Goal: Task Accomplishment & Management: Manage account settings

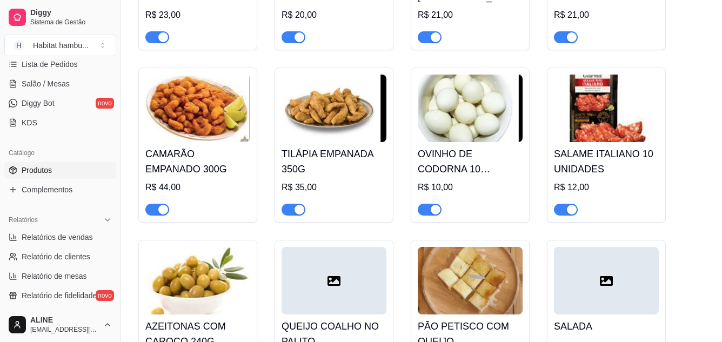
scroll to position [2853, 0]
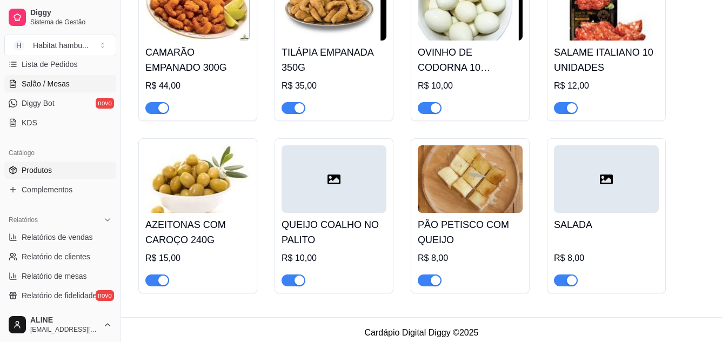
click at [81, 89] on link "Salão / Mesas" at bounding box center [60, 83] width 112 height 17
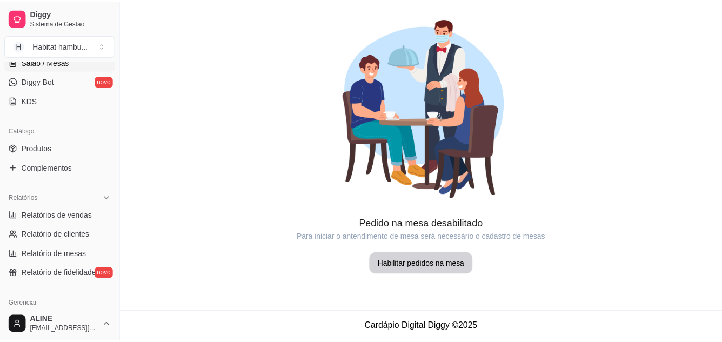
scroll to position [211, 0]
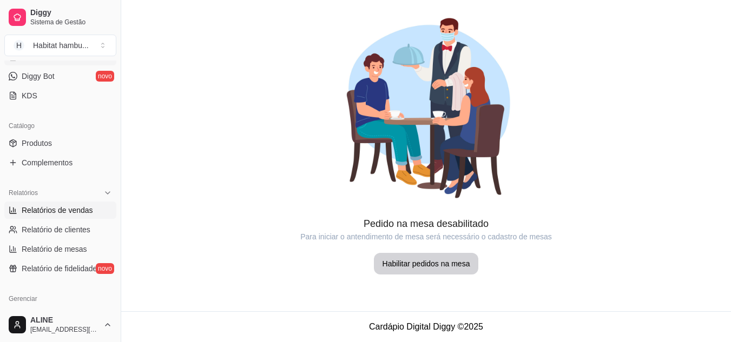
click at [69, 215] on span "Relatórios de vendas" at bounding box center [57, 210] width 71 height 11
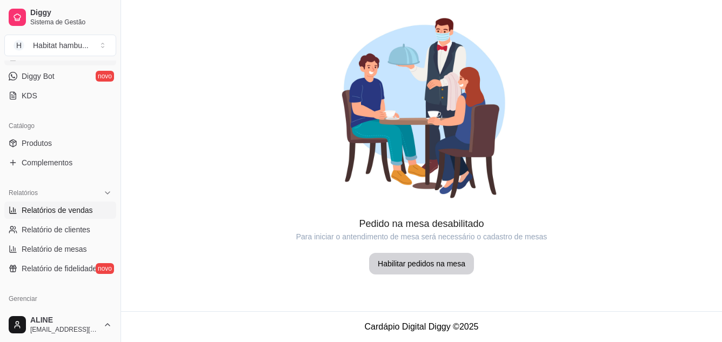
select select "ALL"
select select "0"
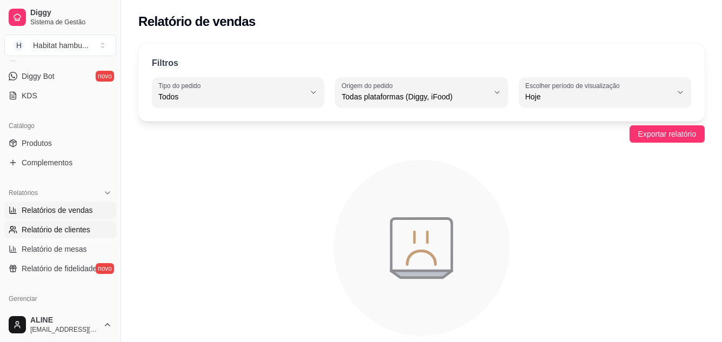
click at [58, 234] on span "Relatório de clientes" at bounding box center [56, 229] width 69 height 11
select select "30"
select select "HIGHEST_TOTAL_SPENT_WITH_ORDERS"
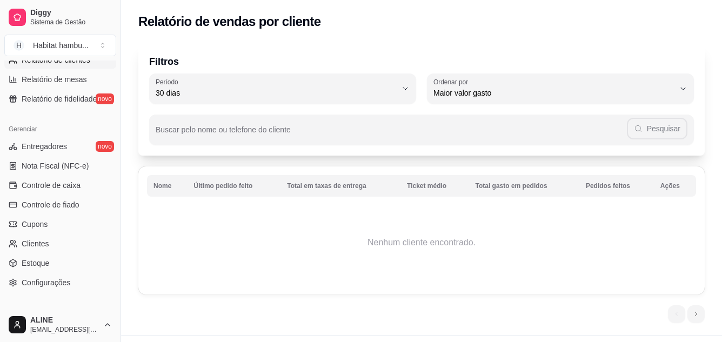
scroll to position [390, 0]
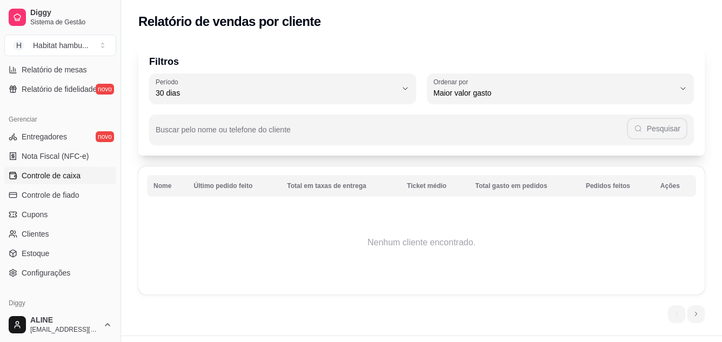
click at [51, 179] on span "Controle de caixa" at bounding box center [51, 175] width 59 height 11
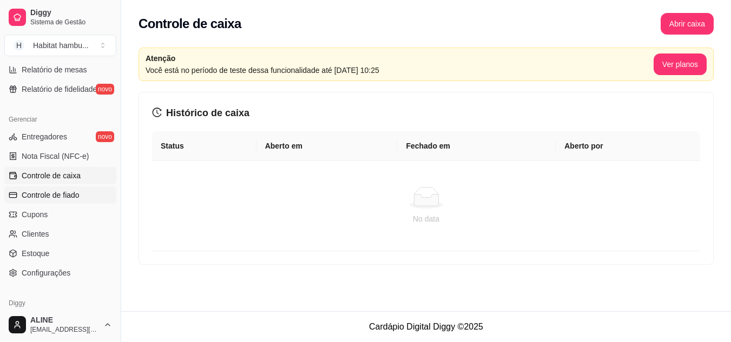
click at [50, 193] on span "Controle de fiado" at bounding box center [51, 195] width 58 height 11
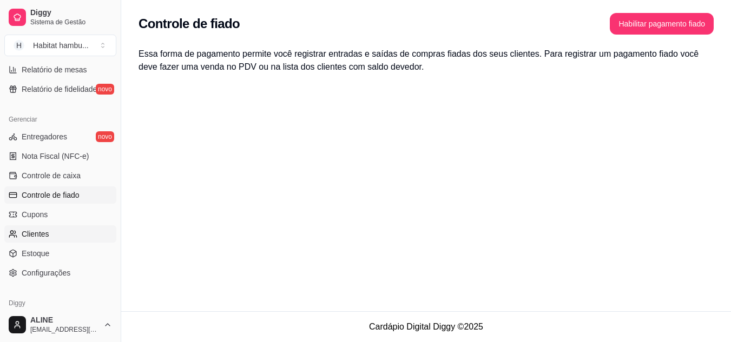
click at [37, 235] on span "Clientes" at bounding box center [36, 234] width 28 height 11
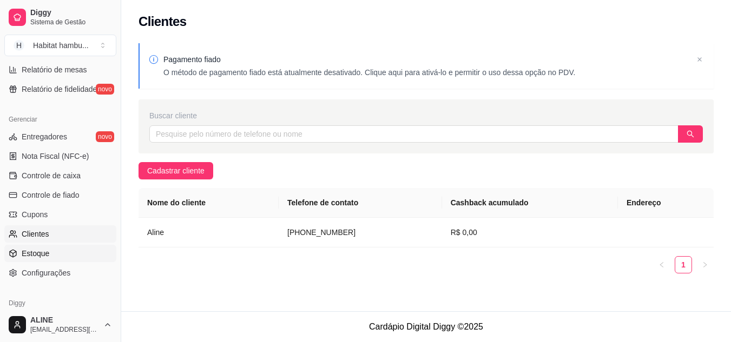
click at [37, 254] on span "Estoque" at bounding box center [36, 253] width 28 height 11
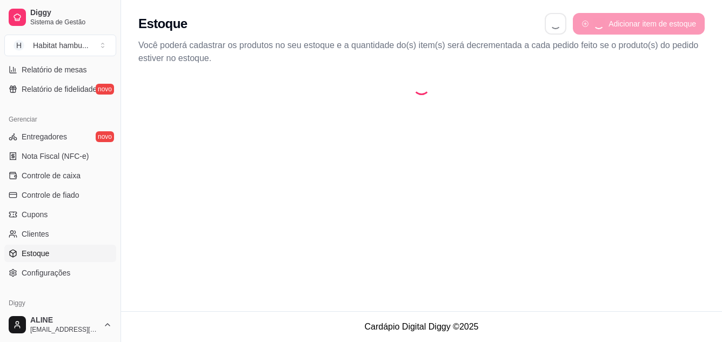
select select "QUANTITY_ORDER"
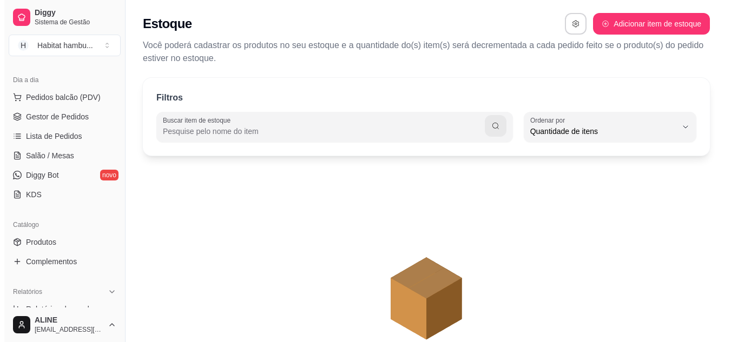
scroll to position [117, 0]
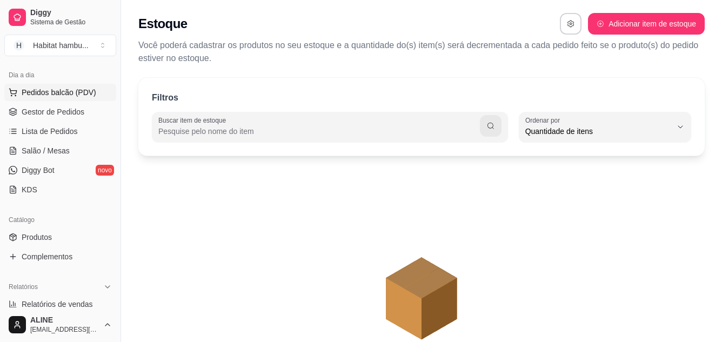
click at [59, 95] on span "Pedidos balcão (PDV)" at bounding box center [59, 92] width 75 height 11
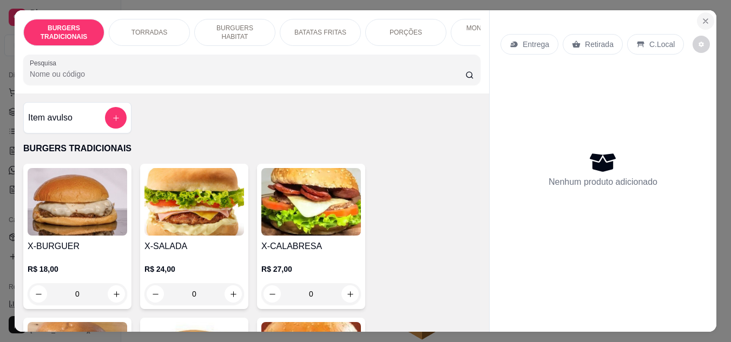
click at [703, 19] on icon "Close" at bounding box center [705, 21] width 4 height 4
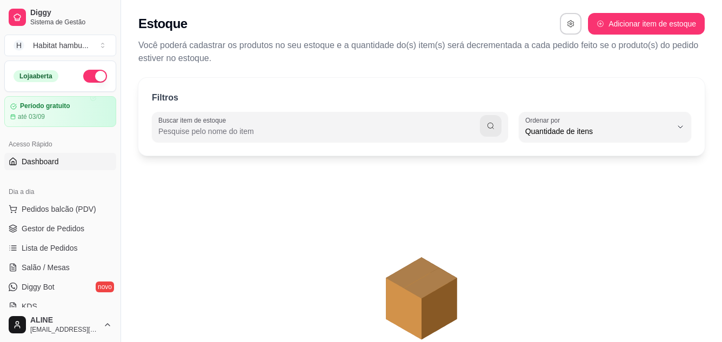
click at [50, 160] on span "Dashboard" at bounding box center [40, 161] width 37 height 11
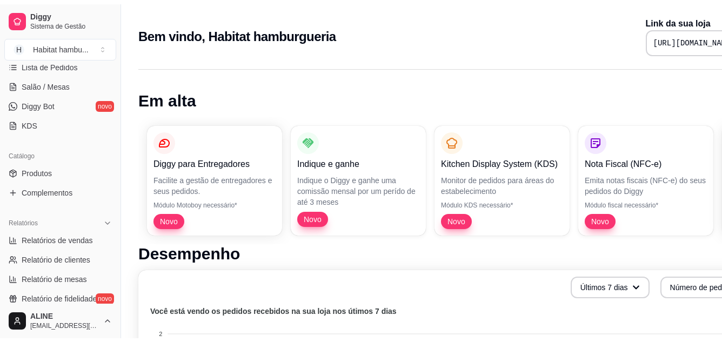
scroll to position [188, 0]
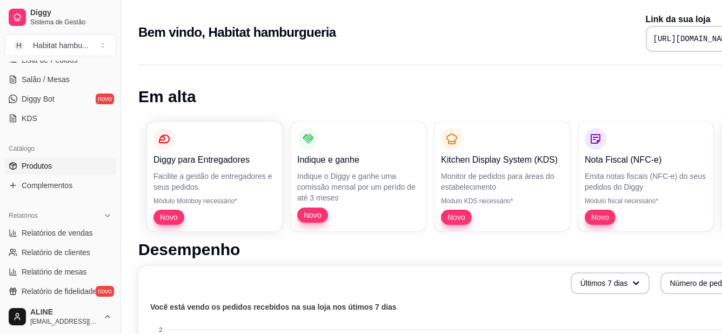
click at [39, 162] on span "Produtos" at bounding box center [37, 166] width 30 height 11
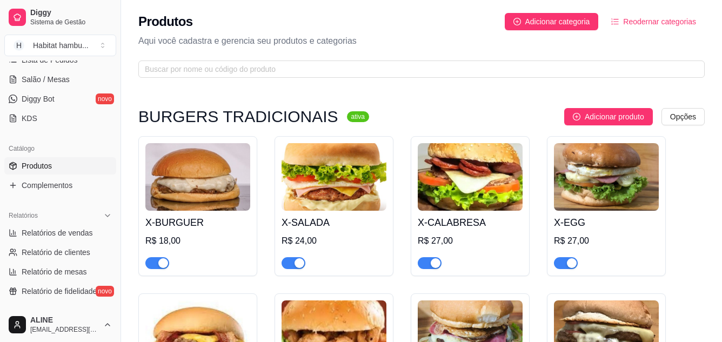
click at [644, 18] on span "Reodernar categorias" at bounding box center [659, 22] width 73 height 12
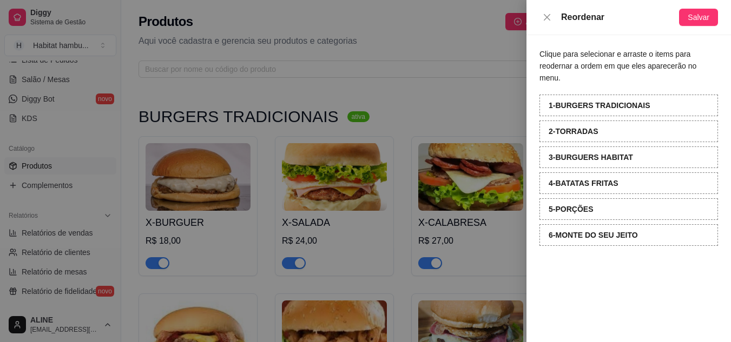
click at [644, 18] on div "Reordenar" at bounding box center [620, 17] width 118 height 13
click at [547, 18] on icon "close" at bounding box center [546, 17] width 6 height 6
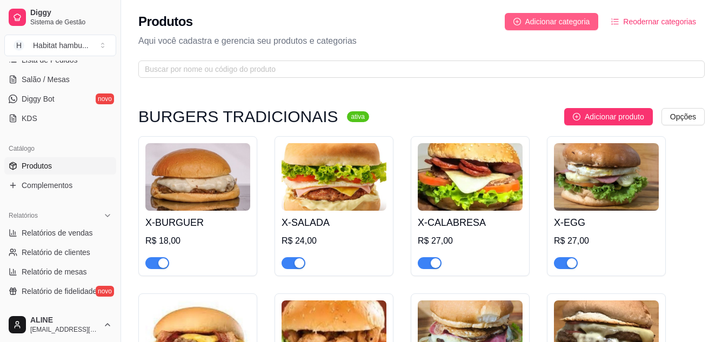
click at [538, 18] on span "Adicionar categoria" at bounding box center [558, 22] width 65 height 12
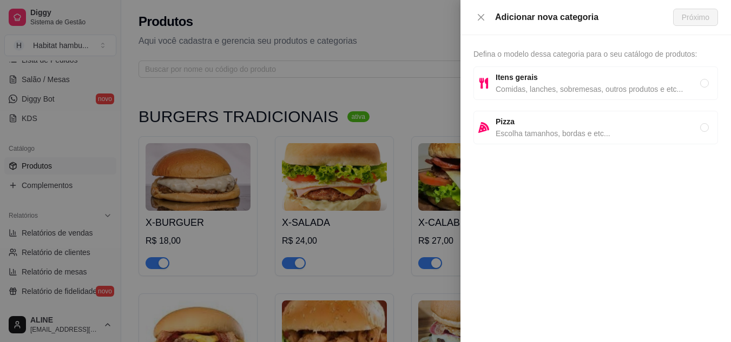
click at [527, 83] on span "Comidas, lanches, sobremesas, outros produtos e etc..." at bounding box center [597, 89] width 204 height 12
radio input "true"
click at [693, 11] on span "Próximo" at bounding box center [695, 17] width 28 height 12
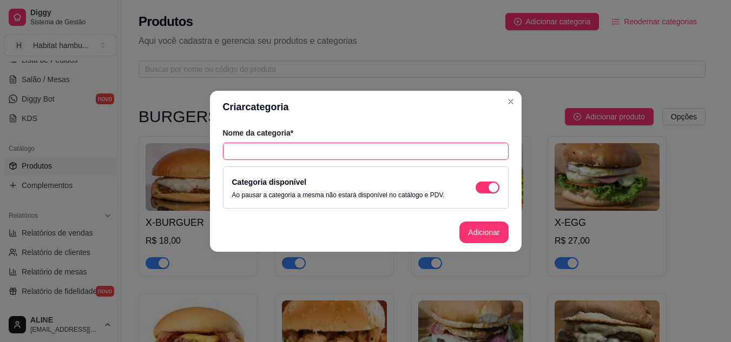
click at [253, 157] on input "text" at bounding box center [366, 151] width 286 height 17
type input "REFRIGERANTES"
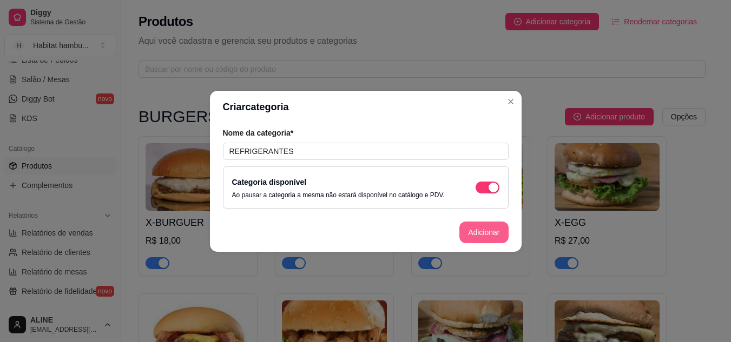
click at [478, 237] on button "Adicionar" at bounding box center [483, 233] width 49 height 22
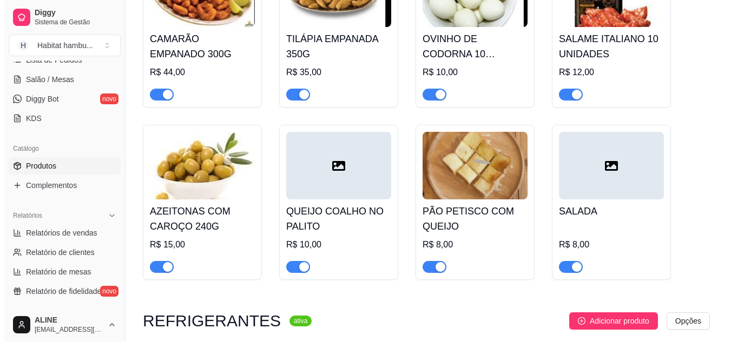
scroll to position [2927, 0]
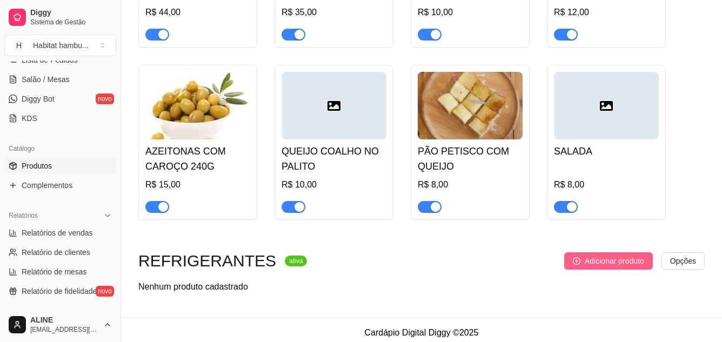
click at [595, 260] on span "Adicionar produto" at bounding box center [614, 261] width 59 height 12
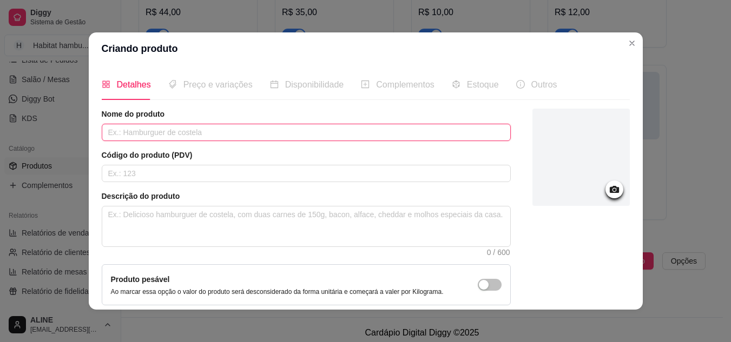
click at [110, 135] on input "text" at bounding box center [306, 132] width 409 height 17
type input "c"
type input "LATA"
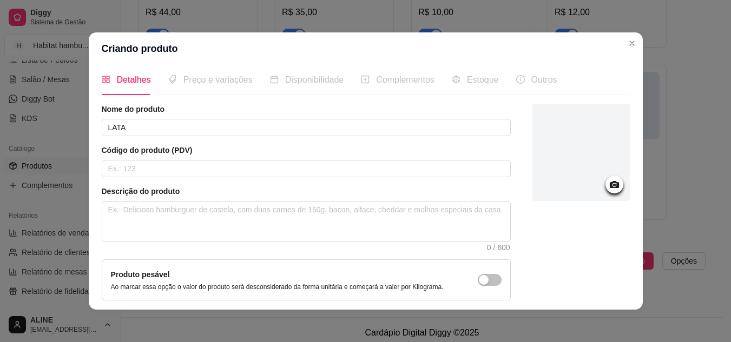
scroll to position [0, 0]
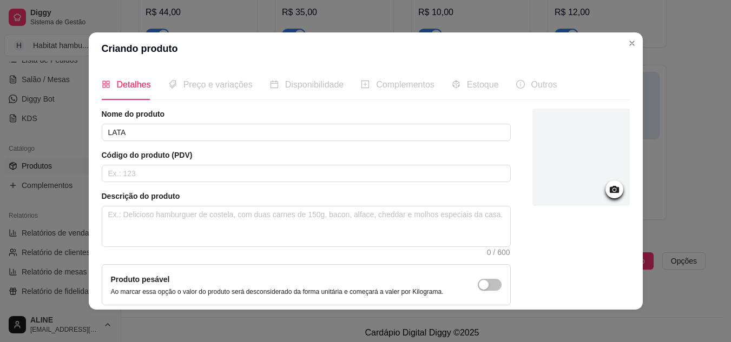
click at [612, 190] on circle at bounding box center [613, 190] width 3 height 3
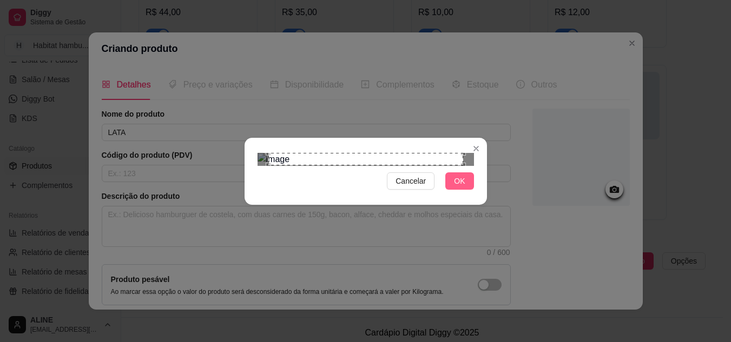
click at [465, 190] on button "OK" at bounding box center [459, 181] width 28 height 17
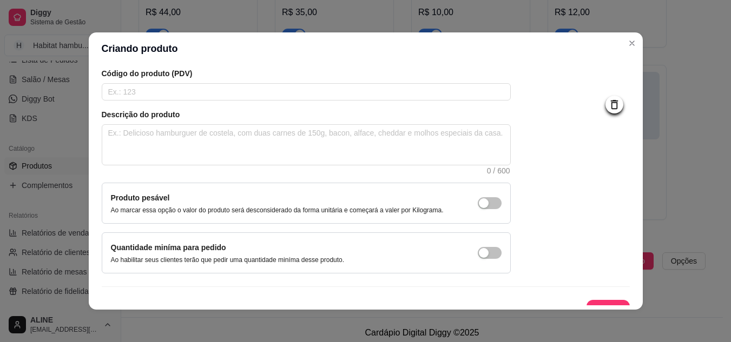
scroll to position [98, 0]
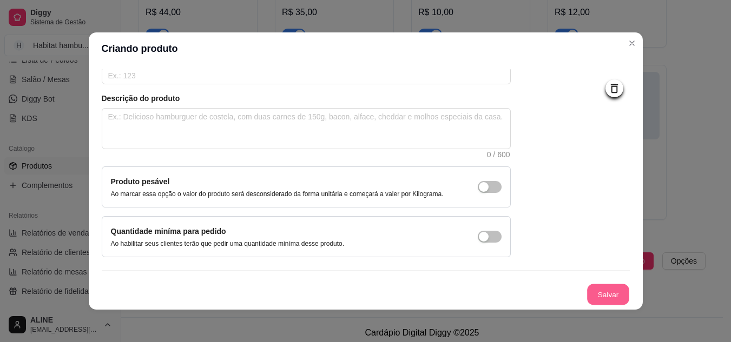
click at [588, 297] on button "Salvar" at bounding box center [608, 294] width 42 height 21
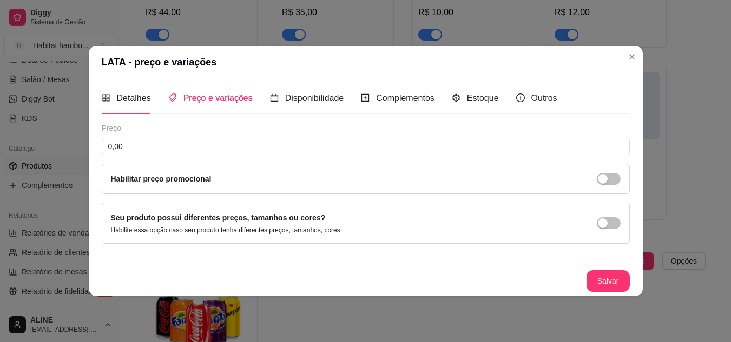
scroll to position [0, 0]
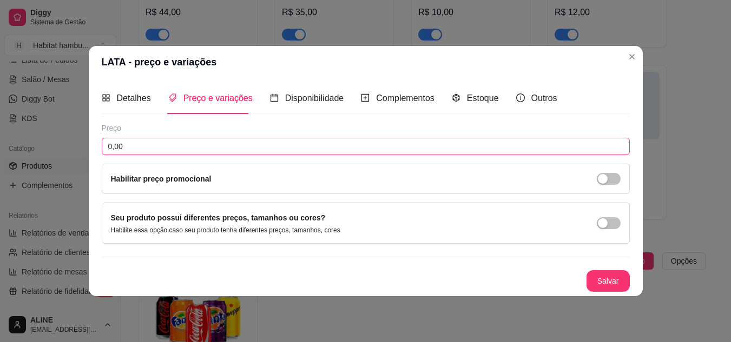
click at [129, 148] on input "0,00" at bounding box center [366, 146] width 528 height 17
type input "8,00"
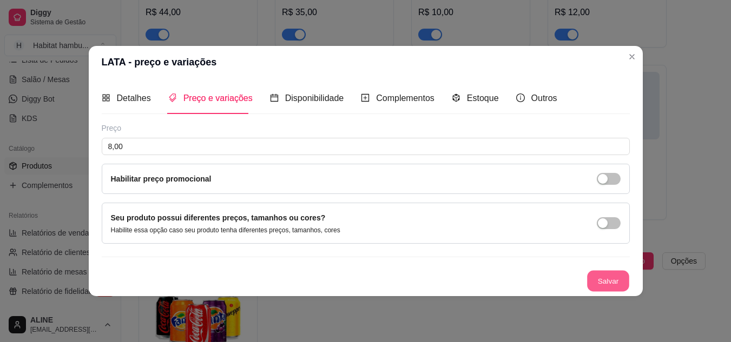
click at [607, 283] on button "Salvar" at bounding box center [608, 280] width 42 height 21
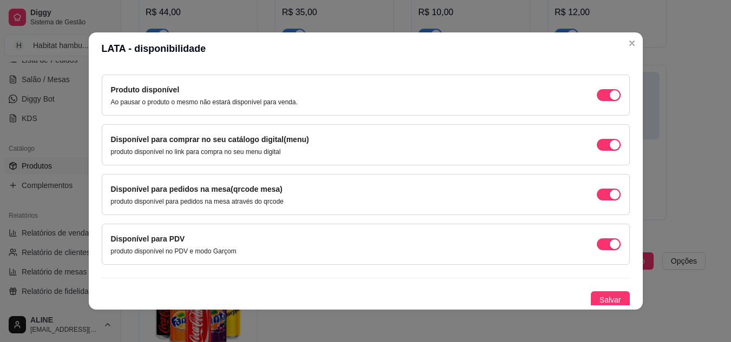
scroll to position [102, 0]
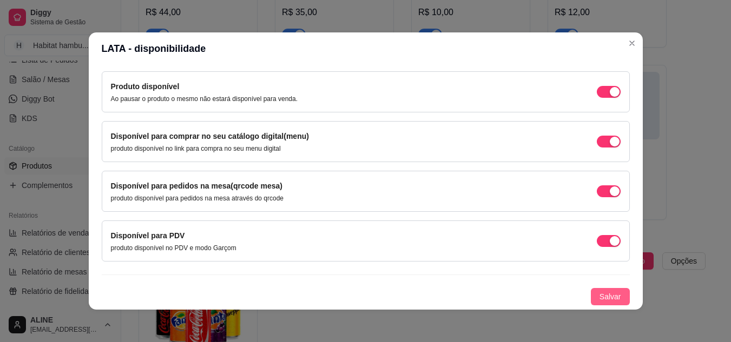
click at [599, 293] on span "Salvar" at bounding box center [610, 297] width 22 height 12
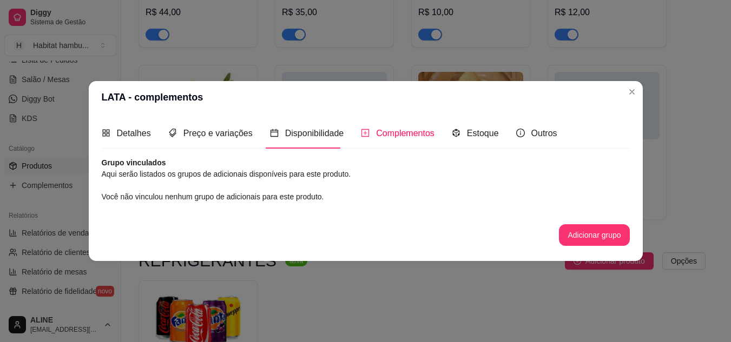
scroll to position [0, 0]
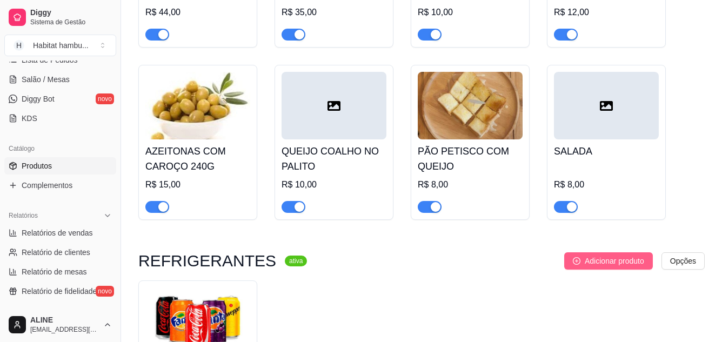
click at [614, 255] on span "Adicionar produto" at bounding box center [614, 261] width 59 height 12
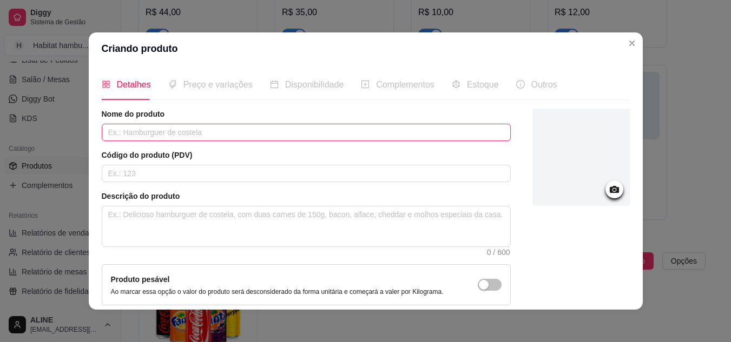
click at [233, 131] on input "text" at bounding box center [306, 132] width 409 height 17
type input "600ml"
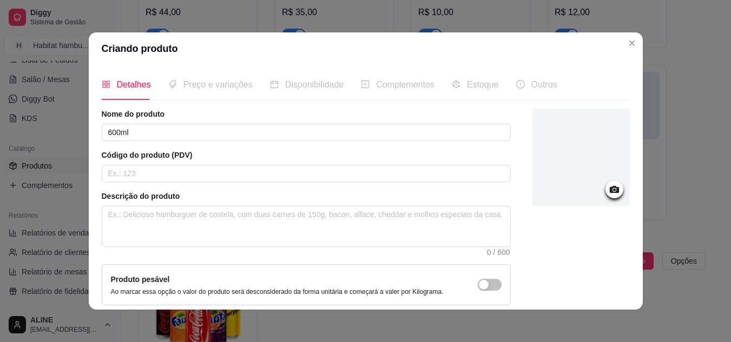
click at [609, 193] on icon at bounding box center [613, 189] width 9 height 7
click at [608, 191] on icon at bounding box center [614, 189] width 12 height 12
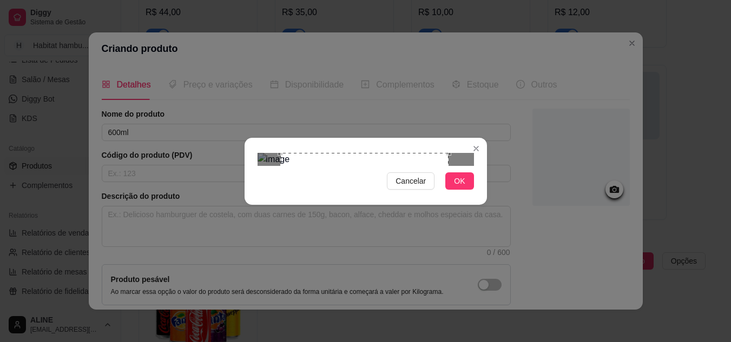
click at [430, 211] on div "Use the arrow keys to move the crop selection area" at bounding box center [364, 237] width 168 height 168
click at [468, 190] on button "OK" at bounding box center [459, 181] width 28 height 17
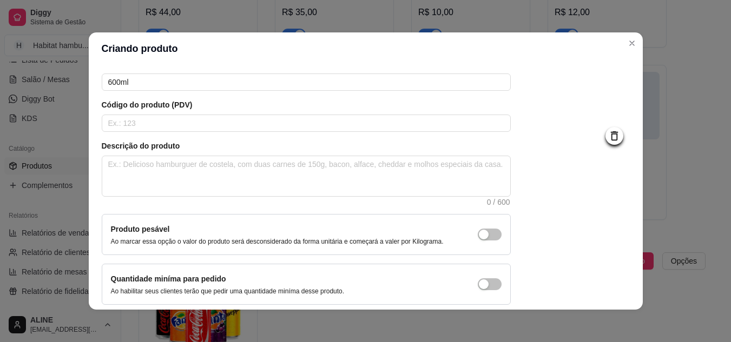
scroll to position [98, 0]
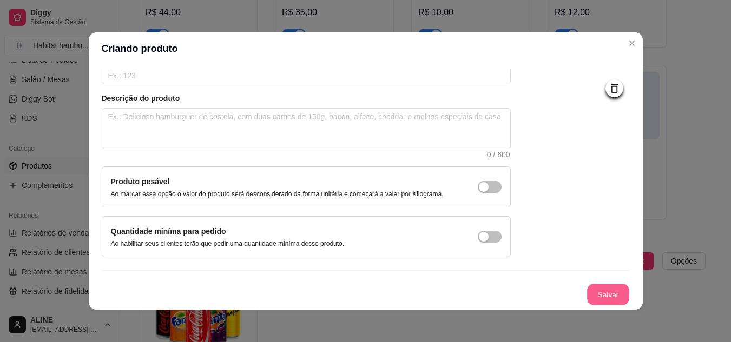
click at [599, 292] on button "Salvar" at bounding box center [608, 294] width 42 height 21
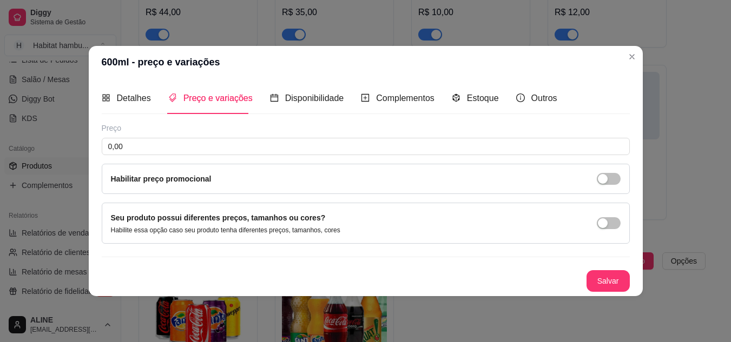
scroll to position [0, 0]
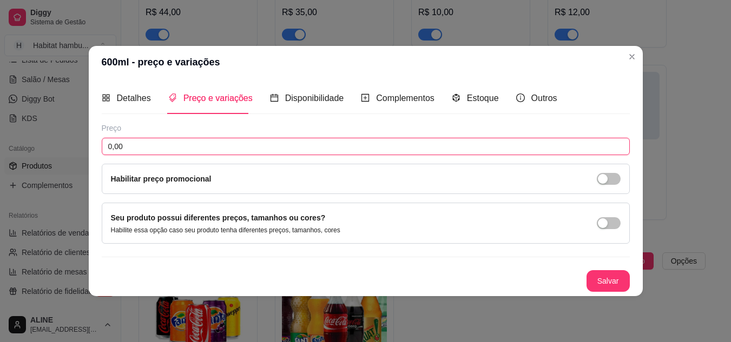
click at [195, 150] on input "0,00" at bounding box center [366, 146] width 528 height 17
type input "10,00"
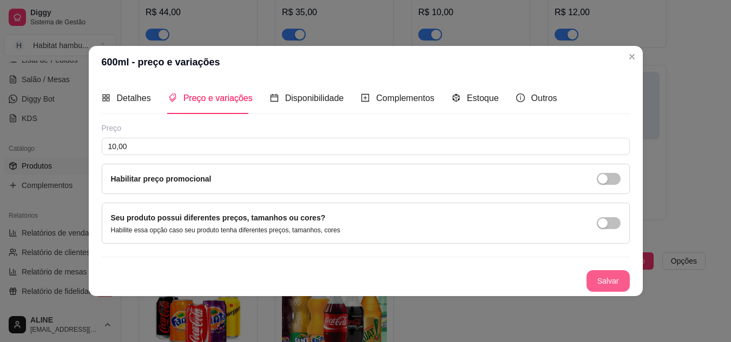
click at [594, 280] on button "Salvar" at bounding box center [607, 281] width 43 height 22
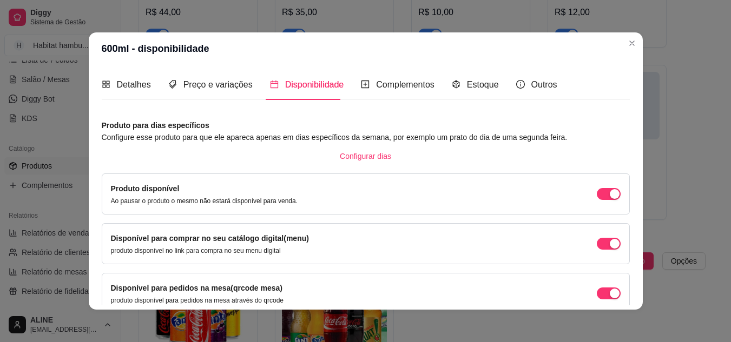
scroll to position [102, 0]
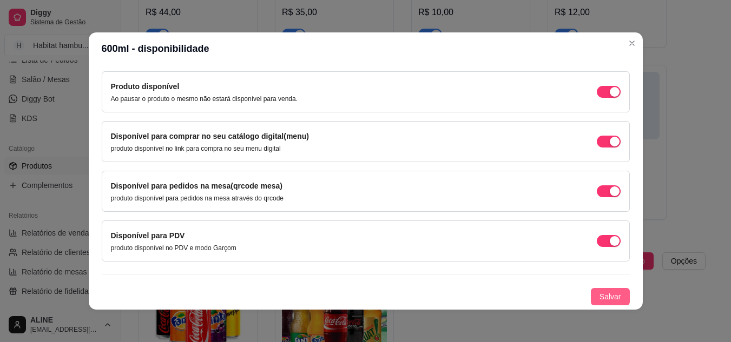
click at [607, 299] on span "Salvar" at bounding box center [610, 297] width 22 height 12
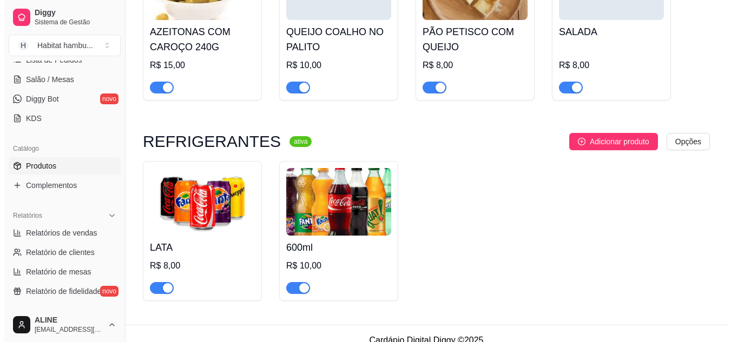
scroll to position [3054, 0]
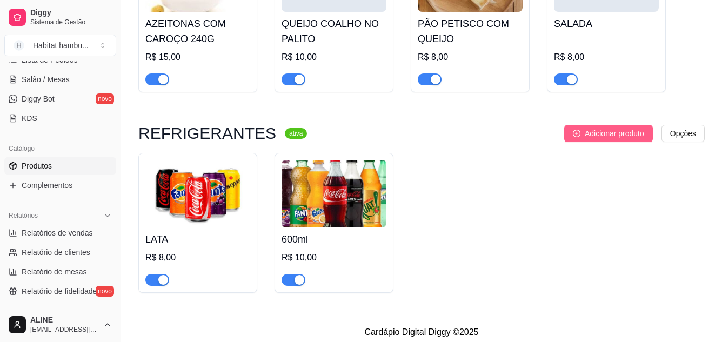
click at [610, 131] on span "Adicionar produto" at bounding box center [614, 134] width 59 height 12
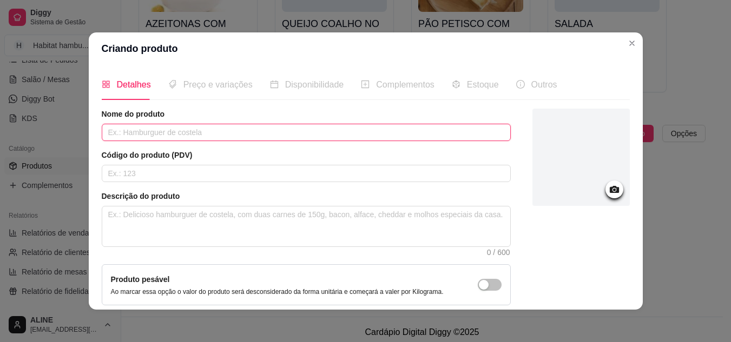
click at [144, 136] on input "text" at bounding box center [306, 132] width 409 height 17
type input "1,5 litro"
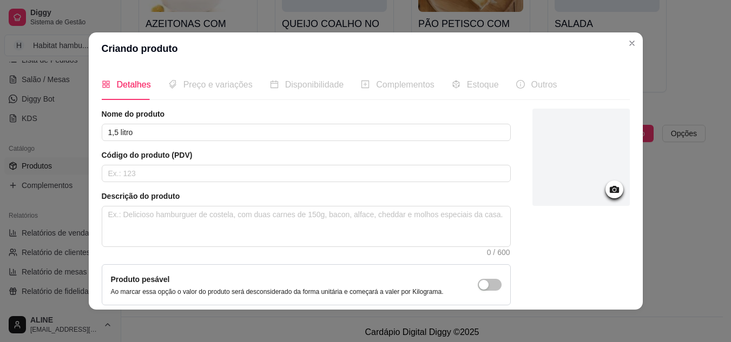
click at [609, 188] on icon at bounding box center [613, 189] width 9 height 7
click at [609, 187] on icon at bounding box center [613, 189] width 9 height 7
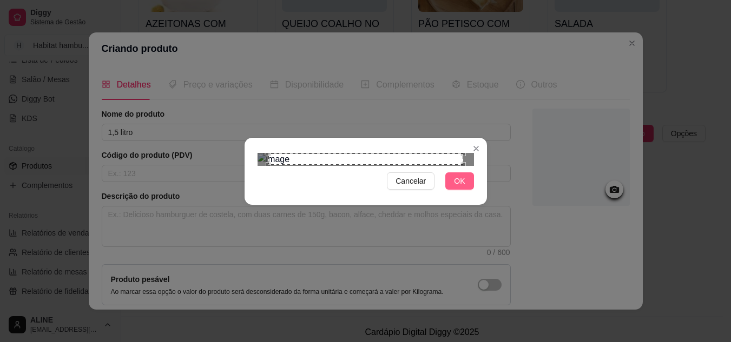
click at [460, 187] on span "OK" at bounding box center [459, 181] width 11 height 12
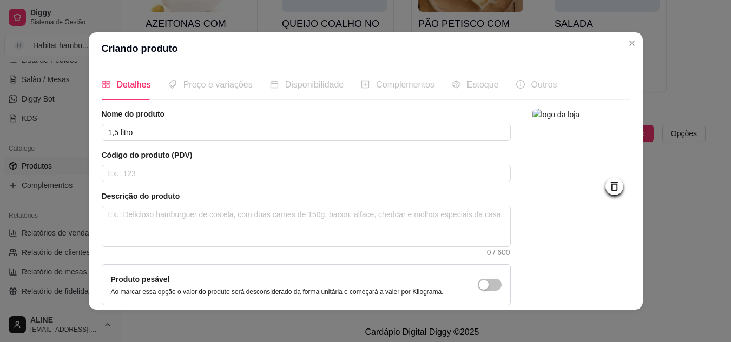
click at [460, 280] on div "Produto pesável Ao marcar essa opção o valor do produto será desconsiderado da …" at bounding box center [306, 285] width 390 height 23
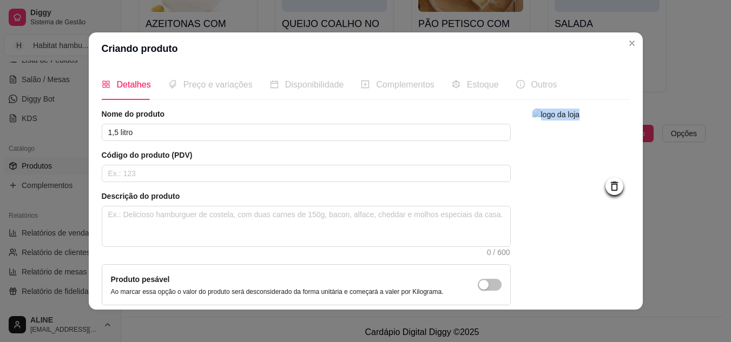
drag, startPoint x: 460, startPoint y: 280, endPoint x: 683, endPoint y: 238, distance: 226.6
click at [683, 238] on div "Criando produto Detalhes Preço e variações Disponibilidade Complementos Estoque…" at bounding box center [365, 171] width 731 height 342
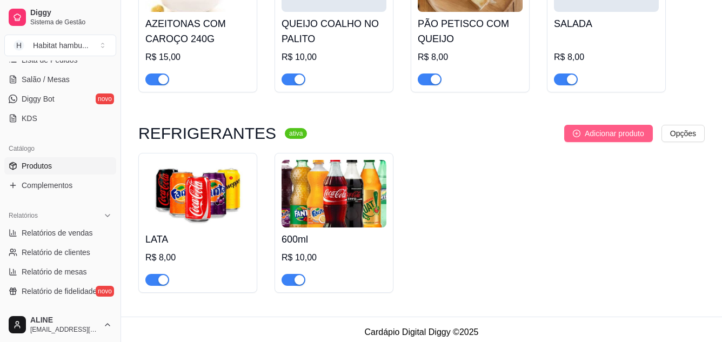
click at [593, 129] on span "Adicionar produto" at bounding box center [614, 134] width 59 height 12
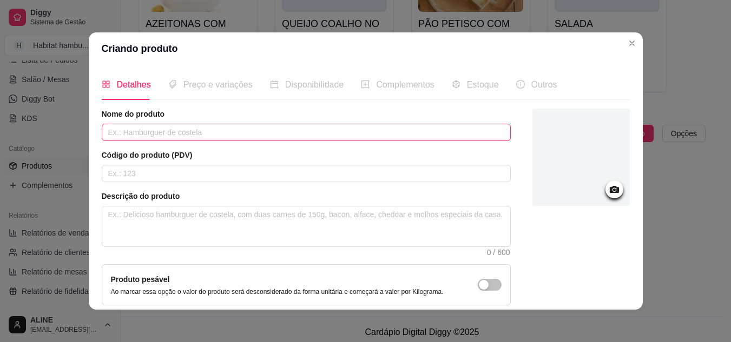
click at [218, 132] on input "text" at bounding box center [306, 132] width 409 height 17
type input "1,5 litros"
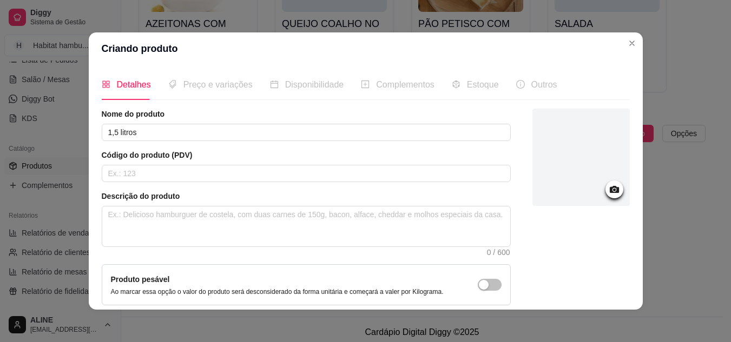
click at [609, 189] on icon at bounding box center [613, 189] width 9 height 7
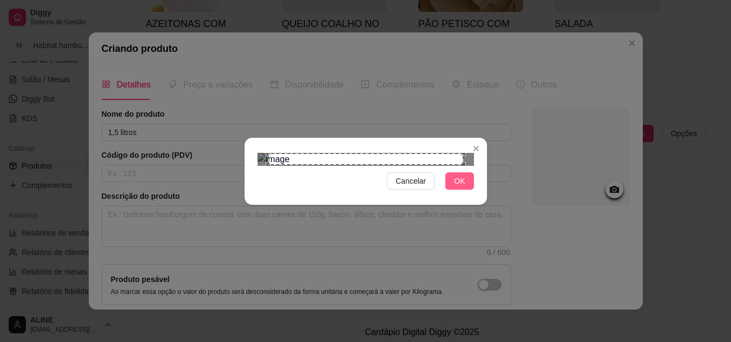
click at [459, 187] on span "OK" at bounding box center [459, 181] width 11 height 12
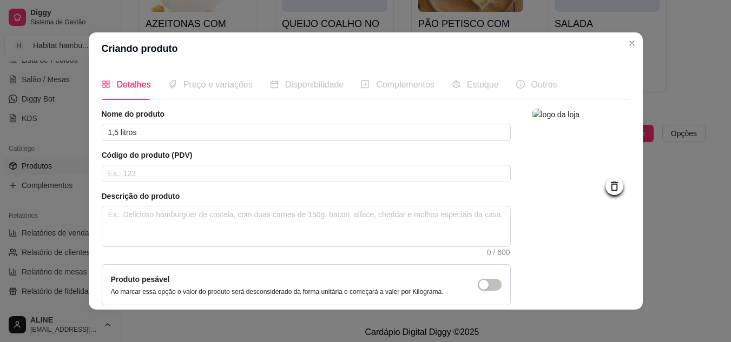
scroll to position [98, 0]
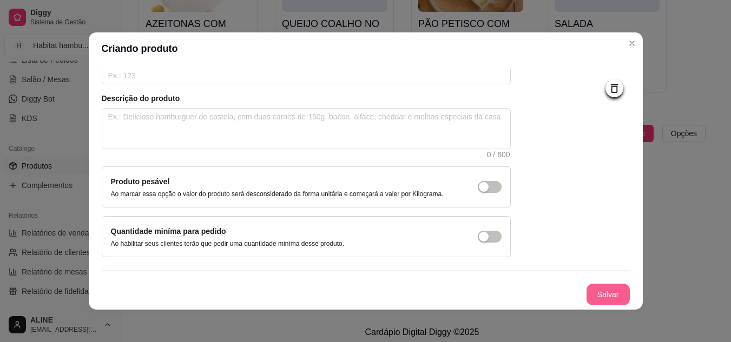
click at [596, 291] on button "Salvar" at bounding box center [607, 295] width 43 height 22
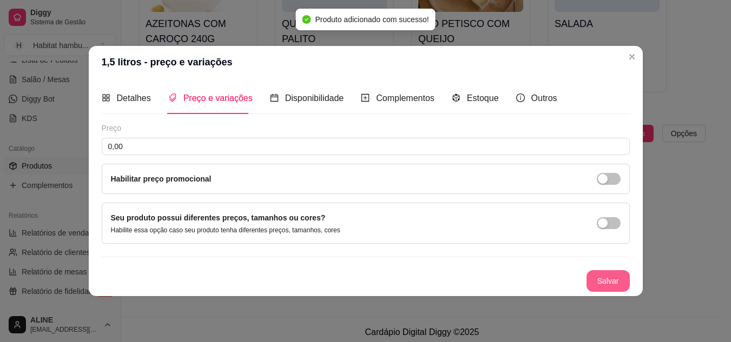
scroll to position [0, 0]
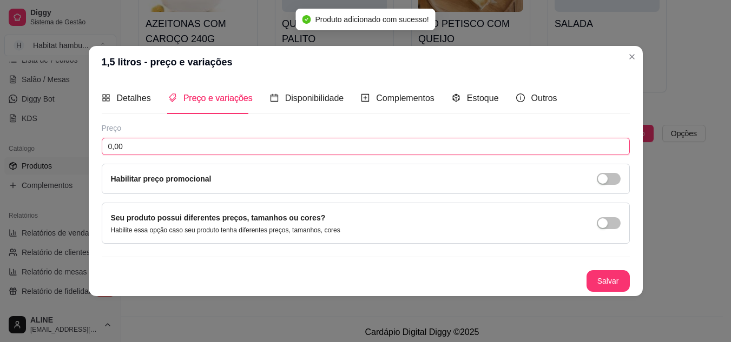
click at [303, 143] on input "0,00" at bounding box center [366, 146] width 528 height 17
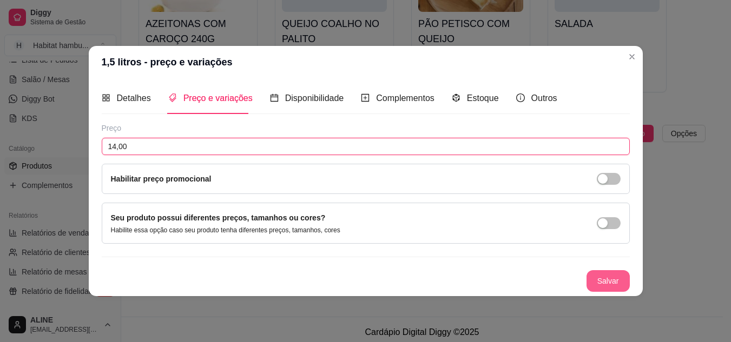
type input "14,00"
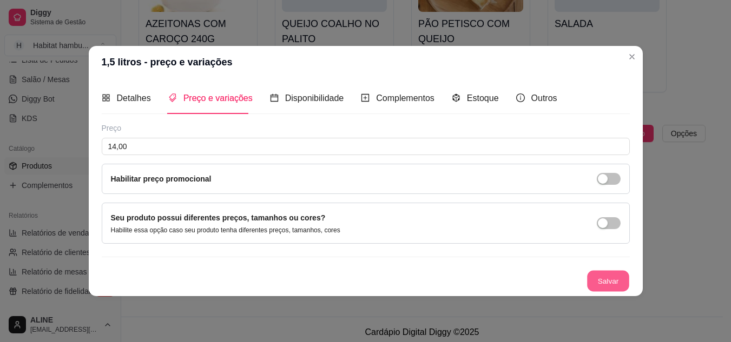
click at [612, 281] on button "Salvar" at bounding box center [608, 280] width 42 height 21
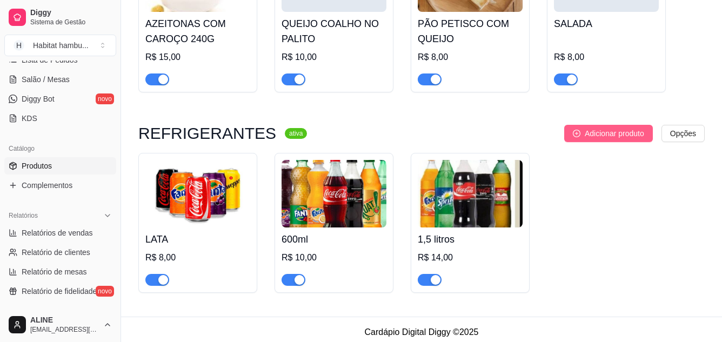
click at [596, 129] on span "Adicionar produto" at bounding box center [614, 134] width 59 height 12
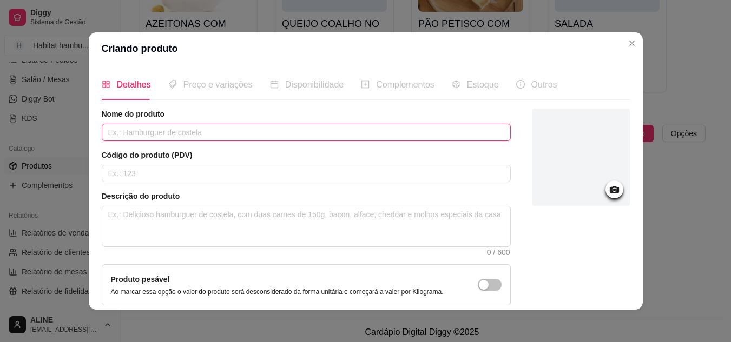
click at [229, 135] on input "text" at bounding box center [306, 132] width 409 height 17
type input "2 litros"
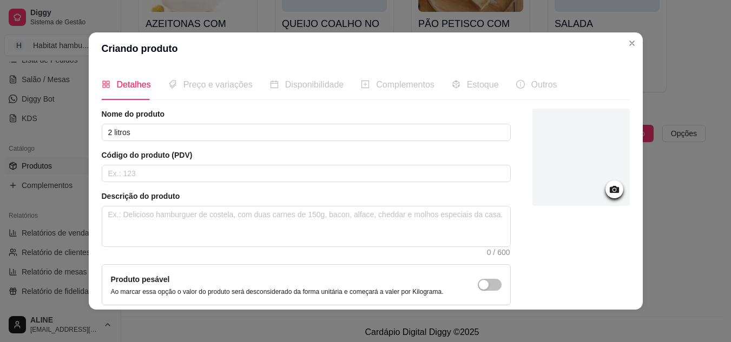
click at [609, 192] on icon at bounding box center [613, 189] width 9 height 7
click at [612, 190] on circle at bounding box center [613, 190] width 3 height 3
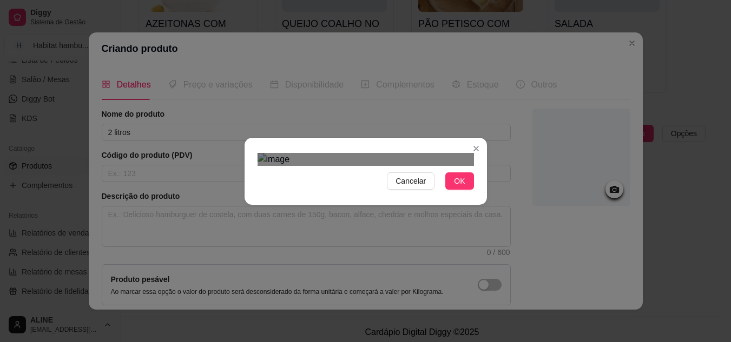
click at [352, 189] on div "Use the arrow keys to move the crop selection area" at bounding box center [354, 248] width 195 height 156
click at [361, 180] on div "Use the arrow keys to move the crop selection area" at bounding box center [354, 242] width 195 height 156
click at [448, 166] on div at bounding box center [365, 159] width 216 height 13
click at [371, 164] on div "Use the arrow keys to move the crop selection area" at bounding box center [344, 245] width 162 height 162
click at [458, 187] on span "OK" at bounding box center [459, 181] width 11 height 12
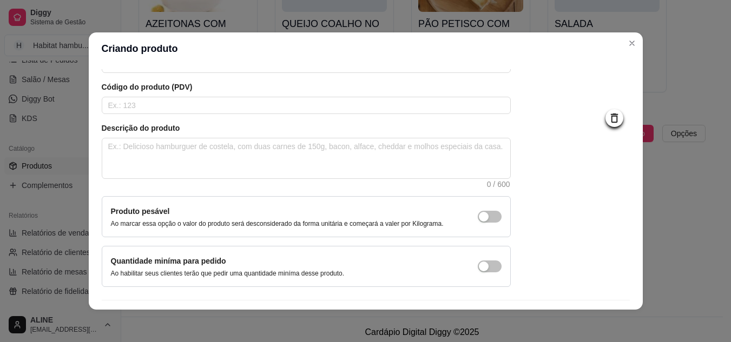
scroll to position [98, 0]
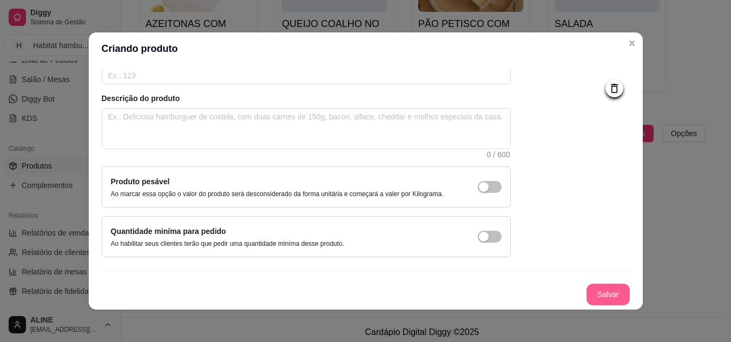
click at [586, 294] on button "Salvar" at bounding box center [607, 295] width 43 height 22
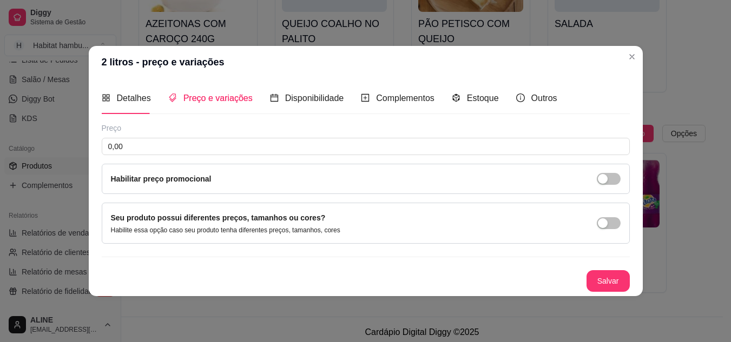
scroll to position [0, 0]
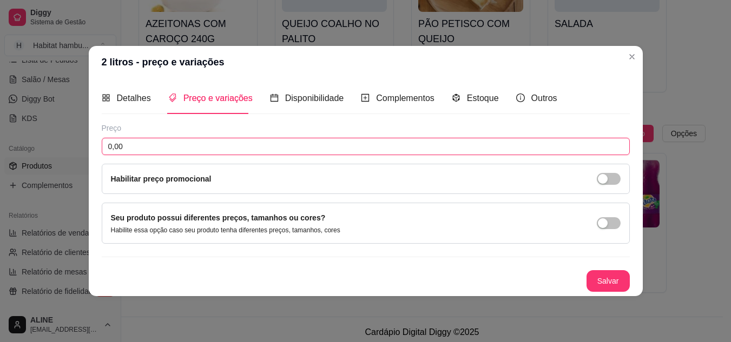
click at [138, 146] on input "0,00" at bounding box center [366, 146] width 528 height 17
type input "19,00"
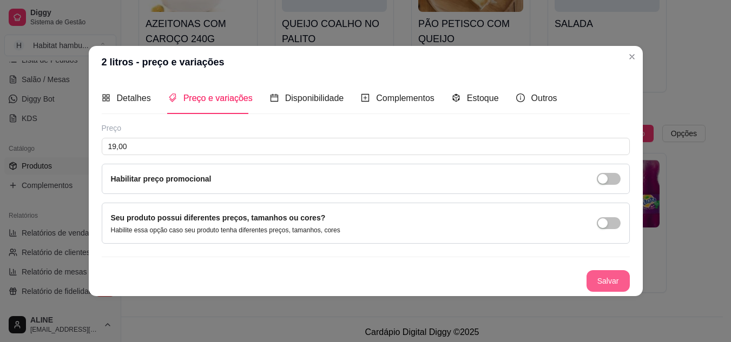
click at [607, 284] on button "Salvar" at bounding box center [607, 281] width 43 height 22
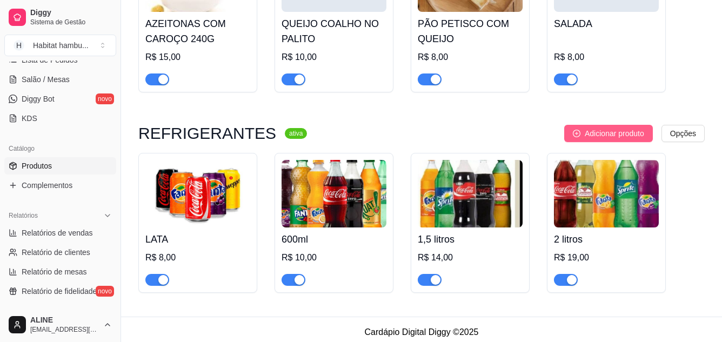
click at [635, 128] on span "Adicionar produto" at bounding box center [614, 134] width 59 height 12
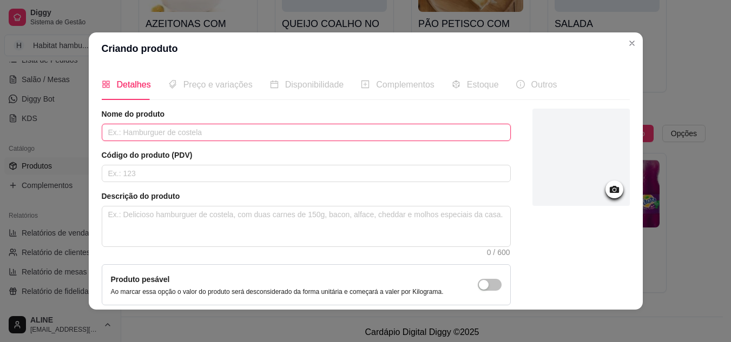
click at [156, 135] on input "text" at bounding box center [306, 132] width 409 height 17
type input "i"
type input "ISOTÔNICO"
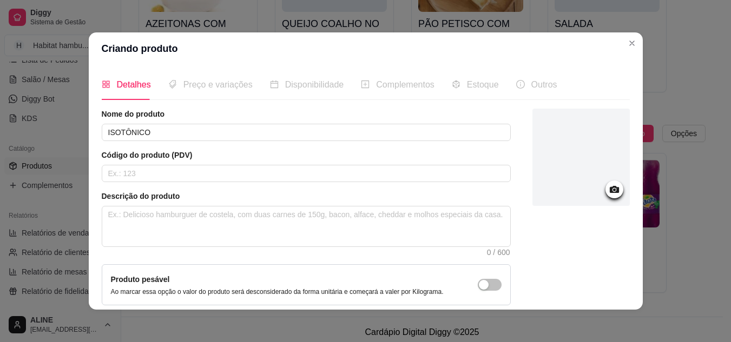
click at [608, 183] on icon at bounding box center [614, 189] width 12 height 12
click at [609, 188] on icon at bounding box center [613, 189] width 9 height 7
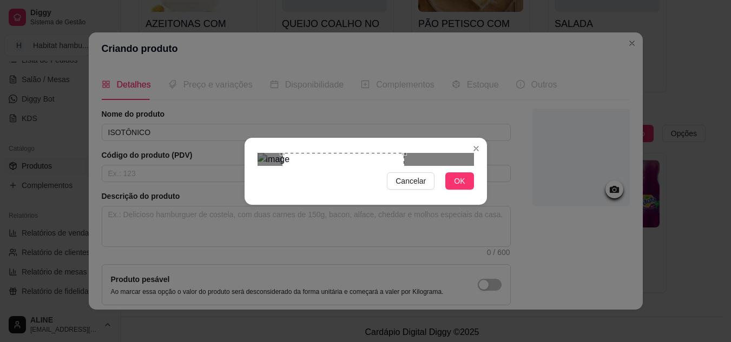
click at [345, 165] on div "Use the arrow keys to move the crop selection area" at bounding box center [343, 198] width 122 height 91
click at [285, 153] on div "Use the arrow keys to move the crop selection area" at bounding box center [343, 198] width 122 height 91
click at [320, 160] on div "Use the arrow keys to move the crop selection area" at bounding box center [337, 198] width 122 height 91
click at [463, 187] on span "OK" at bounding box center [459, 181] width 11 height 12
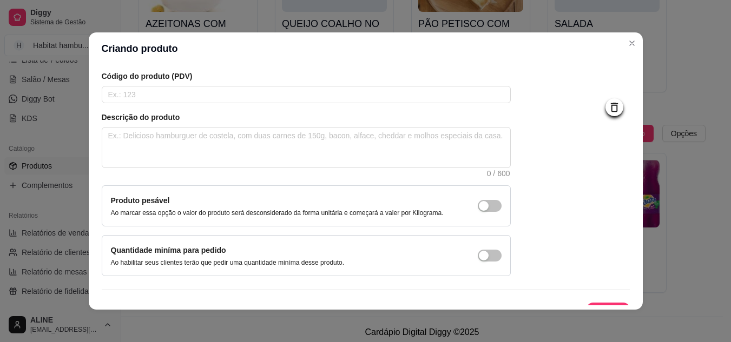
scroll to position [98, 0]
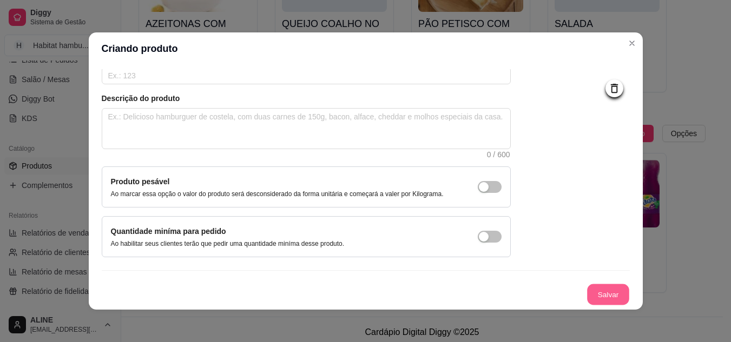
click at [600, 292] on button "Salvar" at bounding box center [608, 294] width 42 height 21
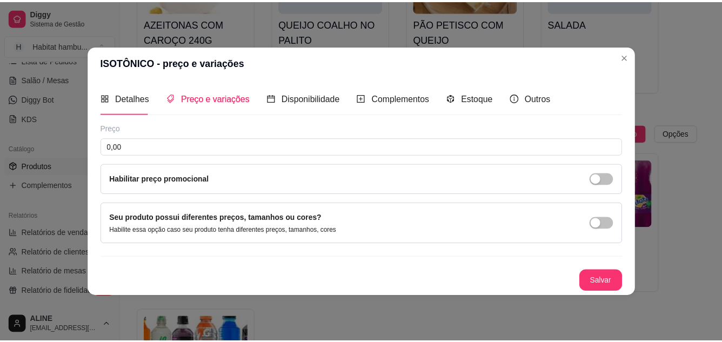
scroll to position [0, 0]
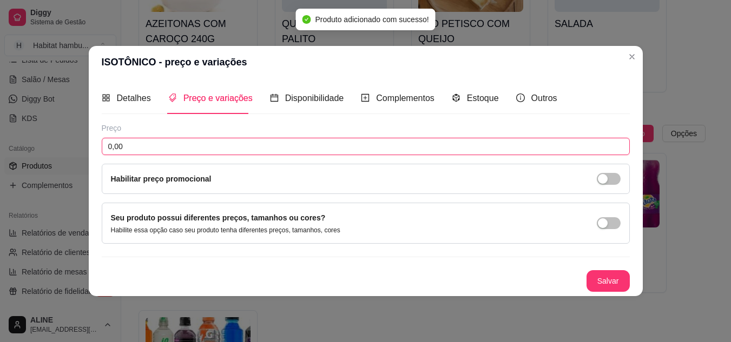
click at [141, 145] on input "0,00" at bounding box center [366, 146] width 528 height 17
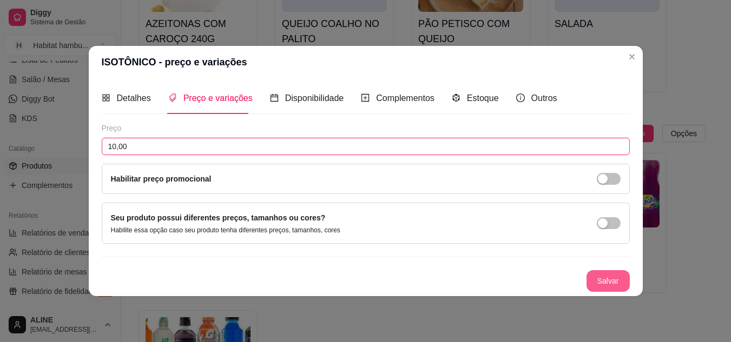
type input "10,00"
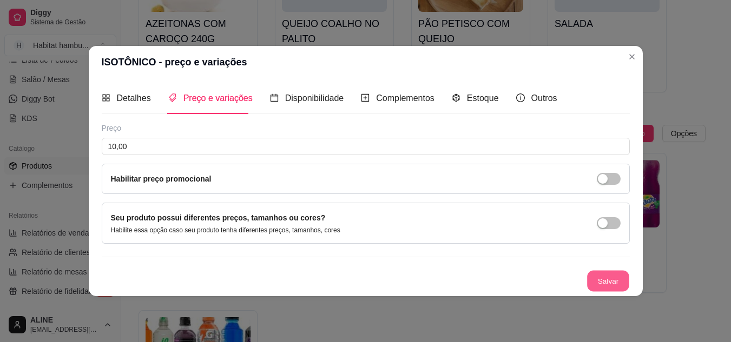
click at [607, 281] on button "Salvar" at bounding box center [608, 280] width 42 height 21
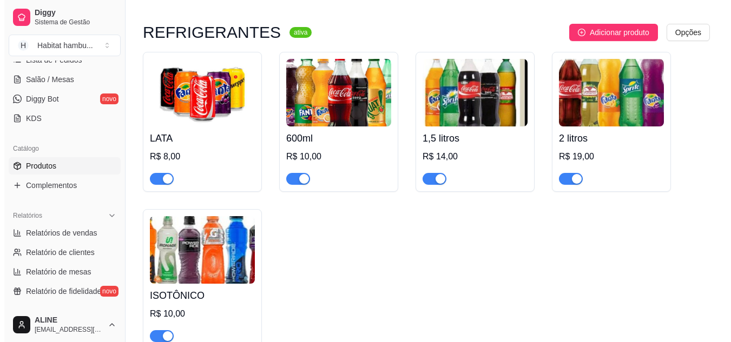
scroll to position [3161, 0]
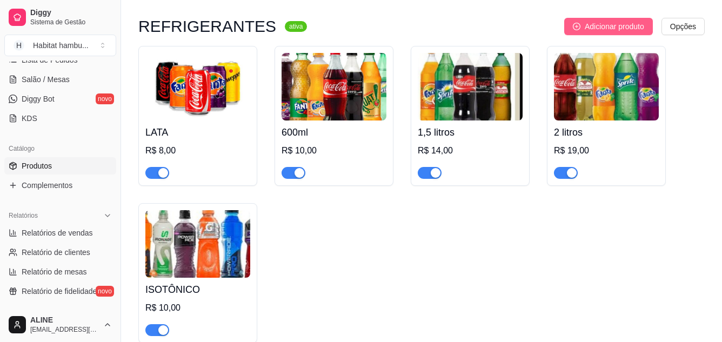
click at [622, 21] on span "Adicionar produto" at bounding box center [614, 27] width 59 height 12
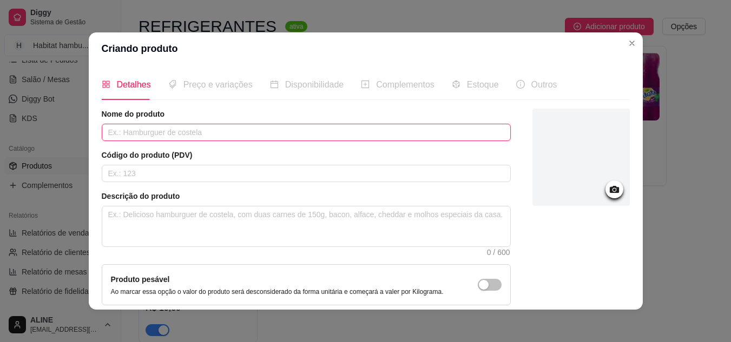
click at [190, 131] on input "text" at bounding box center [306, 132] width 409 height 17
type input "A"
type input "ÁGUA"
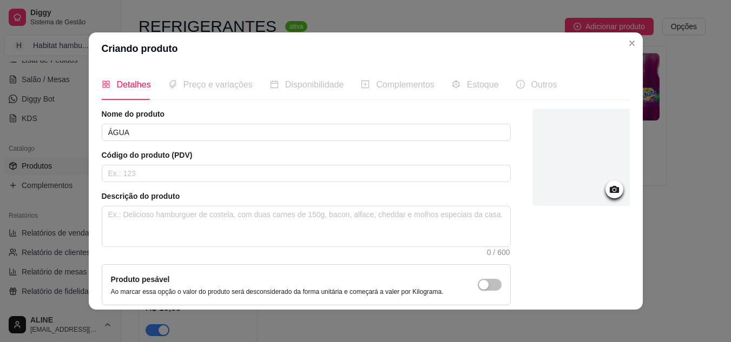
click at [609, 189] on icon at bounding box center [613, 189] width 9 height 7
click at [608, 187] on icon at bounding box center [614, 189] width 12 height 12
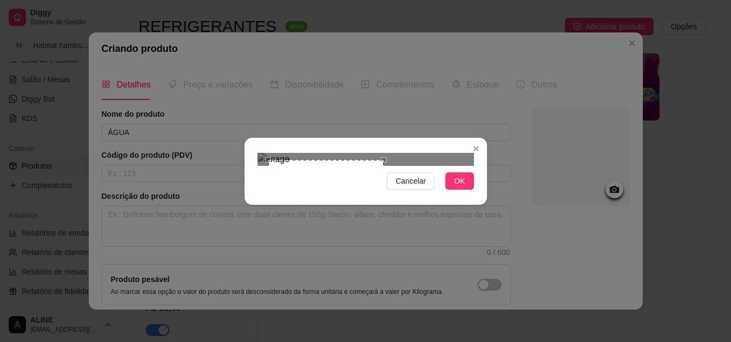
click at [440, 166] on div at bounding box center [365, 159] width 216 height 13
click at [302, 153] on div "Use the arrow keys to move the crop selection area" at bounding box center [314, 210] width 115 height 115
click at [318, 153] on div "Use the arrow keys to move the crop selection area" at bounding box center [314, 210] width 115 height 115
click at [463, 187] on span "OK" at bounding box center [459, 181] width 11 height 12
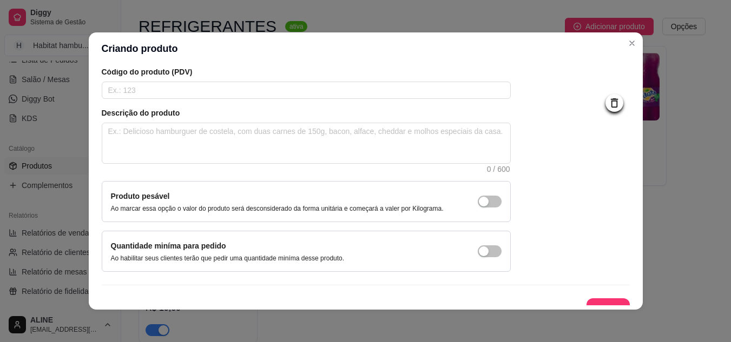
scroll to position [98, 0]
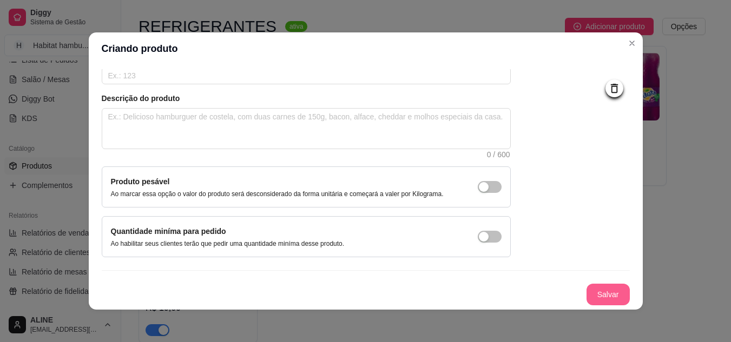
click at [602, 296] on button "Salvar" at bounding box center [607, 295] width 43 height 22
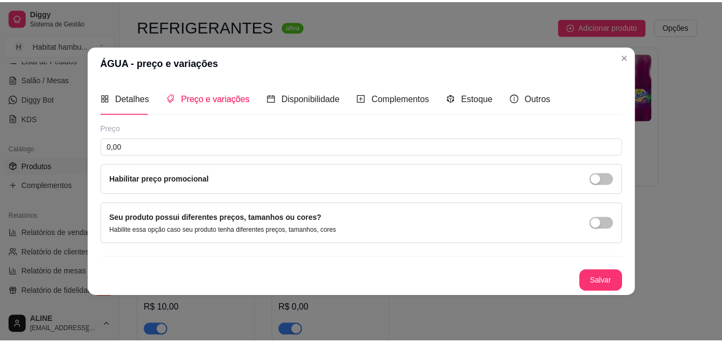
scroll to position [0, 0]
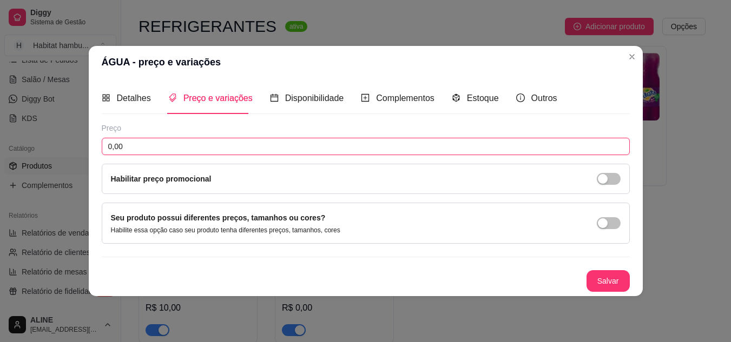
click at [128, 149] on input "0,00" at bounding box center [366, 146] width 528 height 17
type input "4,00"
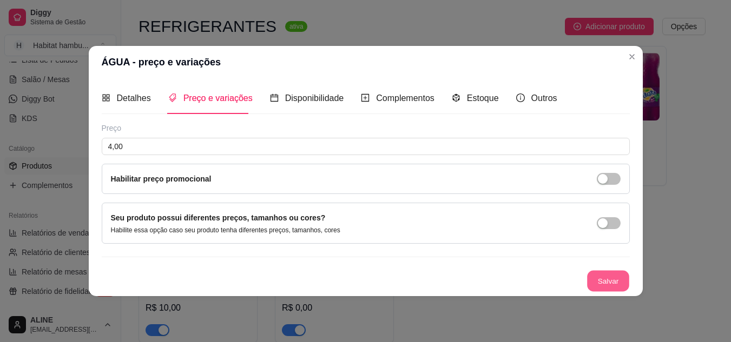
click at [624, 280] on button "Salvar" at bounding box center [608, 280] width 42 height 21
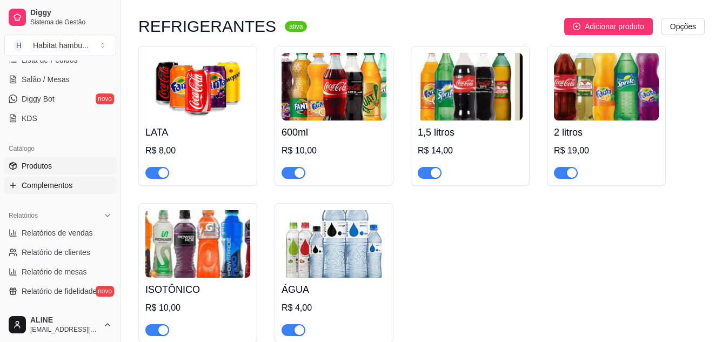
click at [49, 183] on span "Complementos" at bounding box center [47, 185] width 51 height 11
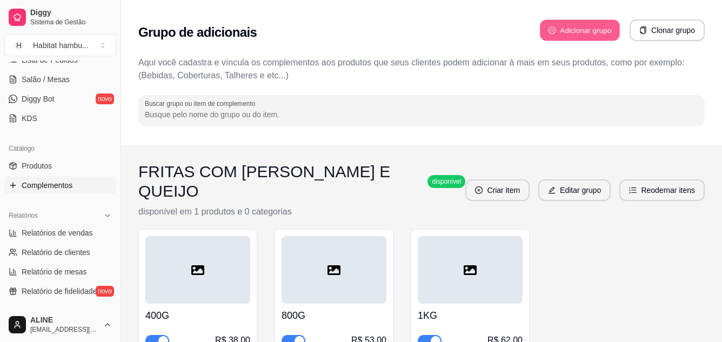
click at [561, 34] on button "Adicionar grupo" at bounding box center [580, 30] width 80 height 21
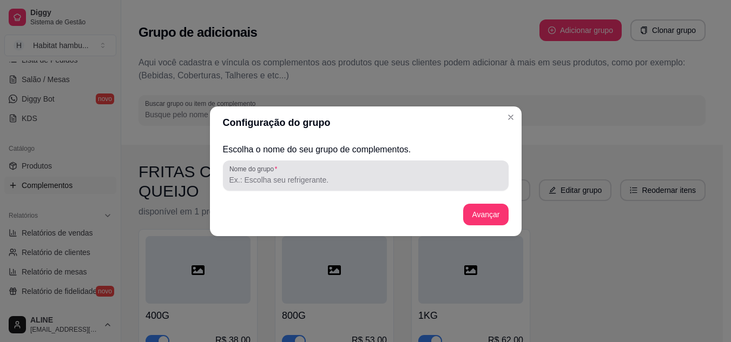
click at [273, 184] on input "Nome do grupo" at bounding box center [365, 180] width 273 height 11
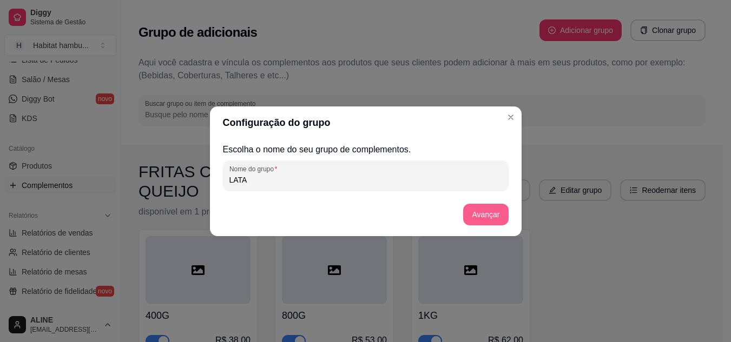
type input "LATA"
click at [474, 214] on button "Avançar" at bounding box center [486, 214] width 44 height 21
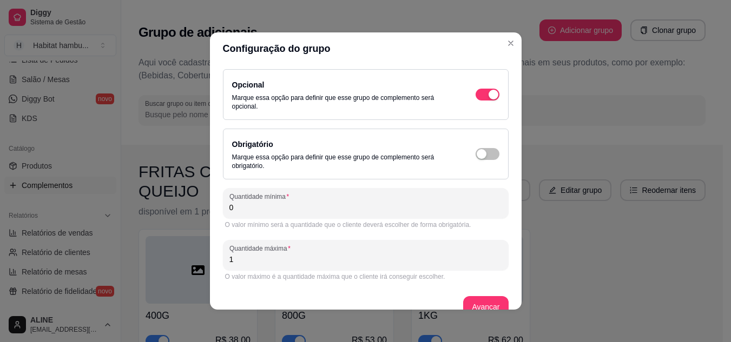
drag, startPoint x: 233, startPoint y: 260, endPoint x: 226, endPoint y: 261, distance: 7.1
click at [229, 261] on input "1" at bounding box center [365, 259] width 273 height 11
type input "20"
click at [472, 308] on button "Avançar" at bounding box center [485, 307] width 45 height 22
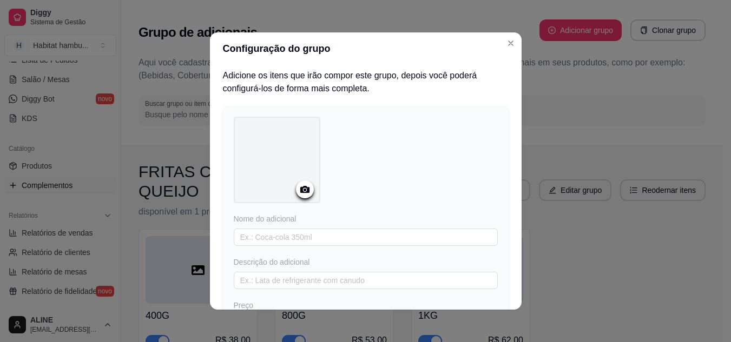
click at [300, 188] on icon at bounding box center [304, 189] width 9 height 7
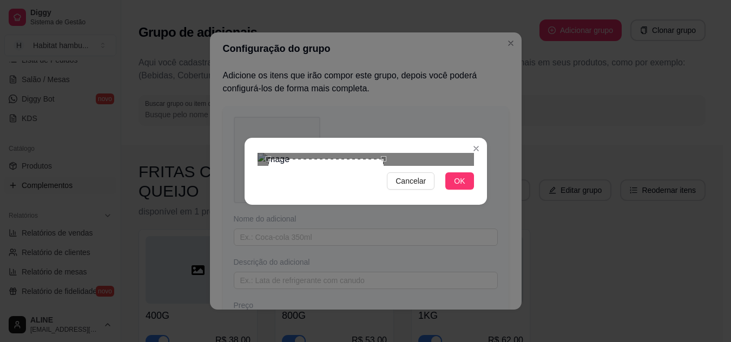
click at [424, 166] on div at bounding box center [365, 159] width 216 height 13
click at [318, 155] on div "Use the arrow keys to move the crop selection area" at bounding box center [315, 213] width 116 height 116
click at [321, 156] on div "Use the arrow keys to move the crop selection area" at bounding box center [324, 213] width 116 height 116
click at [455, 187] on span "OK" at bounding box center [459, 181] width 11 height 12
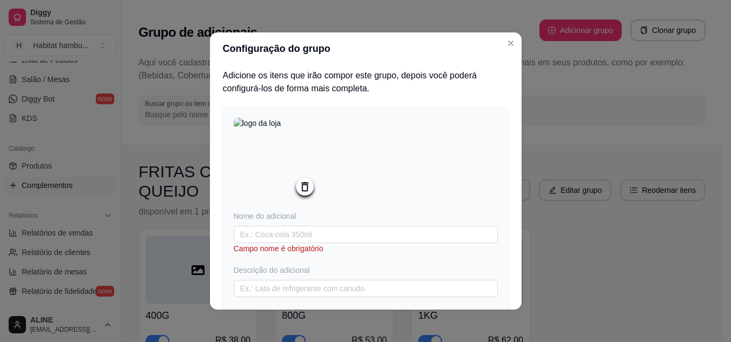
click at [274, 160] on img at bounding box center [277, 161] width 87 height 87
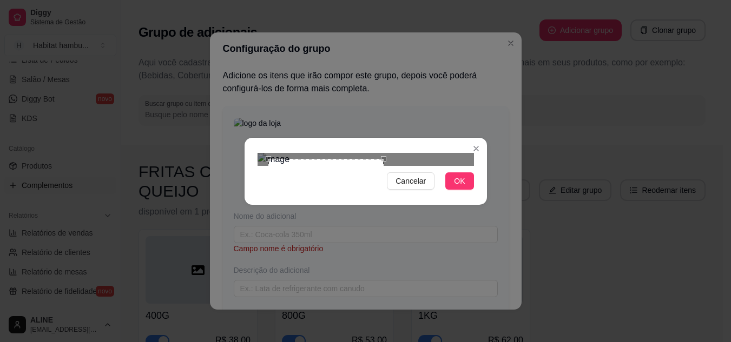
click at [446, 166] on div at bounding box center [365, 159] width 216 height 13
click at [328, 156] on div "Use the arrow keys to move the crop selection area" at bounding box center [318, 211] width 116 height 116
click at [445, 190] on div "Cancelar OK" at bounding box center [365, 181] width 216 height 17
click at [454, 187] on span "OK" at bounding box center [459, 181] width 11 height 12
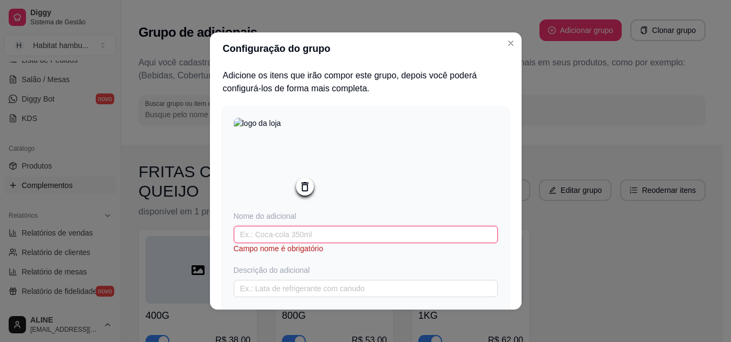
click at [283, 239] on input "text" at bounding box center [366, 234] width 264 height 17
type input "c"
type input "Coca cola 359ml"
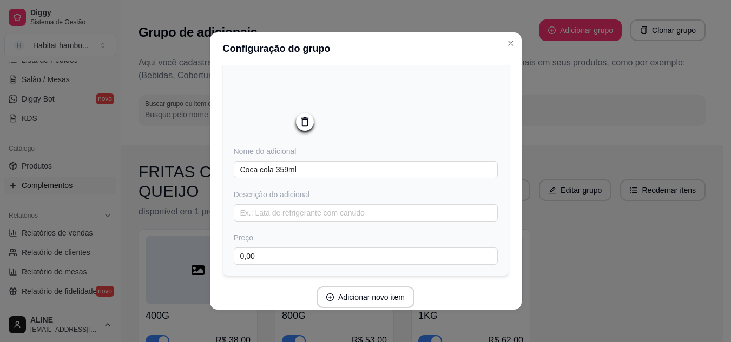
scroll to position [67, 0]
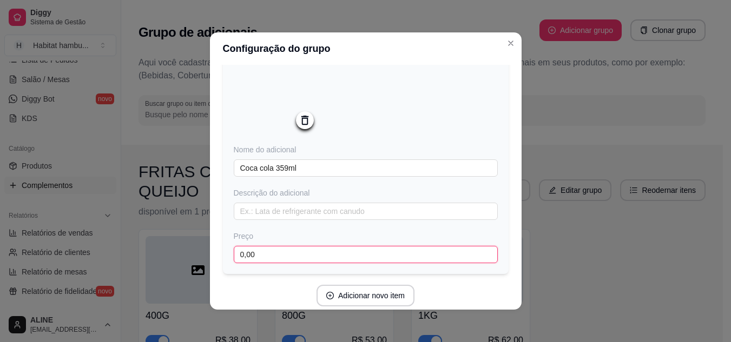
click at [250, 260] on input "0,00" at bounding box center [366, 254] width 264 height 17
type input "8,00"
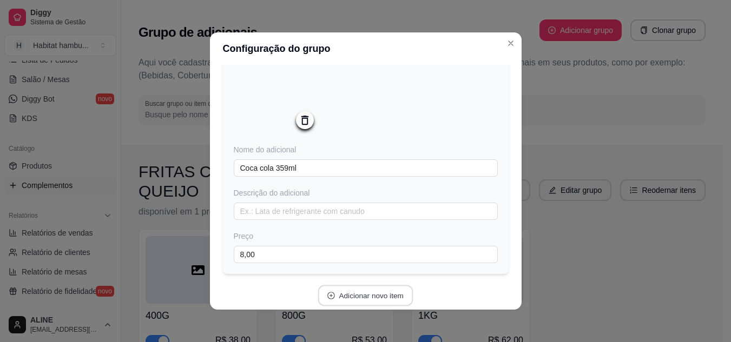
click at [390, 298] on button "Adicionar novo item" at bounding box center [365, 296] width 95 height 21
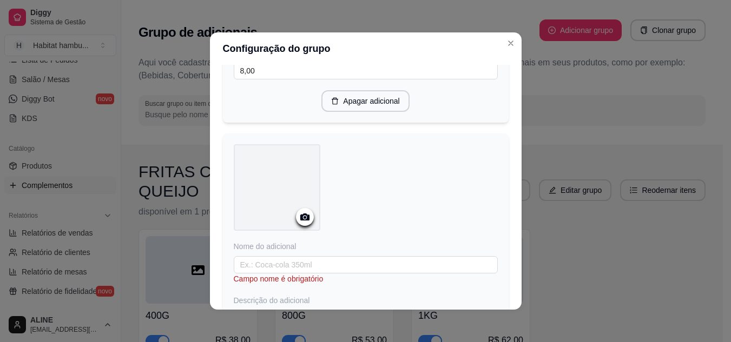
scroll to position [270, 0]
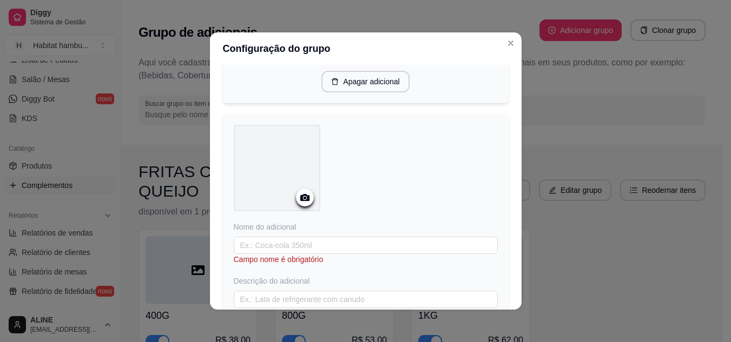
click at [303, 200] on icon at bounding box center [304, 197] width 9 height 7
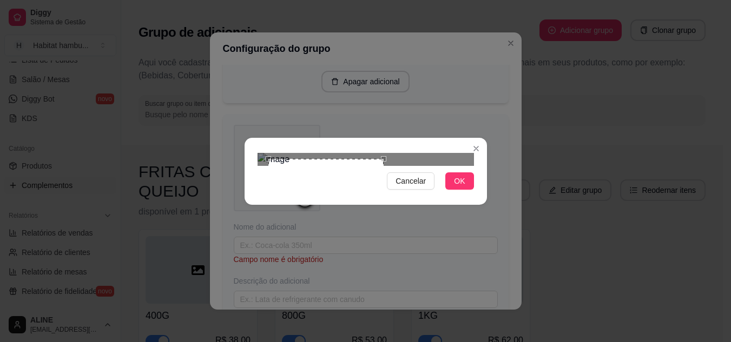
click at [449, 166] on div at bounding box center [365, 159] width 216 height 13
click at [334, 157] on div "Use the arrow keys to move the crop selection area" at bounding box center [315, 213] width 116 height 116
click at [472, 190] on button "OK" at bounding box center [459, 181] width 28 height 17
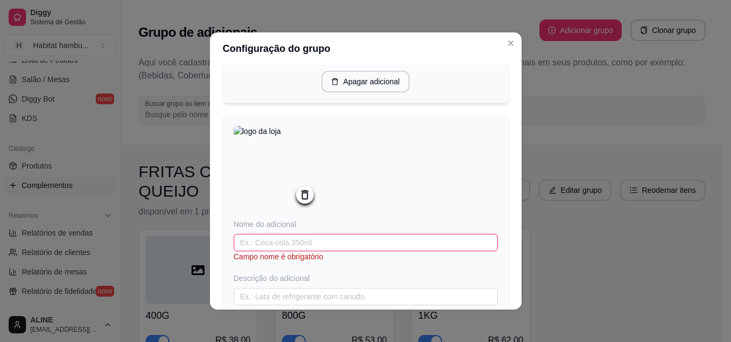
click at [302, 243] on input "text" at bounding box center [366, 242] width 264 height 17
type input "c"
type input "Coca cola zero 350ml"
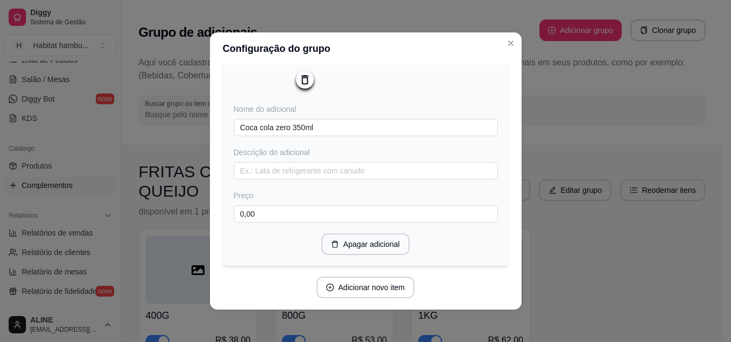
scroll to position [401, 0]
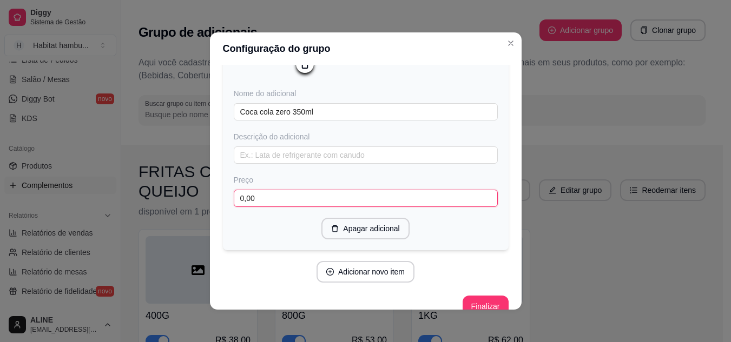
click at [264, 207] on input "0,00" at bounding box center [366, 198] width 264 height 17
type input "8,00"
click at [345, 272] on button "Adicionar novo item" at bounding box center [365, 272] width 98 height 22
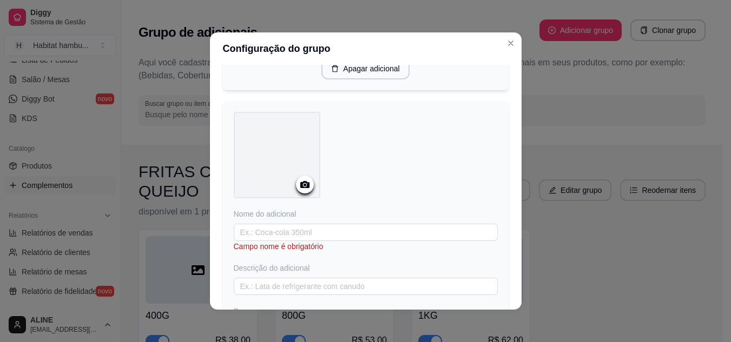
scroll to position [569, 0]
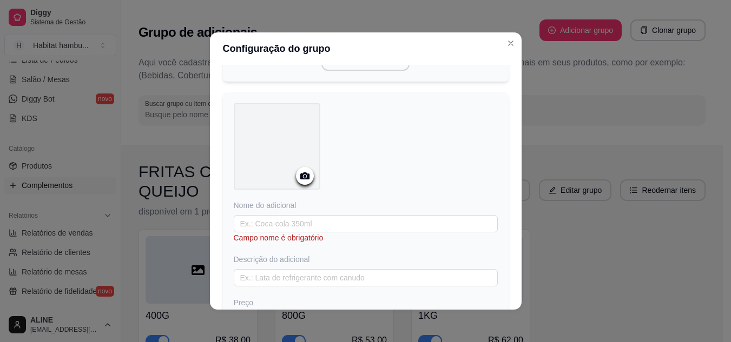
click at [301, 182] on icon at bounding box center [304, 176] width 12 height 12
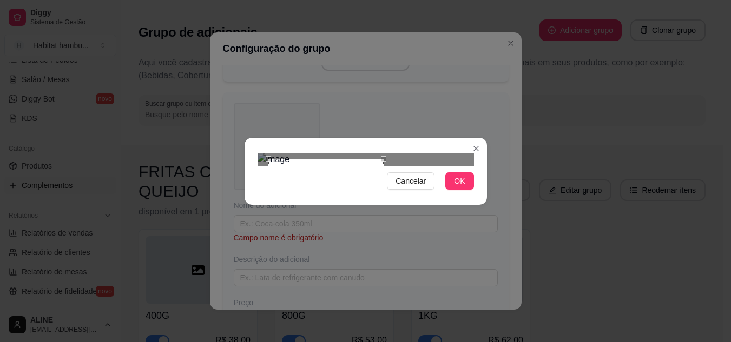
click at [419, 166] on div at bounding box center [365, 159] width 216 height 13
click at [348, 165] on div "Use the arrow keys to move the crop selection area" at bounding box center [320, 216] width 116 height 116
click at [457, 187] on span "OK" at bounding box center [459, 181] width 11 height 12
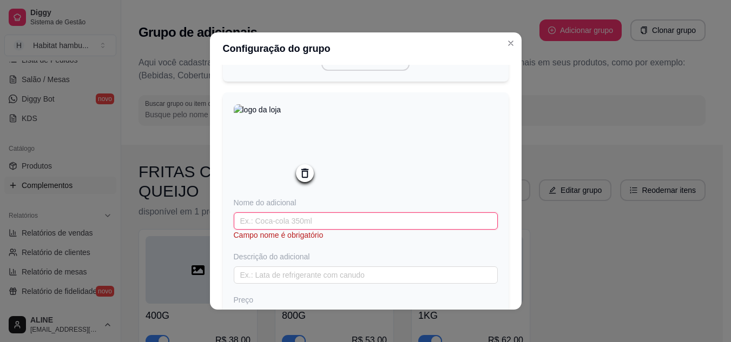
click at [253, 225] on input "text" at bounding box center [366, 221] width 264 height 17
type input "g"
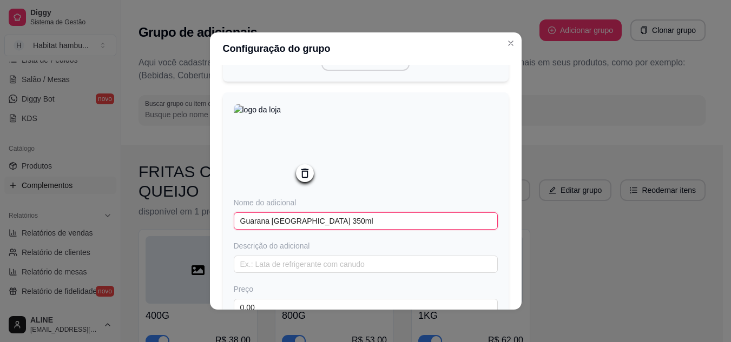
type input "Guarana [GEOGRAPHIC_DATA] 350ml"
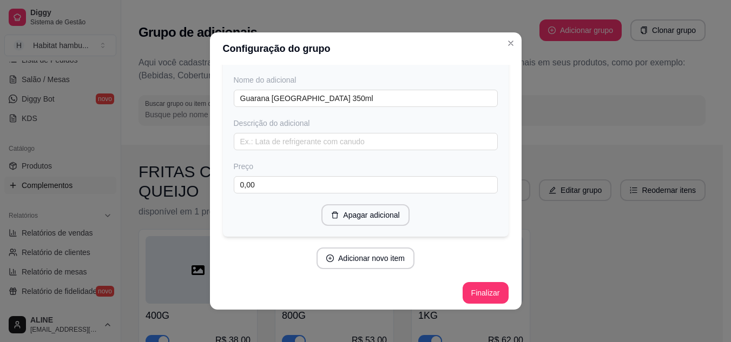
scroll to position [699, 0]
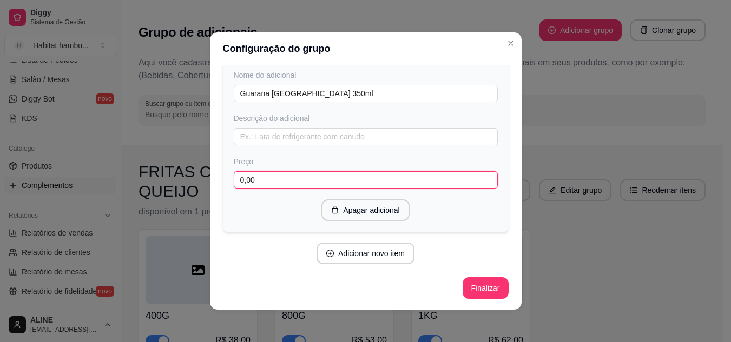
click at [280, 184] on input "0,00" at bounding box center [366, 179] width 264 height 17
type input "8,00"
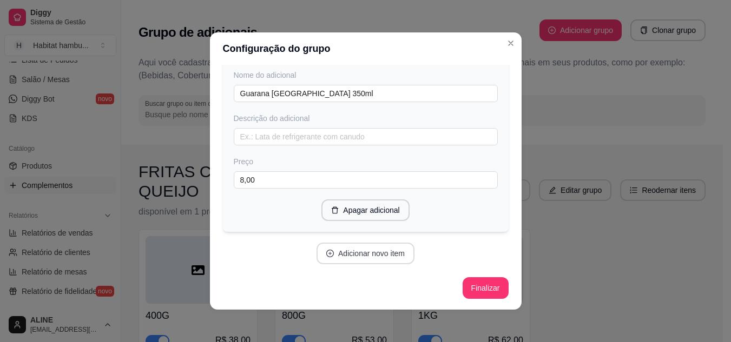
click at [374, 255] on button "Adicionar novo item" at bounding box center [365, 254] width 98 height 22
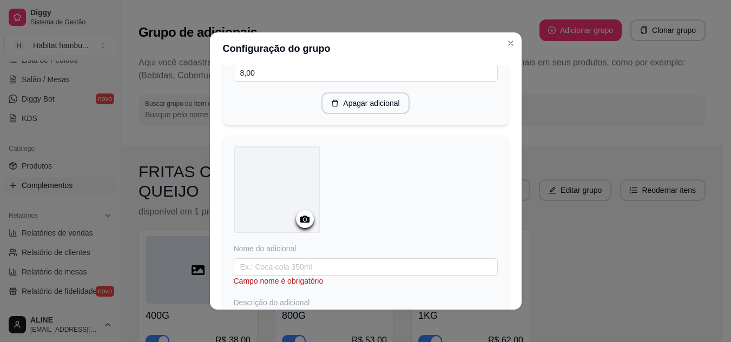
scroll to position [807, 0]
click at [300, 220] on icon at bounding box center [304, 216] width 9 height 7
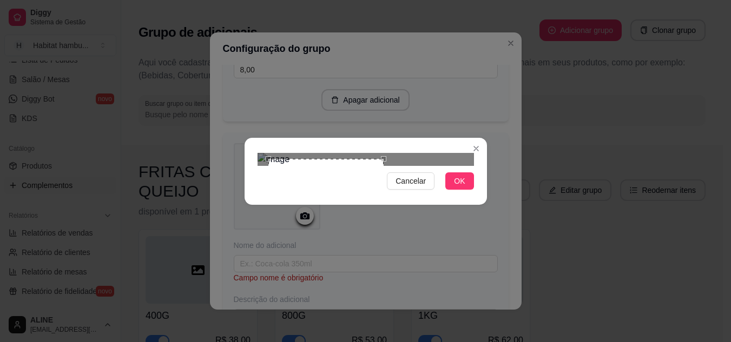
click at [437, 166] on div at bounding box center [365, 159] width 216 height 13
click at [328, 155] on div "Use the arrow keys to move the crop selection area" at bounding box center [326, 212] width 116 height 116
click at [331, 158] on div "Use the arrow keys to move the crop selection area" at bounding box center [320, 212] width 116 height 116
click at [461, 187] on span "OK" at bounding box center [459, 181] width 11 height 12
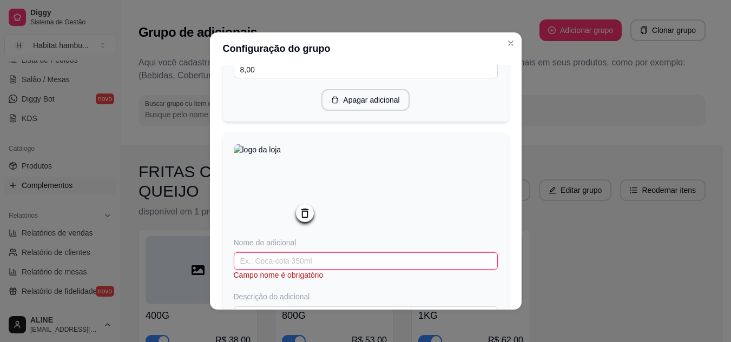
click at [308, 267] on input "text" at bounding box center [366, 261] width 264 height 17
type input "Fanta 350ml"
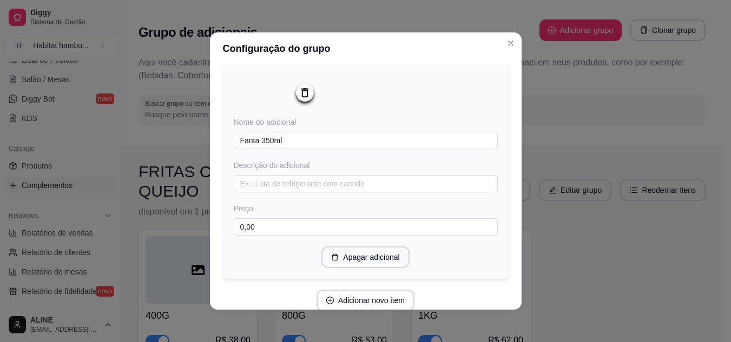
scroll to position [931, 0]
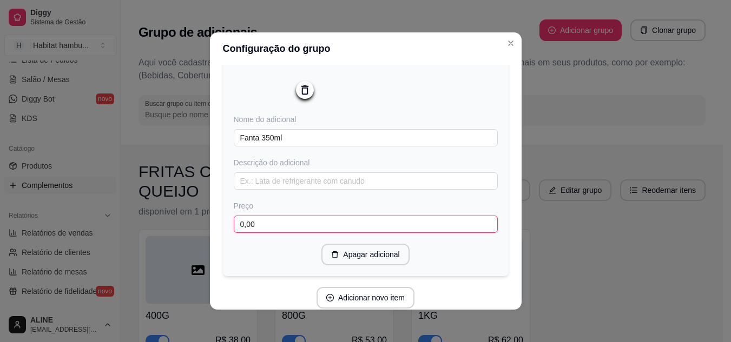
click at [260, 233] on input "0,00" at bounding box center [366, 224] width 264 height 17
type input "8,00"
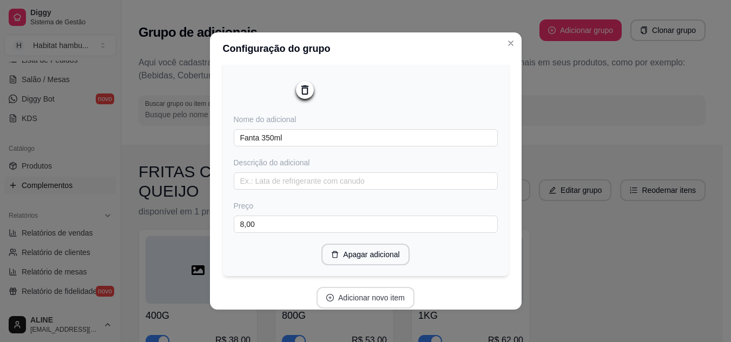
click at [373, 304] on button "Adicionar novo item" at bounding box center [365, 298] width 98 height 22
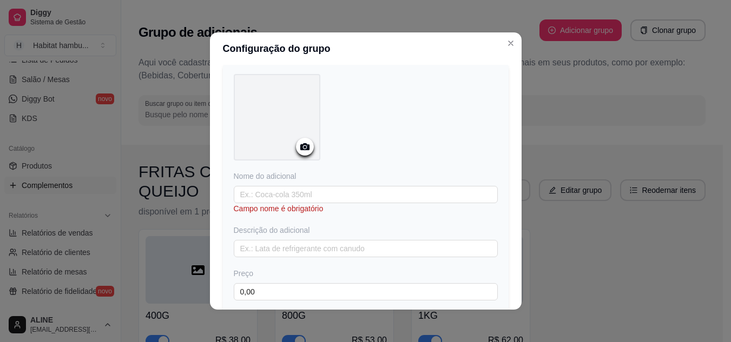
scroll to position [1162, 0]
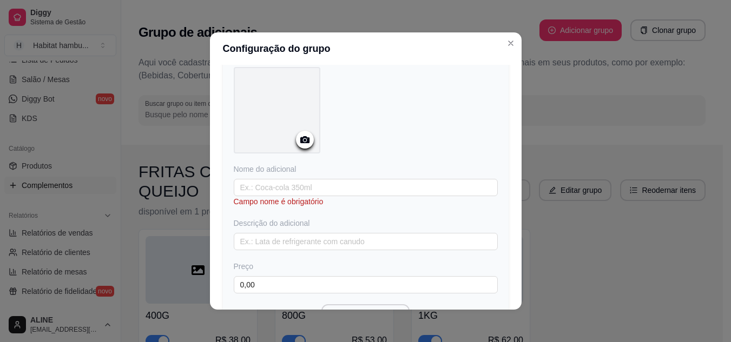
click at [302, 146] on icon at bounding box center [304, 140] width 12 height 12
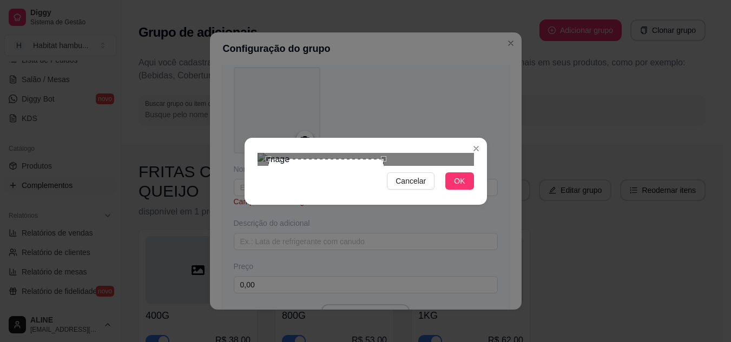
click at [427, 166] on div at bounding box center [365, 159] width 216 height 13
click at [348, 157] on div "Use the arrow keys to move the crop selection area" at bounding box center [322, 215] width 116 height 116
click at [453, 190] on button "OK" at bounding box center [459, 181] width 28 height 17
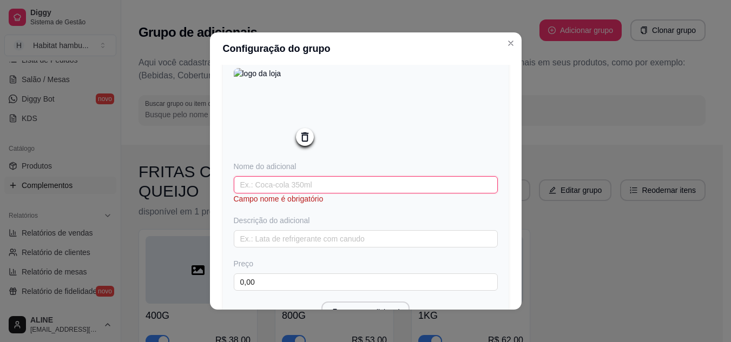
click at [264, 194] on input "text" at bounding box center [366, 184] width 264 height 17
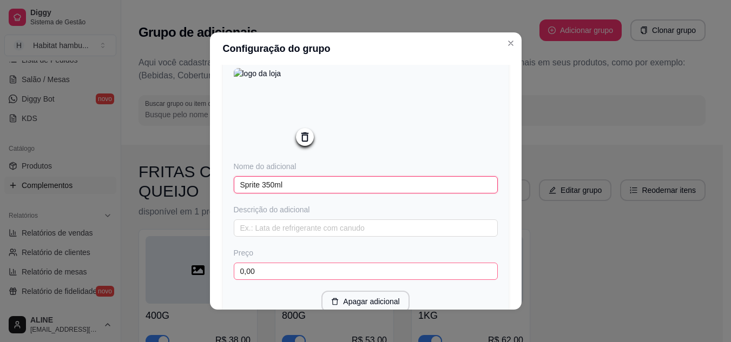
type input "Sprite 350ml"
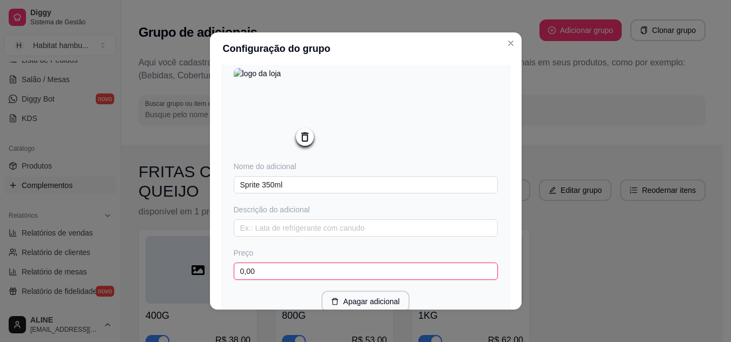
click at [252, 280] on input "0,00" at bounding box center [366, 271] width 264 height 17
type input "8,00"
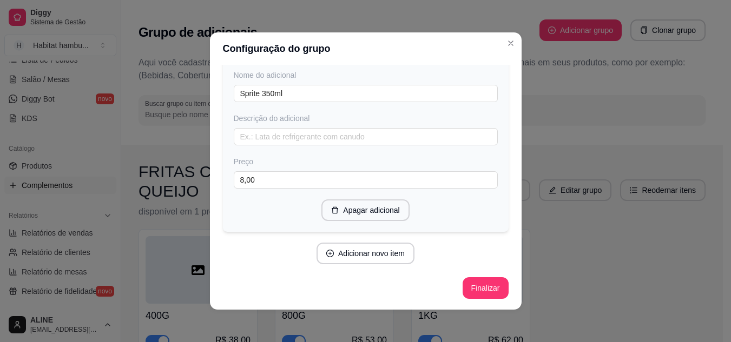
scroll to position [1264, 0]
click at [356, 252] on button "Adicionar novo item" at bounding box center [365, 253] width 95 height 21
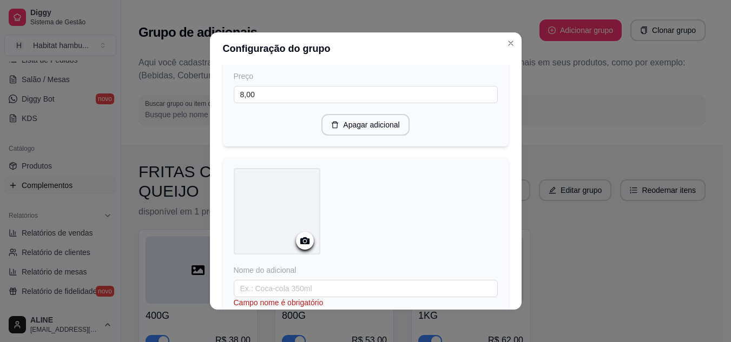
scroll to position [1361, 0]
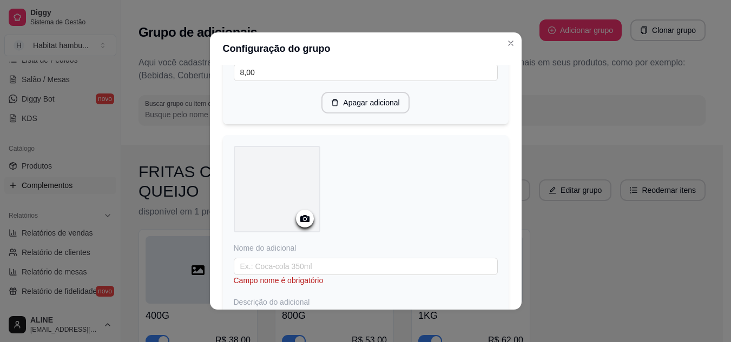
click at [303, 221] on circle at bounding box center [304, 219] width 3 height 3
click at [303, 225] on icon at bounding box center [304, 219] width 12 height 12
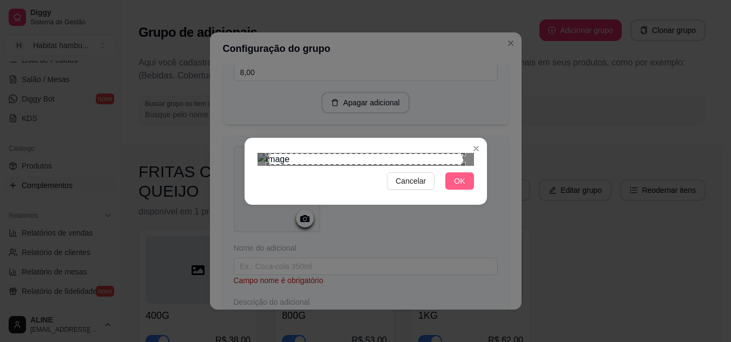
click at [457, 187] on span "OK" at bounding box center [459, 181] width 11 height 12
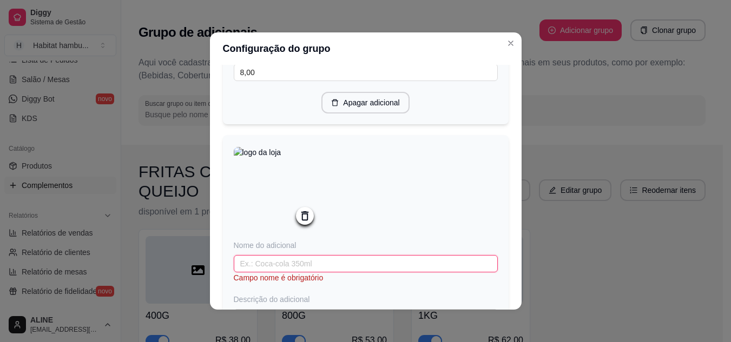
click at [311, 273] on input "text" at bounding box center [366, 263] width 264 height 17
type input "Fanta laranja 350ml"
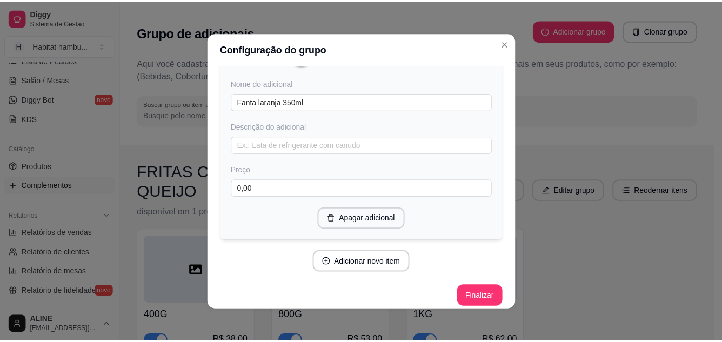
scroll to position [1544, 0]
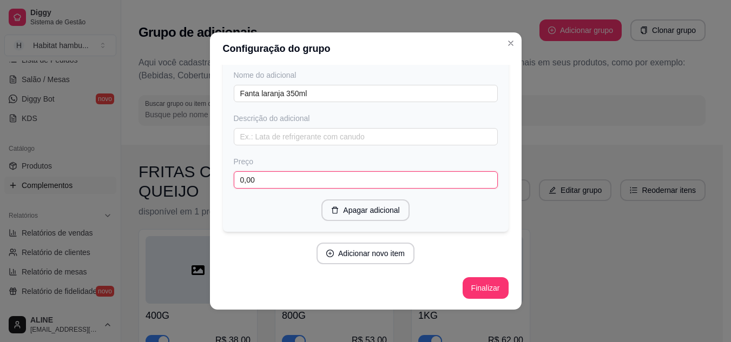
click at [261, 178] on input "0,00" at bounding box center [366, 179] width 264 height 17
type input "8,00"
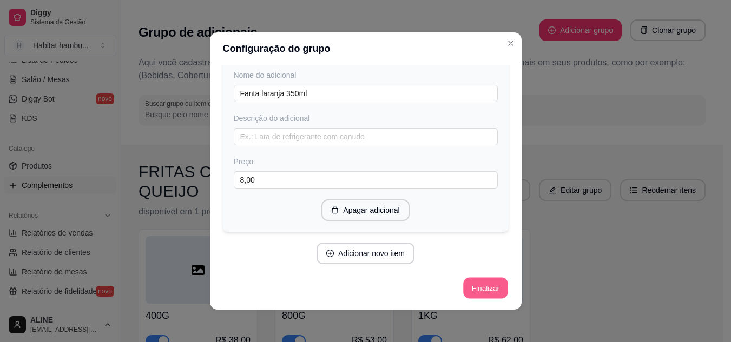
click at [483, 289] on button "Finalizar" at bounding box center [485, 288] width 44 height 21
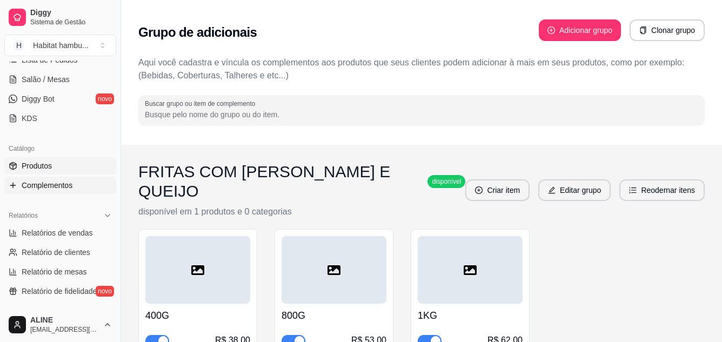
click at [39, 171] on span "Produtos" at bounding box center [37, 166] width 30 height 11
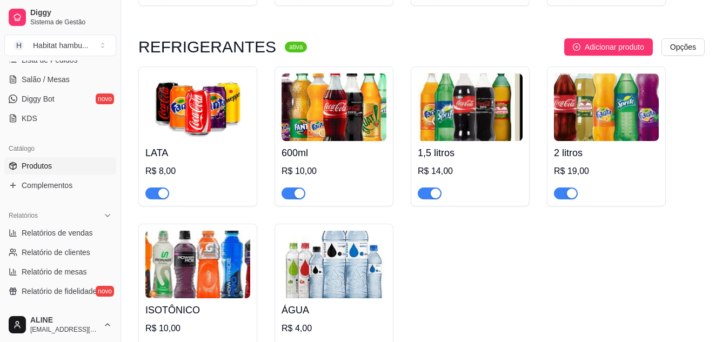
scroll to position [3105, 0]
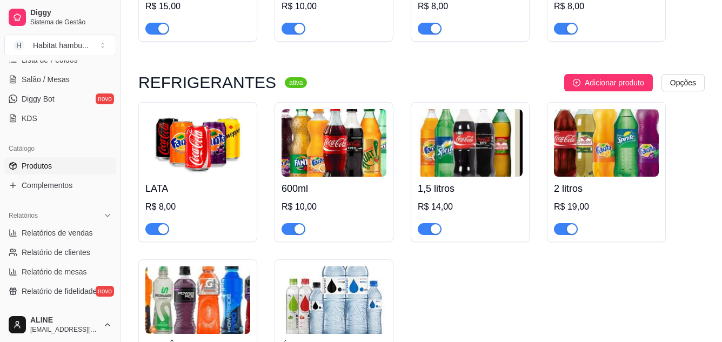
click at [191, 165] on img at bounding box center [197, 143] width 105 height 68
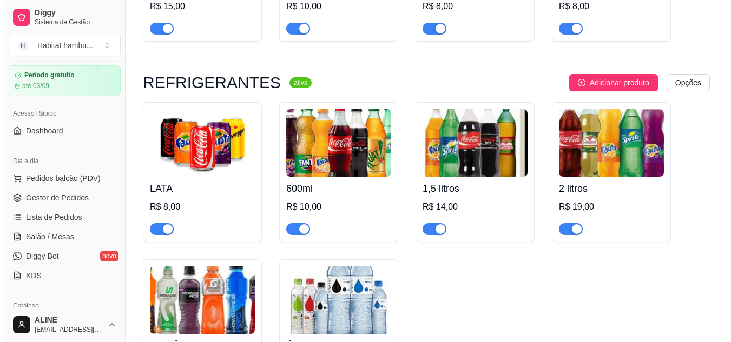
scroll to position [26, 0]
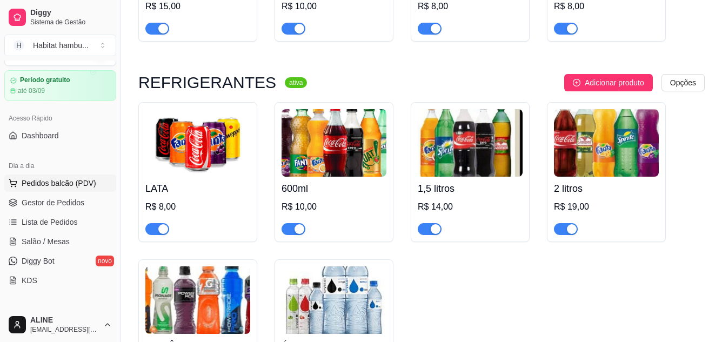
click at [49, 184] on span "Pedidos balcão (PDV)" at bounding box center [59, 183] width 75 height 11
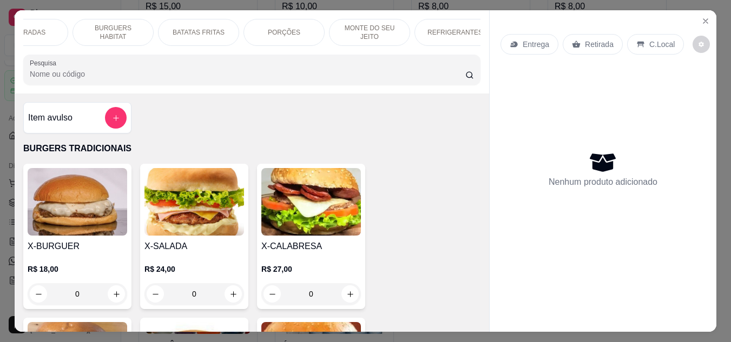
scroll to position [0, 137]
click at [439, 30] on p "REFRIGERANTES" at bounding box center [439, 32] width 55 height 9
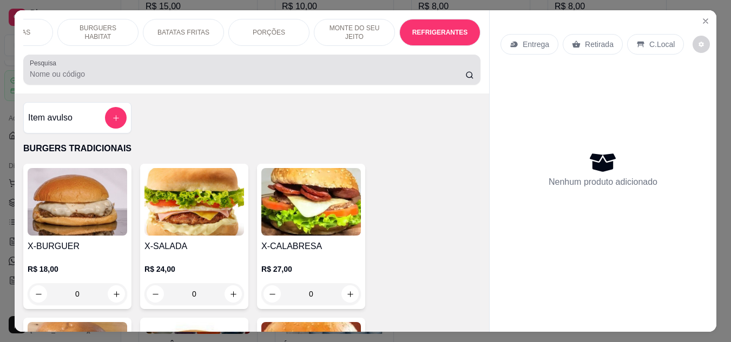
scroll to position [29, 0]
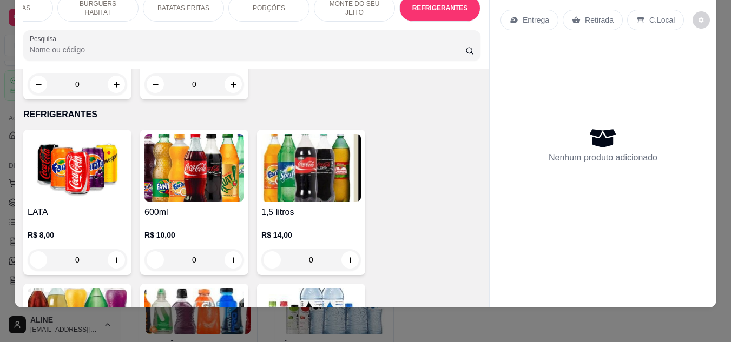
click at [85, 154] on img at bounding box center [77, 168] width 99 height 68
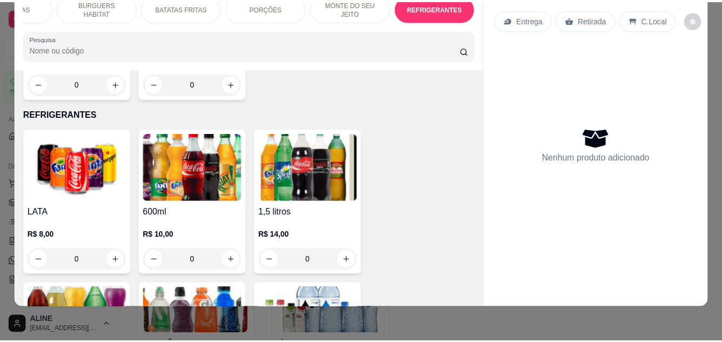
scroll to position [0, 0]
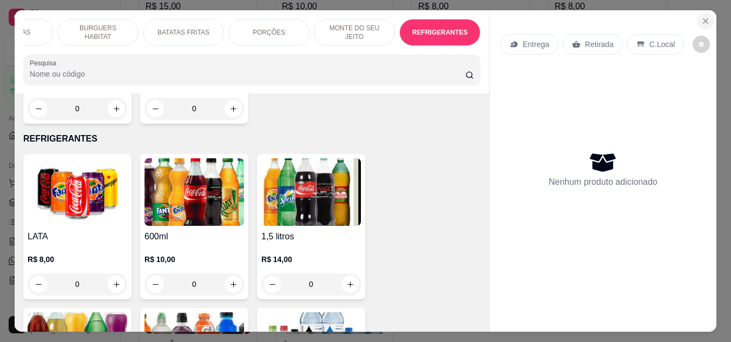
click at [701, 19] on icon "Close" at bounding box center [705, 21] width 9 height 9
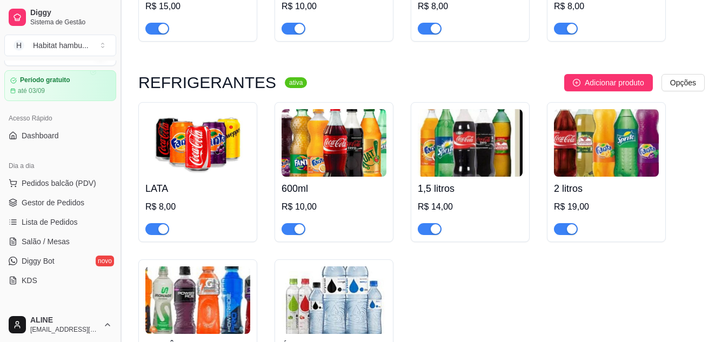
drag, startPoint x: 117, startPoint y: 149, endPoint x: 117, endPoint y: 157, distance: 8.1
click at [122, 176] on button "Toggle Sidebar" at bounding box center [120, 171] width 9 height 342
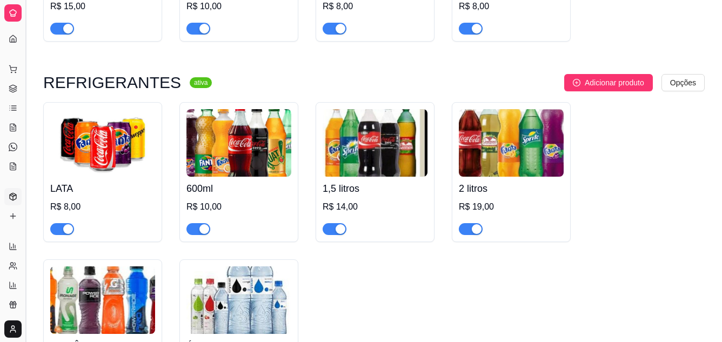
click at [21, 144] on button "Toggle Sidebar" at bounding box center [25, 171] width 9 height 342
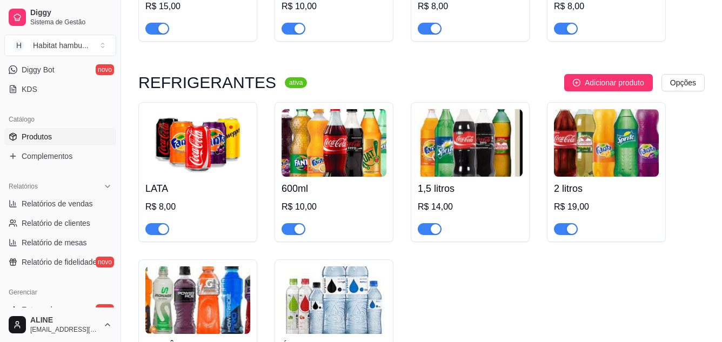
scroll to position [220, 0]
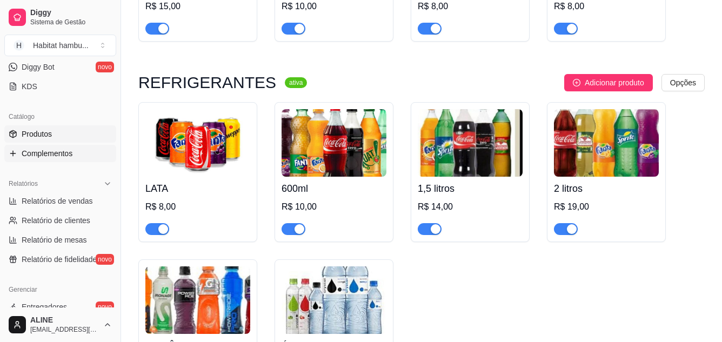
click at [51, 151] on span "Complementos" at bounding box center [47, 153] width 51 height 11
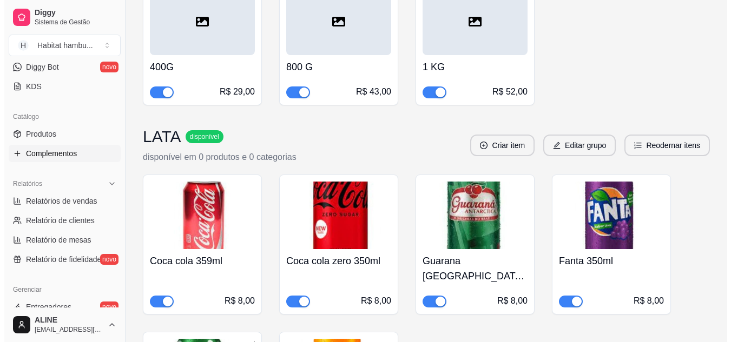
scroll to position [1199, 0]
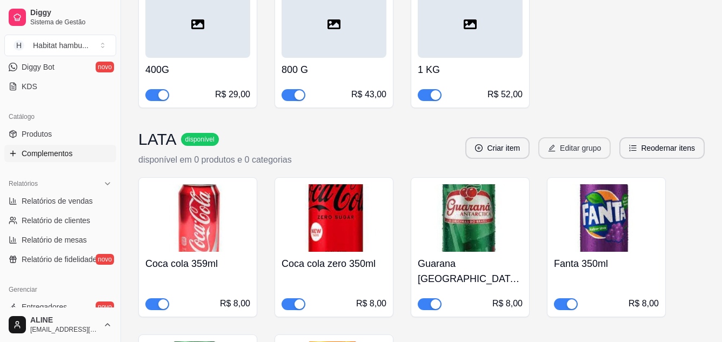
click at [581, 137] on button "Editar grupo" at bounding box center [575, 148] width 72 height 22
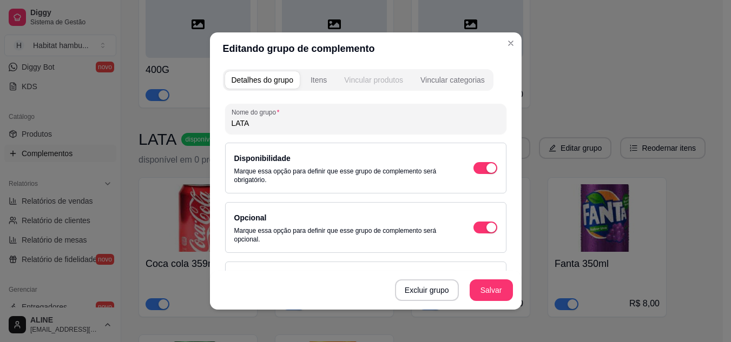
click at [357, 75] on div "Vincular produtos" at bounding box center [373, 80] width 59 height 11
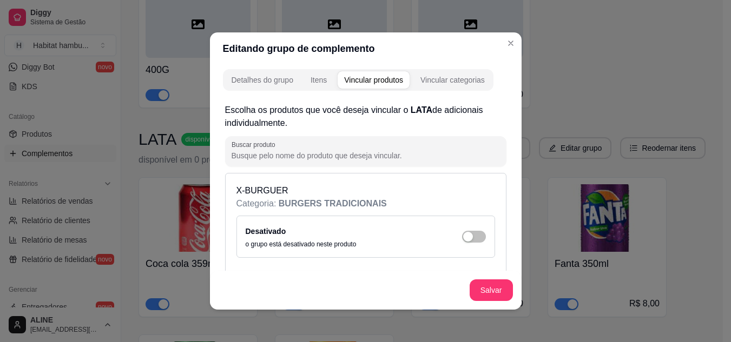
click at [321, 155] on input "Buscar produto" at bounding box center [365, 155] width 268 height 11
type input "lata"
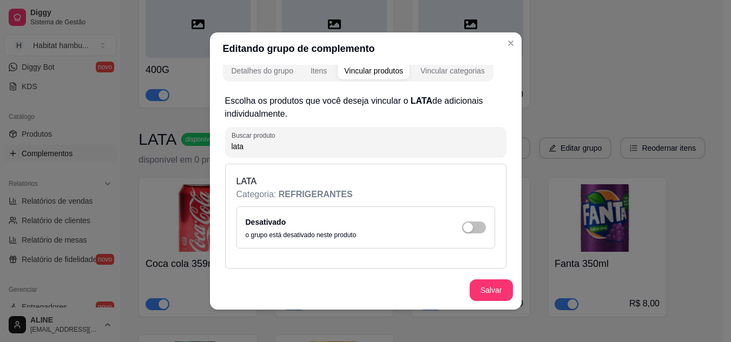
scroll to position [14, 0]
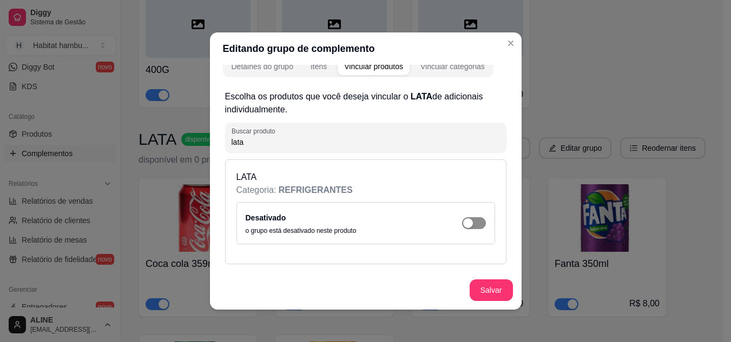
click at [462, 228] on span "button" at bounding box center [474, 223] width 24 height 12
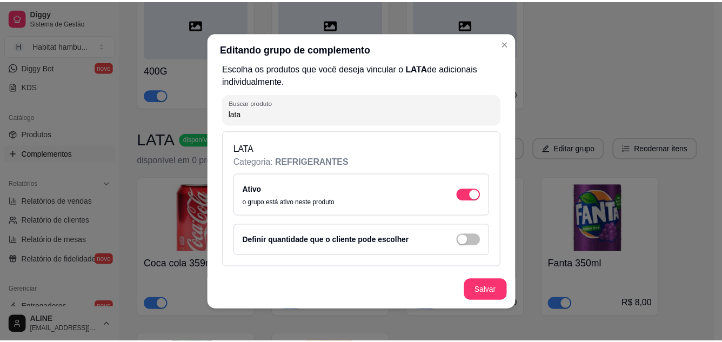
scroll to position [45, 0]
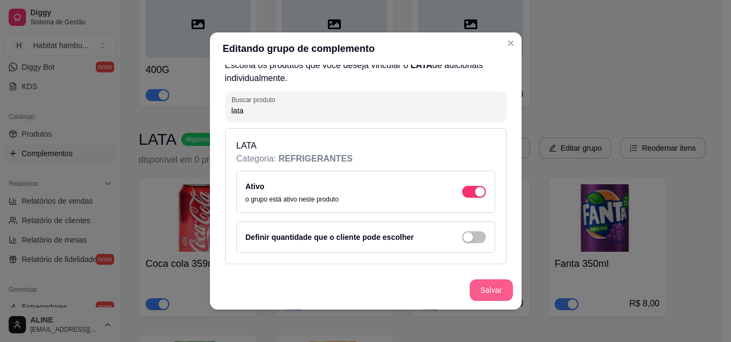
click at [486, 287] on button "Salvar" at bounding box center [490, 291] width 43 height 22
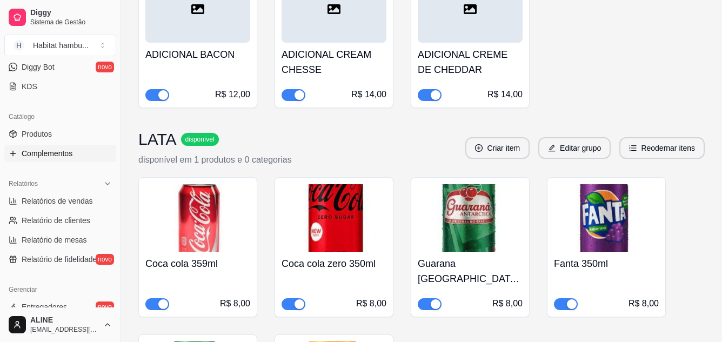
click at [203, 198] on img at bounding box center [197, 218] width 105 height 68
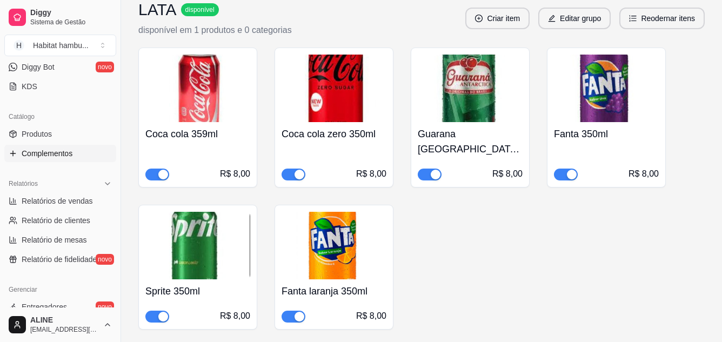
scroll to position [1335, 0]
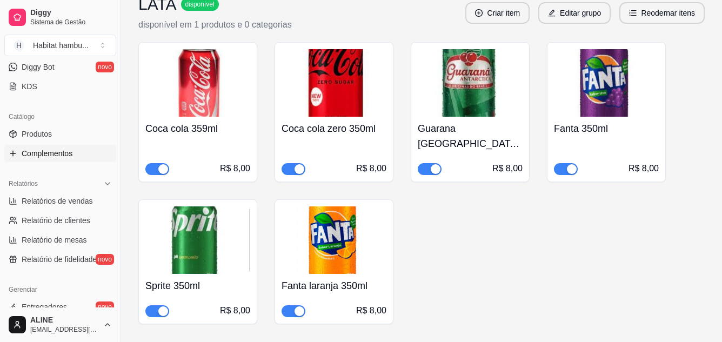
click at [623, 65] on img at bounding box center [606, 83] width 105 height 68
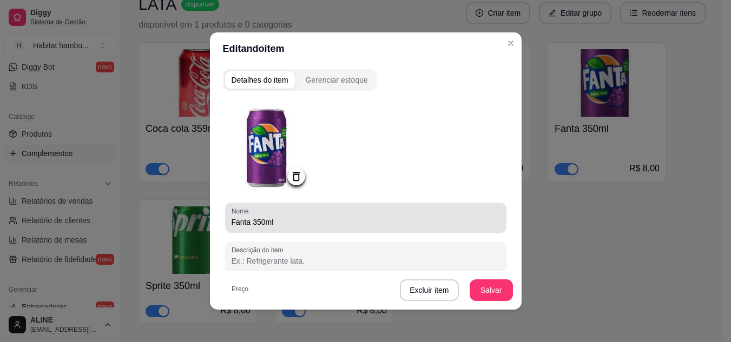
click at [247, 223] on input "Fanta 350ml" at bounding box center [365, 222] width 268 height 11
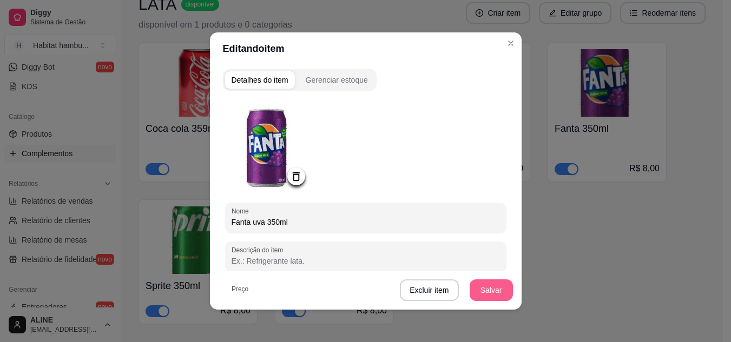
type input "Fanta uva 350ml"
click at [480, 288] on button "Salvar" at bounding box center [490, 291] width 43 height 22
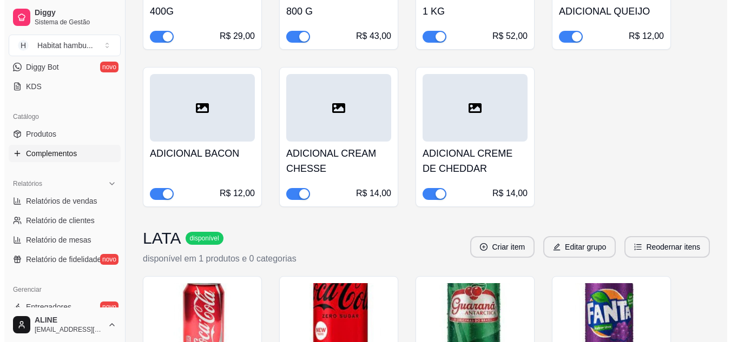
scroll to position [1078, 0]
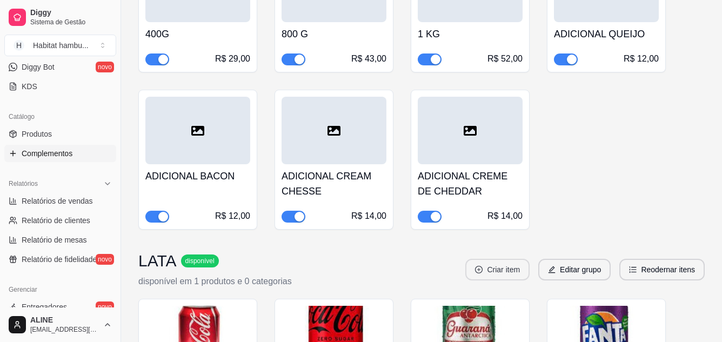
click at [497, 259] on button "Criar item" at bounding box center [498, 270] width 64 height 22
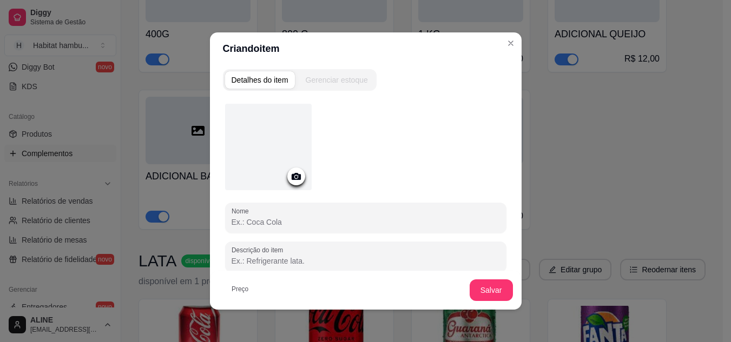
click at [295, 176] on icon at bounding box center [295, 176] width 9 height 7
click at [294, 177] on icon at bounding box center [295, 176] width 9 height 7
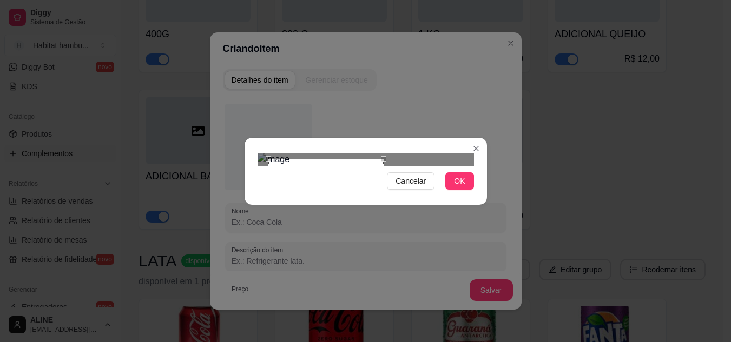
click at [432, 166] on div at bounding box center [365, 159] width 216 height 13
click at [344, 180] on div "Use the arrow keys to move the crop selection area" at bounding box center [319, 217] width 116 height 116
click at [457, 187] on span "OK" at bounding box center [459, 181] width 11 height 12
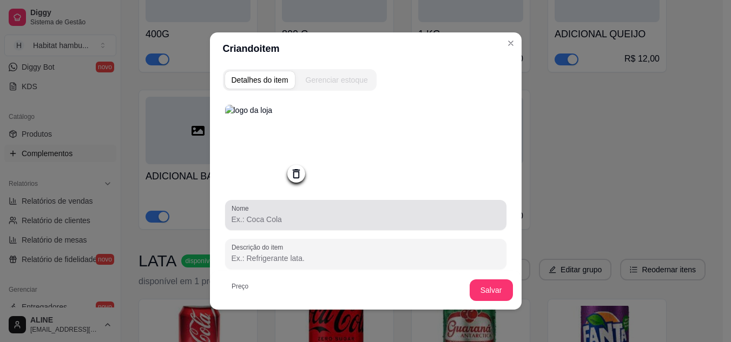
click at [273, 225] on input "Nome" at bounding box center [365, 219] width 268 height 11
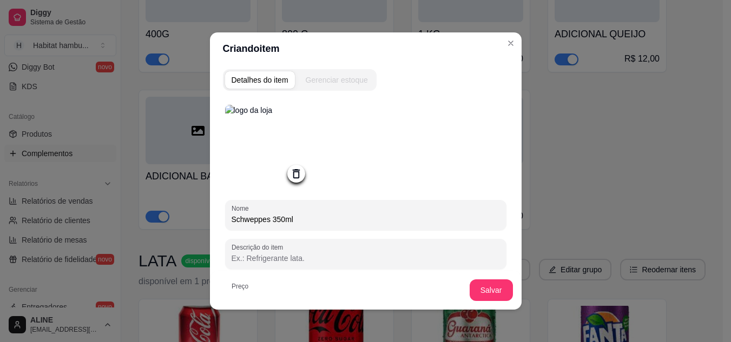
type input "Schweppes 350ml"
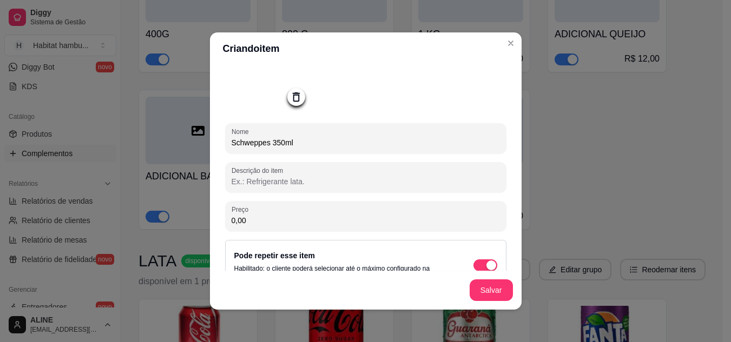
scroll to position [87, 0]
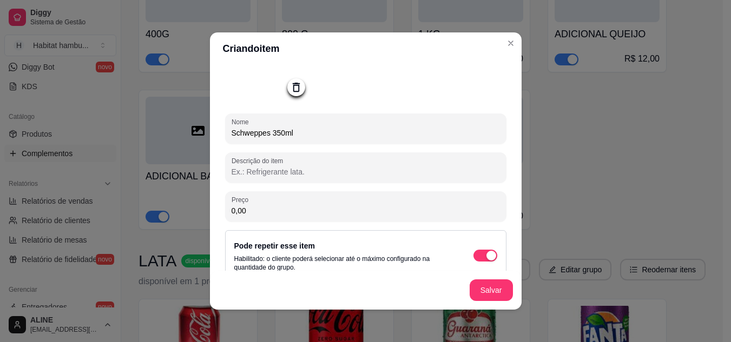
click at [244, 214] on input "0,00" at bounding box center [365, 210] width 268 height 11
type input "8,00"
click at [487, 290] on button "Salvar" at bounding box center [490, 291] width 43 height 22
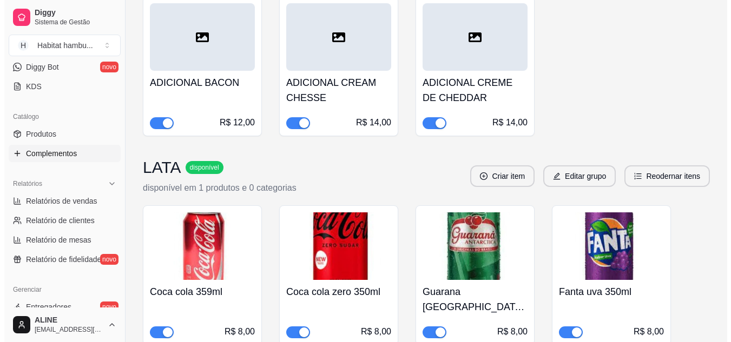
scroll to position [1149, 0]
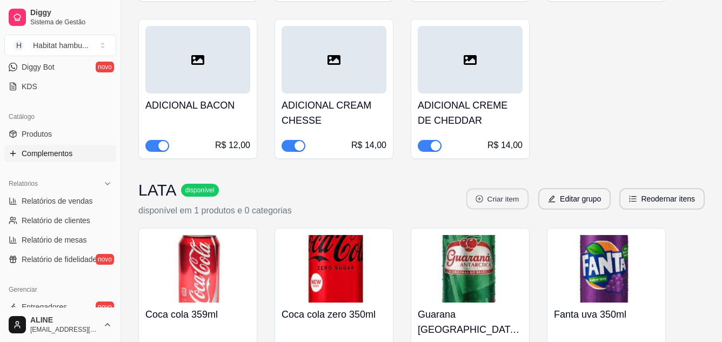
click at [497, 189] on button "Criar item" at bounding box center [498, 199] width 62 height 21
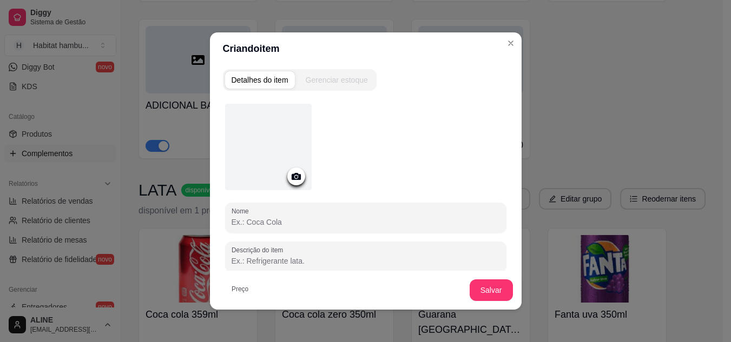
click at [290, 178] on icon at bounding box center [296, 176] width 12 height 12
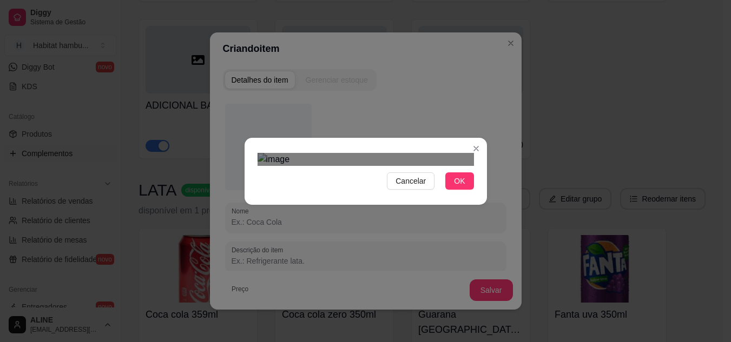
click at [364, 211] on div "Use the arrow keys to move the crop selection area" at bounding box center [364, 247] width 195 height 91
click at [447, 153] on div at bounding box center [365, 159] width 216 height 13
click at [356, 199] on div "Use the arrow keys to move the crop selection area" at bounding box center [327, 227] width 141 height 141
click at [372, 183] on div "Use the arrow keys to move the north east drag handle to change the crop select…" at bounding box center [372, 183] width 0 height 0
click at [457, 187] on span "OK" at bounding box center [459, 181] width 11 height 12
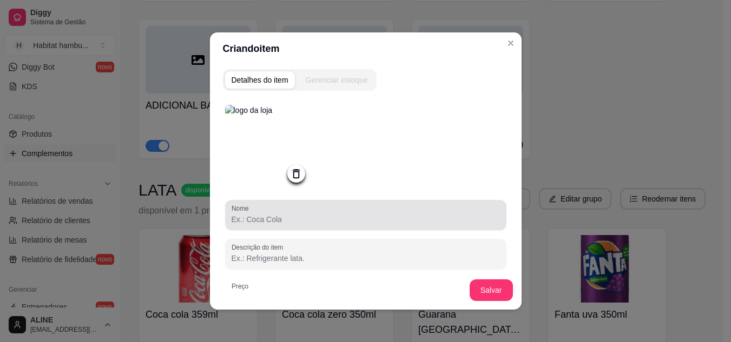
click at [256, 217] on input "Nome" at bounding box center [365, 219] width 268 height 11
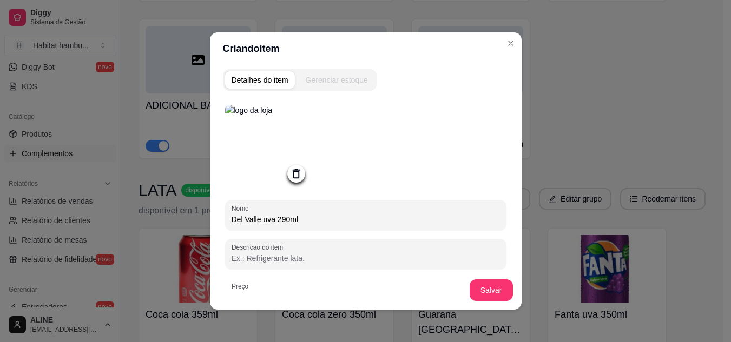
type input "Del Valle uva 290ml"
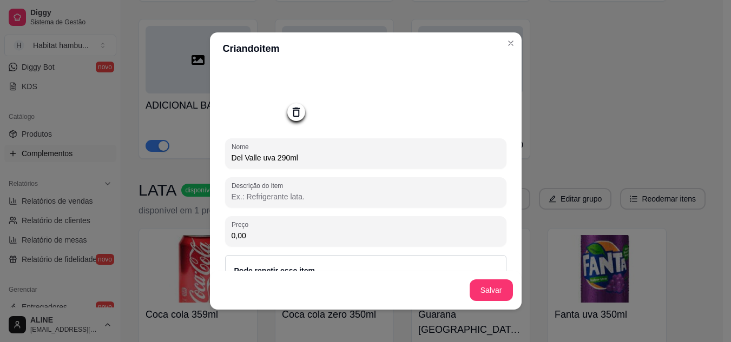
scroll to position [63, 0]
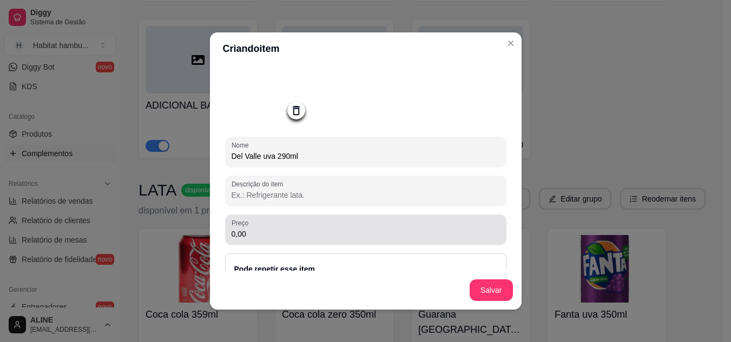
click at [250, 234] on input "0,00" at bounding box center [365, 234] width 268 height 11
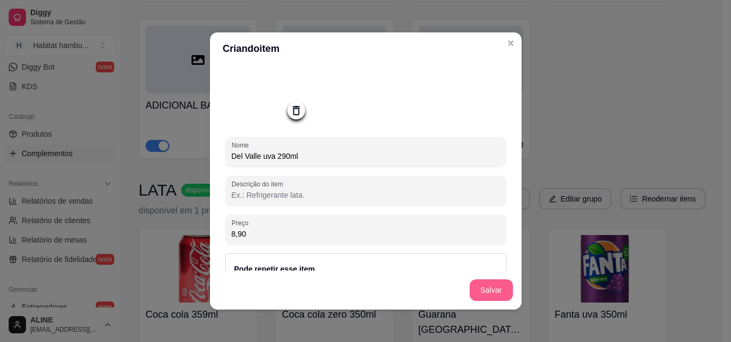
type input "8,90"
click at [486, 296] on button "Salvar" at bounding box center [490, 291] width 43 height 22
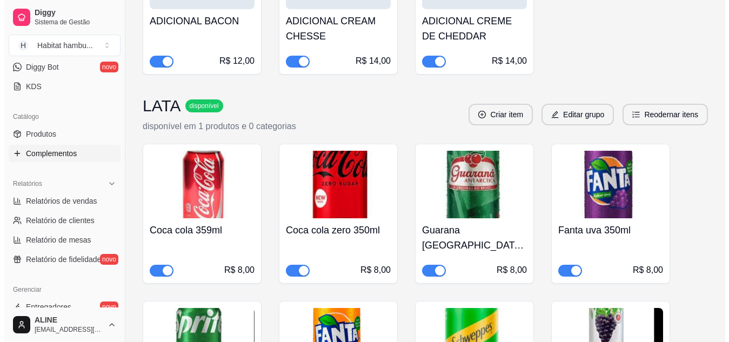
scroll to position [1216, 0]
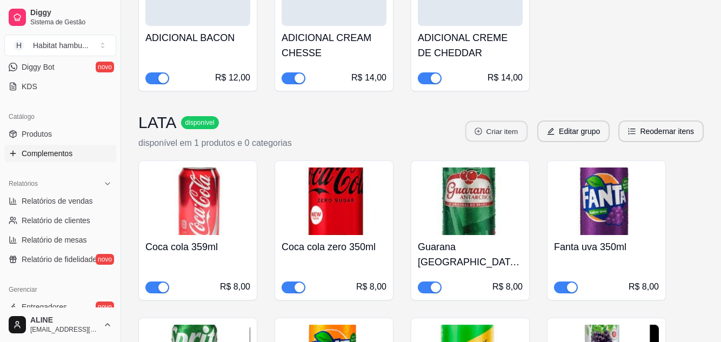
click at [502, 121] on button "Criar item" at bounding box center [497, 131] width 62 height 21
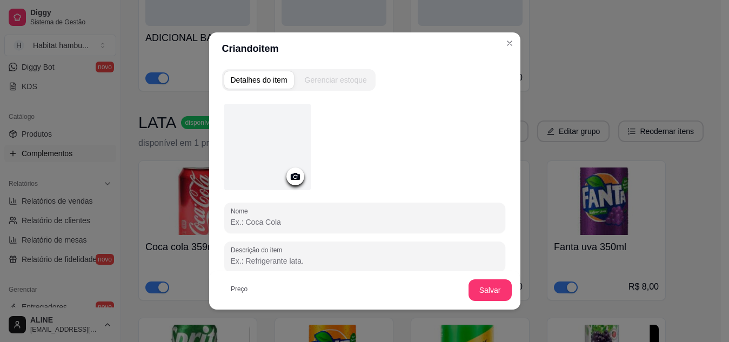
click at [290, 178] on icon at bounding box center [294, 176] width 9 height 7
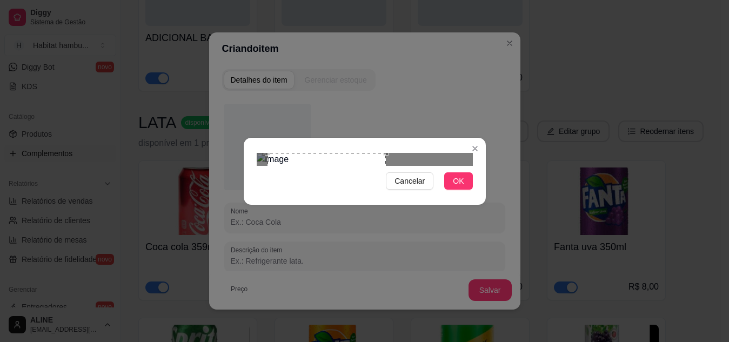
click at [428, 153] on div at bounding box center [365, 159] width 216 height 13
click at [298, 167] on div "Use the arrow keys to move the crop selection area" at bounding box center [316, 226] width 119 height 119
click at [462, 187] on span "OK" at bounding box center [458, 181] width 11 height 12
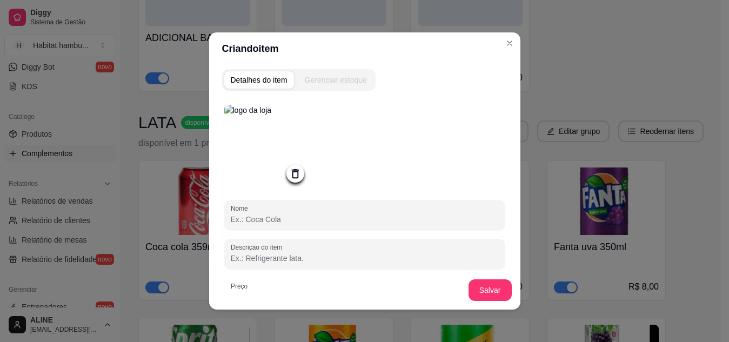
click at [268, 160] on img at bounding box center [267, 148] width 87 height 87
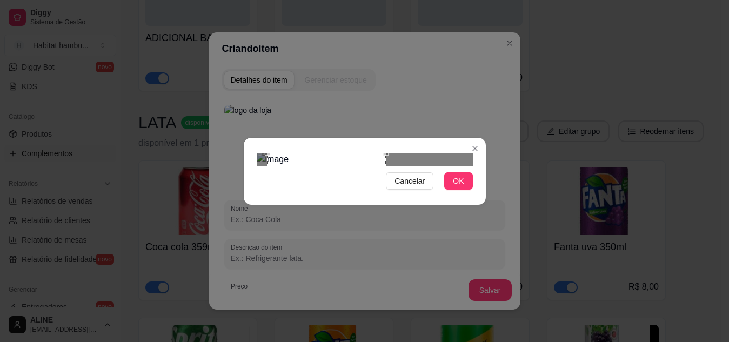
click at [455, 153] on div at bounding box center [365, 159] width 216 height 13
click at [373, 167] on div "Use the arrow keys to move the crop selection area" at bounding box center [327, 226] width 119 height 119
click at [461, 190] on button "OK" at bounding box center [459, 181] width 28 height 17
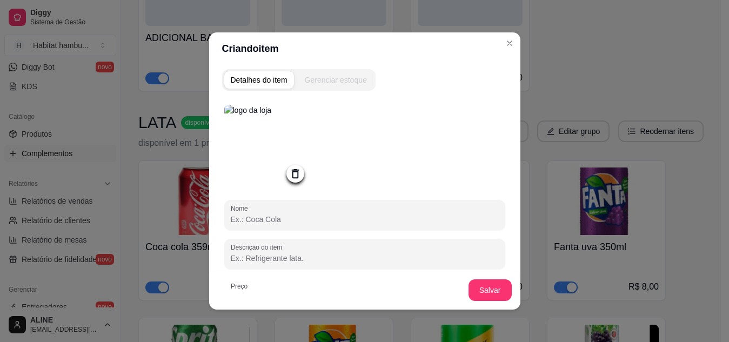
click at [300, 135] on img at bounding box center [267, 148] width 87 height 87
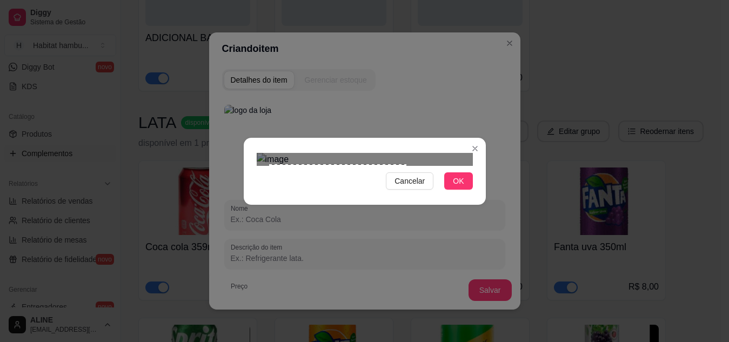
click at [413, 153] on div at bounding box center [365, 159] width 216 height 13
click at [369, 160] on div "Use the arrow keys to move the crop selection area" at bounding box center [337, 228] width 137 height 137
click at [454, 187] on span "OK" at bounding box center [458, 181] width 11 height 12
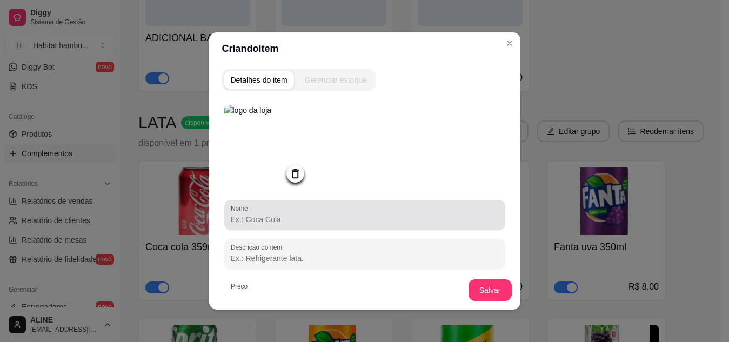
click at [256, 223] on input "Nome" at bounding box center [365, 219] width 268 height 11
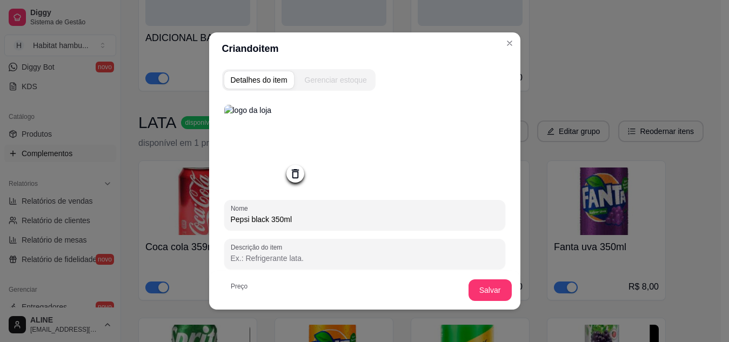
type input "Pepsi black 350ml"
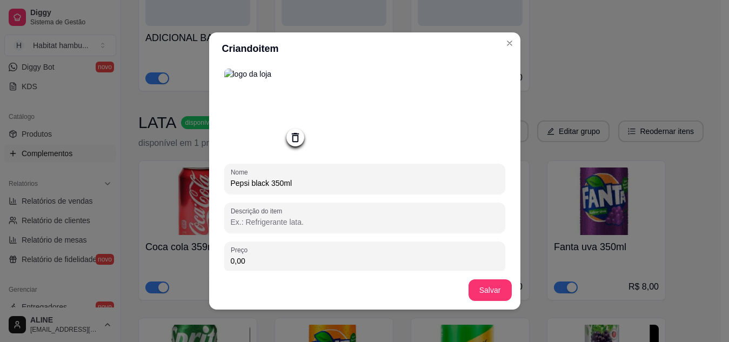
scroll to position [41, 0]
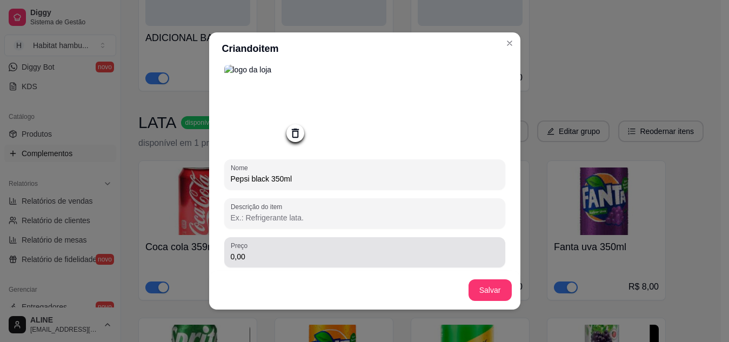
click at [258, 258] on input "0,00" at bounding box center [365, 256] width 268 height 11
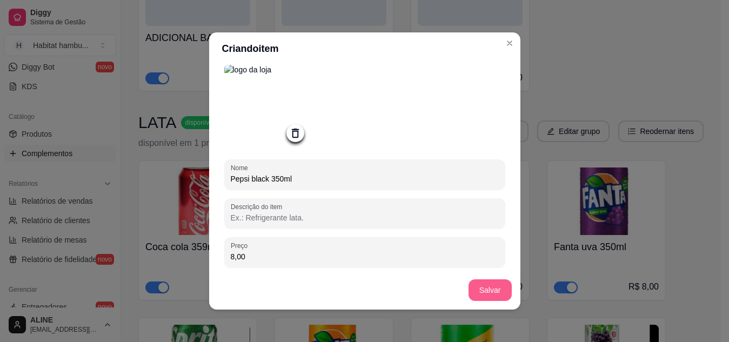
type input "8,00"
click at [482, 293] on button "Salvar" at bounding box center [490, 291] width 43 height 22
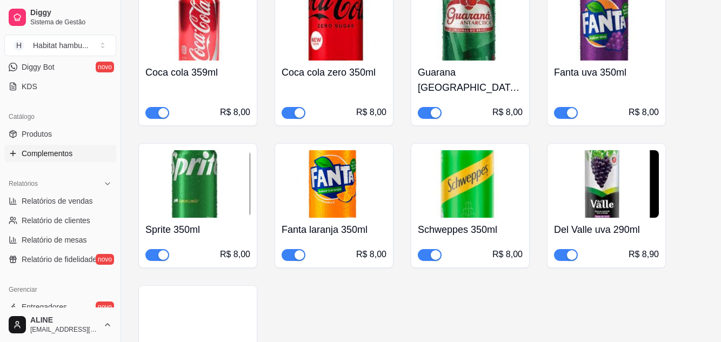
scroll to position [1485, 0]
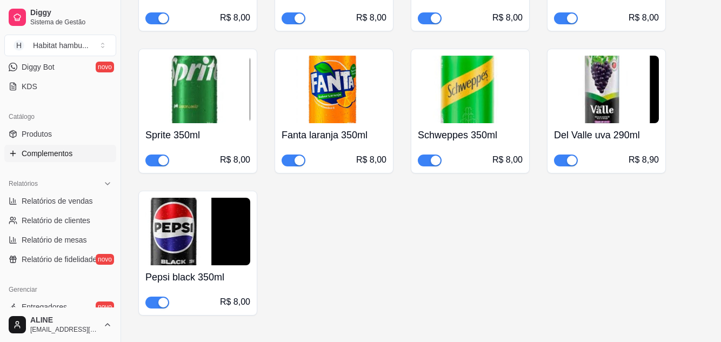
click at [189, 215] on img at bounding box center [197, 232] width 105 height 68
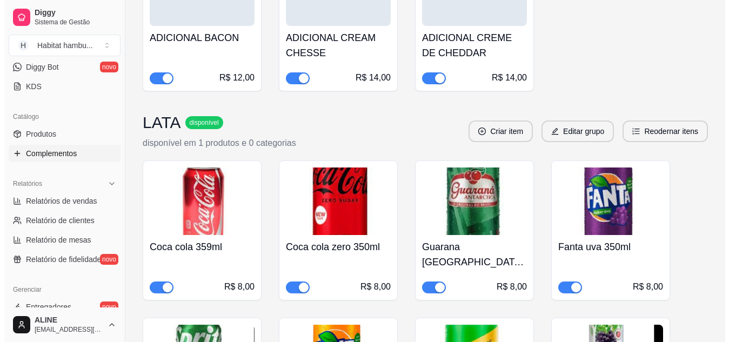
scroll to position [1185, 0]
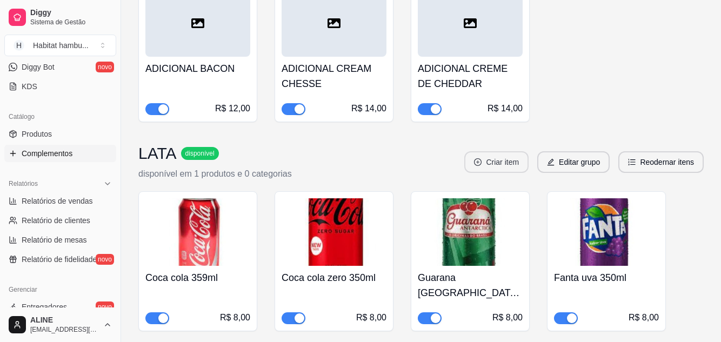
click at [509, 151] on button "Criar item" at bounding box center [497, 162] width 64 height 22
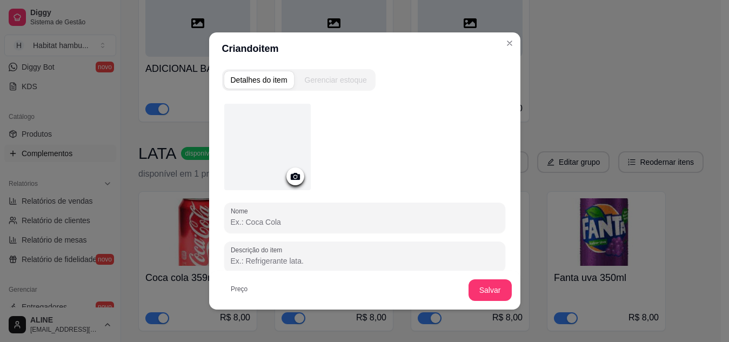
click at [293, 174] on icon at bounding box center [294, 176] width 9 height 7
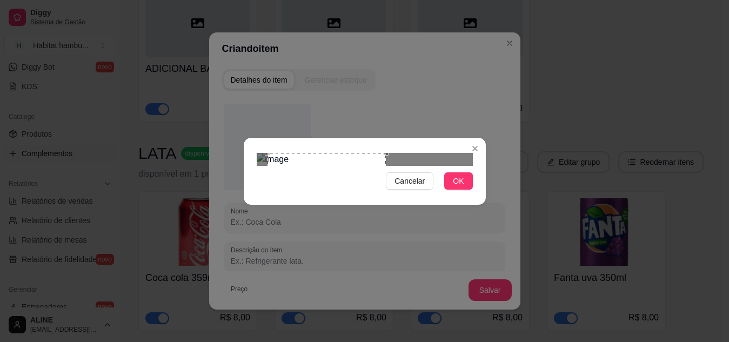
click at [447, 153] on div at bounding box center [365, 159] width 216 height 13
click at [347, 170] on div "Use the arrow keys to move the crop selection area" at bounding box center [325, 229] width 119 height 119
click at [347, 168] on div "Use the arrow keys to move the crop selection area" at bounding box center [325, 227] width 119 height 119
click at [463, 187] on span "OK" at bounding box center [458, 181] width 11 height 12
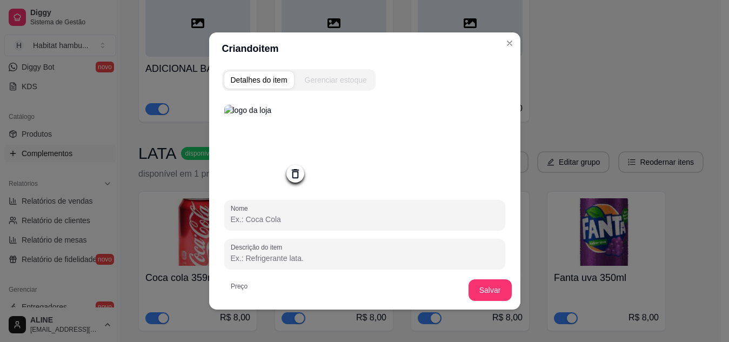
click at [269, 219] on input "Nome" at bounding box center [365, 219] width 268 height 11
type input "g"
type input "Guaraná zero 350ml"
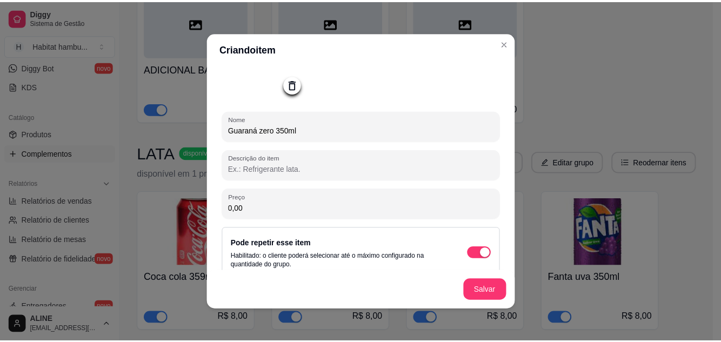
scroll to position [105, 0]
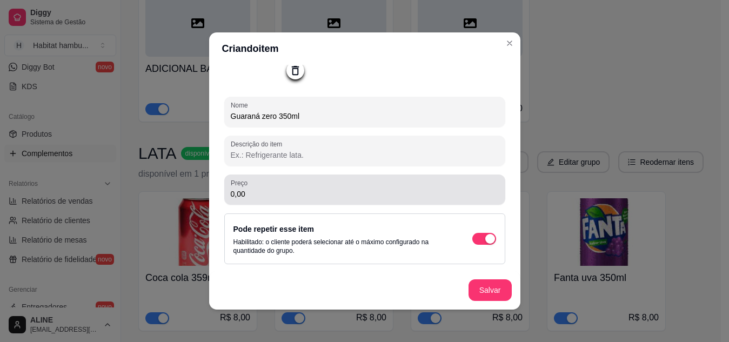
click at [243, 194] on input "0,00" at bounding box center [365, 194] width 268 height 11
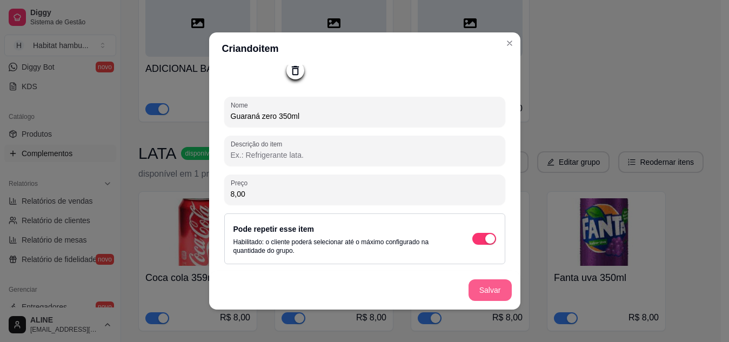
type input "8,00"
click at [481, 295] on button "Salvar" at bounding box center [490, 290] width 42 height 21
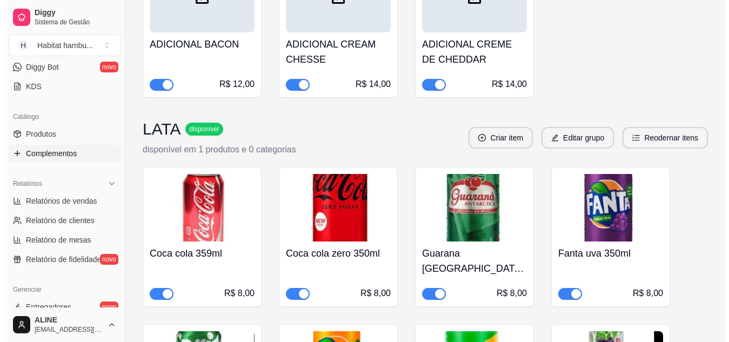
scroll to position [1185, 0]
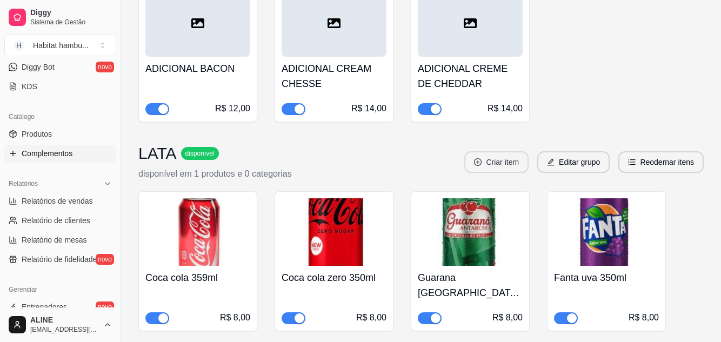
click at [507, 151] on button "Criar item" at bounding box center [497, 162] width 64 height 22
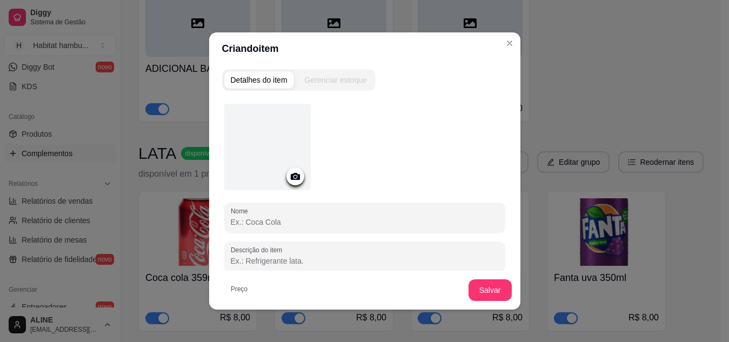
click at [295, 177] on icon at bounding box center [294, 176] width 9 height 7
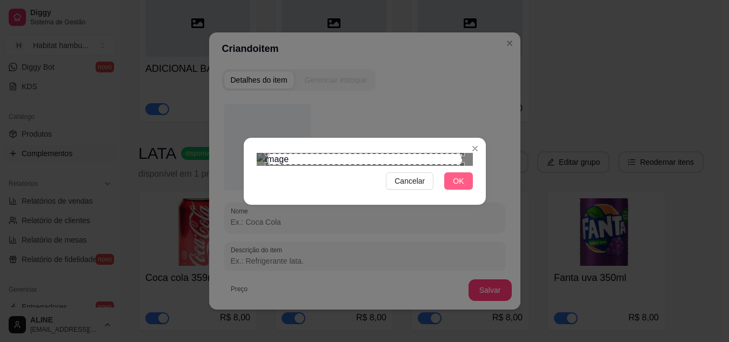
click at [473, 190] on button "OK" at bounding box center [459, 181] width 28 height 17
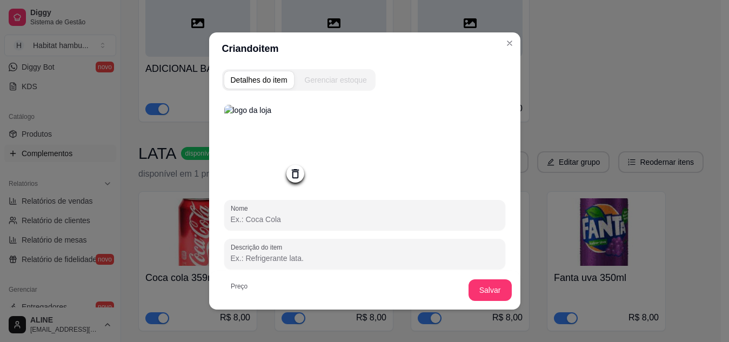
click at [246, 154] on img at bounding box center [267, 148] width 87 height 87
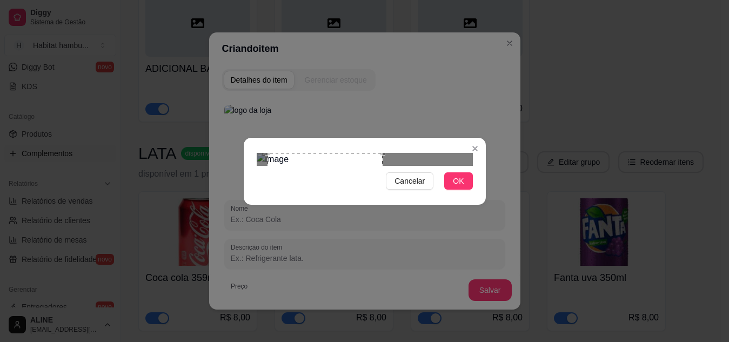
click at [442, 153] on div at bounding box center [365, 159] width 216 height 13
click at [466, 190] on button "OK" at bounding box center [459, 181] width 28 height 17
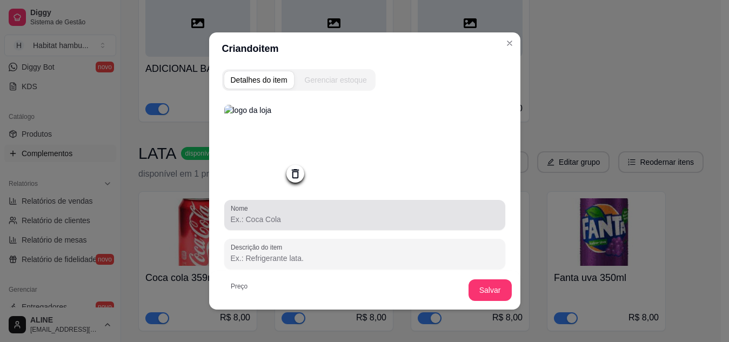
click at [250, 229] on div "Nome" at bounding box center [364, 215] width 281 height 30
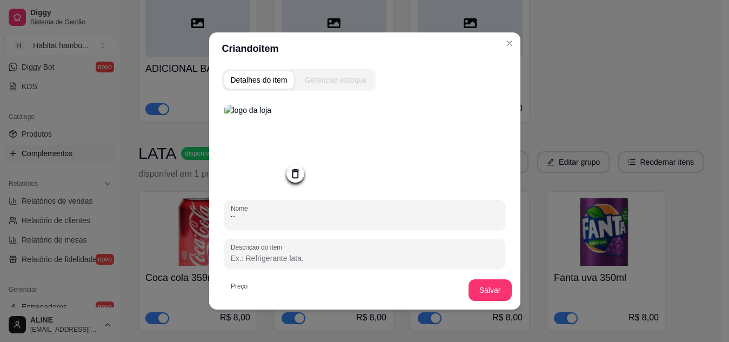
type input "`"
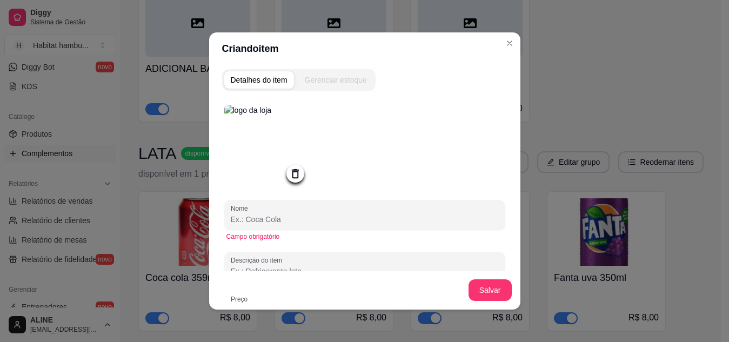
type input "à"
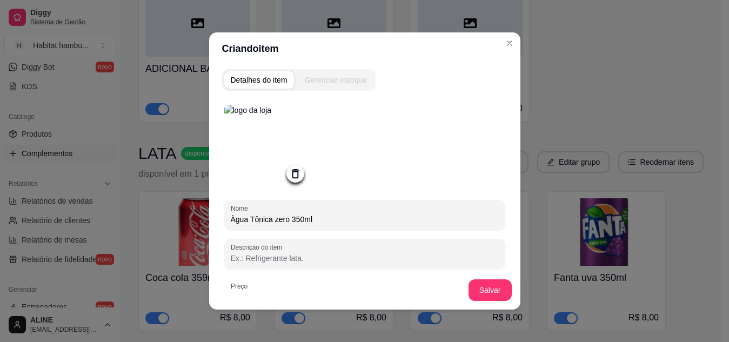
type input "Àgua Tônica zero 350ml"
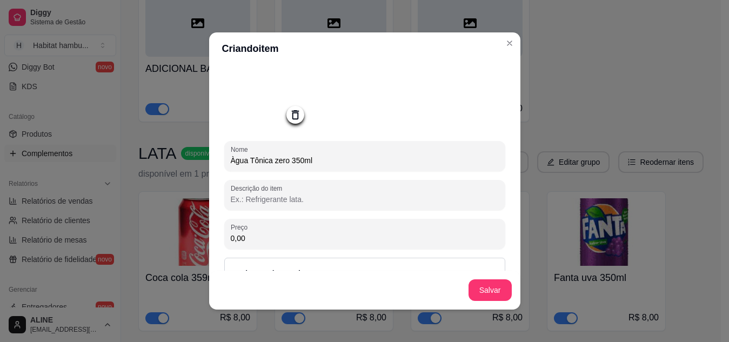
scroll to position [79, 0]
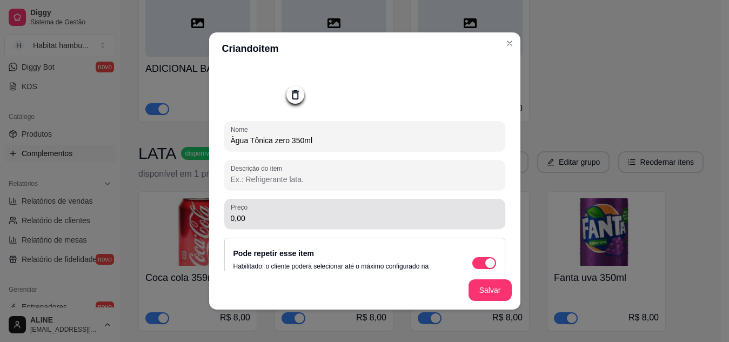
click at [260, 223] on input "0,00" at bounding box center [365, 218] width 268 height 11
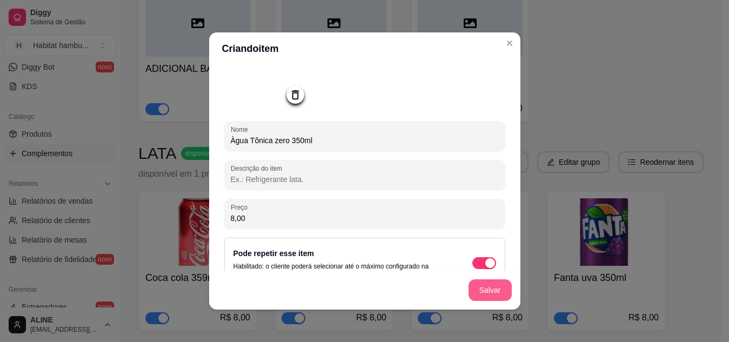
type input "8,00"
click at [487, 297] on button "Salvar" at bounding box center [490, 291] width 43 height 22
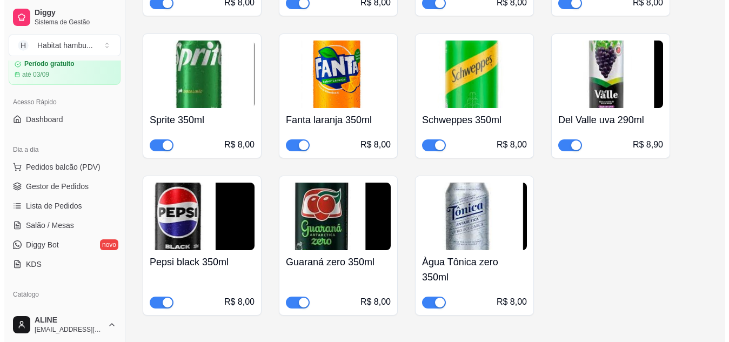
scroll to position [37, 0]
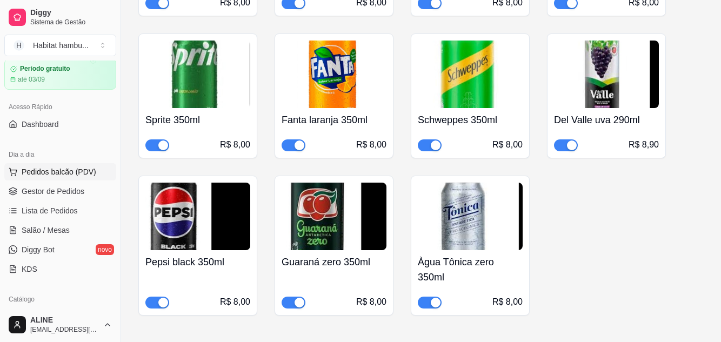
click at [49, 170] on span "Pedidos balcão (PDV)" at bounding box center [59, 172] width 75 height 11
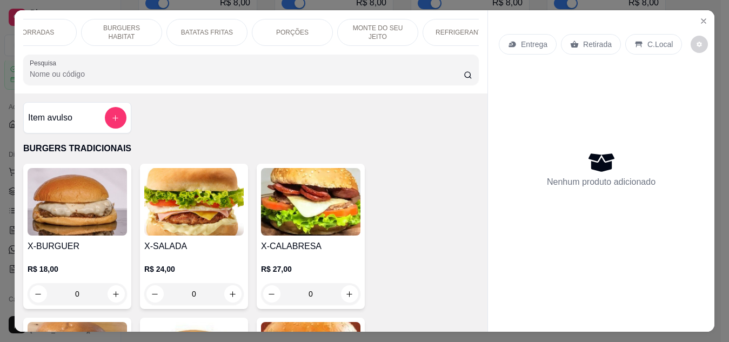
scroll to position [0, 137]
click at [445, 34] on div "REFRIGERANTES" at bounding box center [439, 32] width 81 height 27
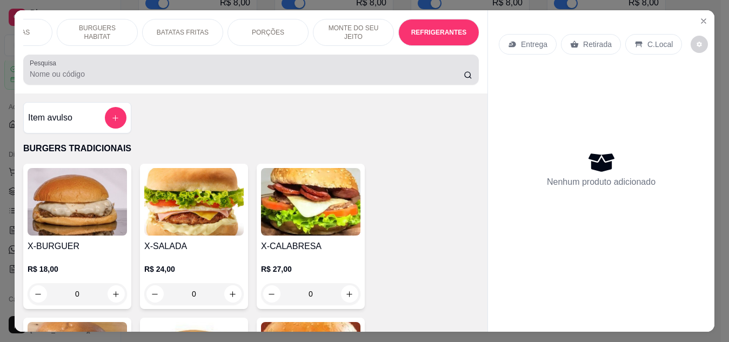
scroll to position [29, 0]
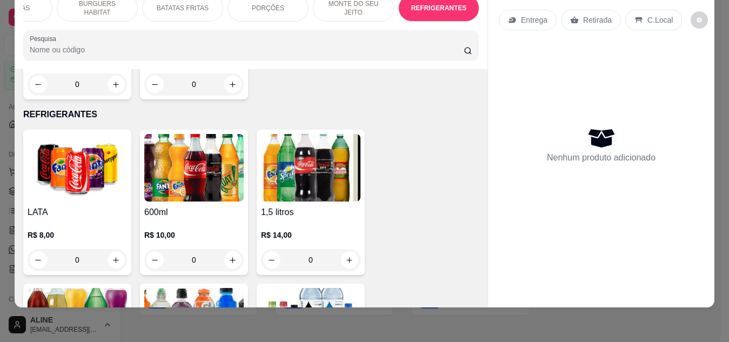
click at [59, 138] on img at bounding box center [77, 168] width 99 height 68
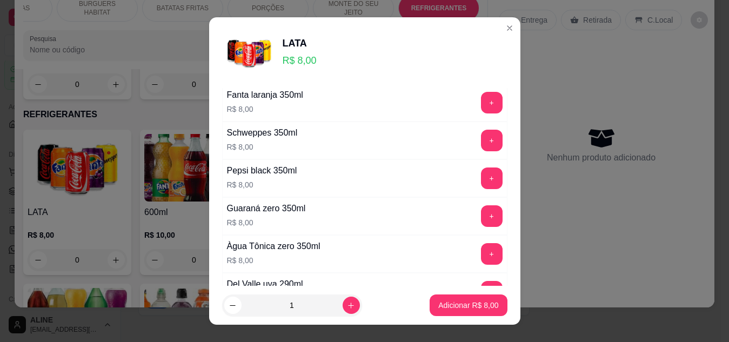
scroll to position [260, 0]
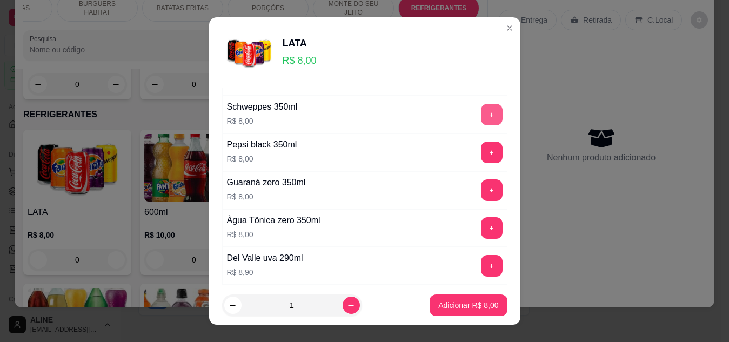
click at [481, 114] on button "+" at bounding box center [492, 115] width 22 height 22
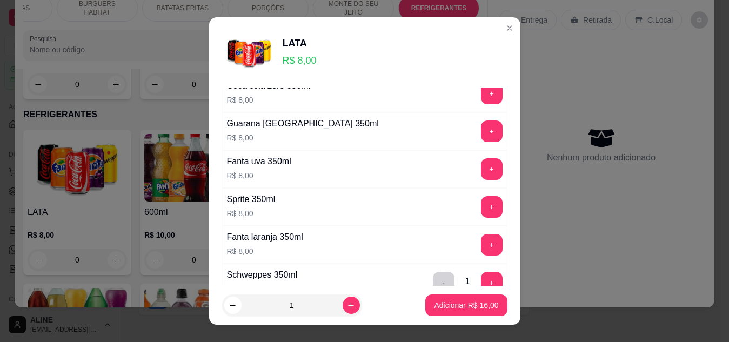
scroll to position [0, 0]
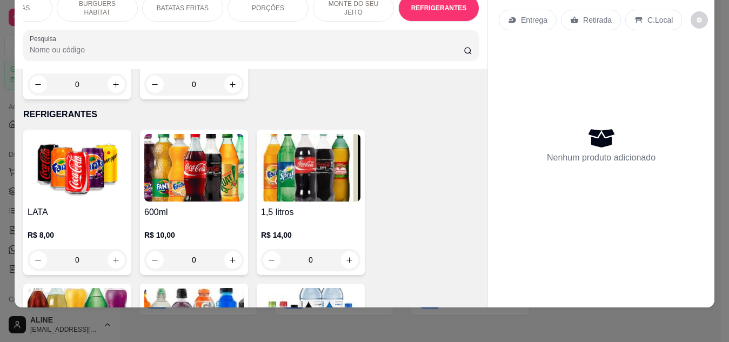
click at [96, 155] on img at bounding box center [77, 168] width 99 height 68
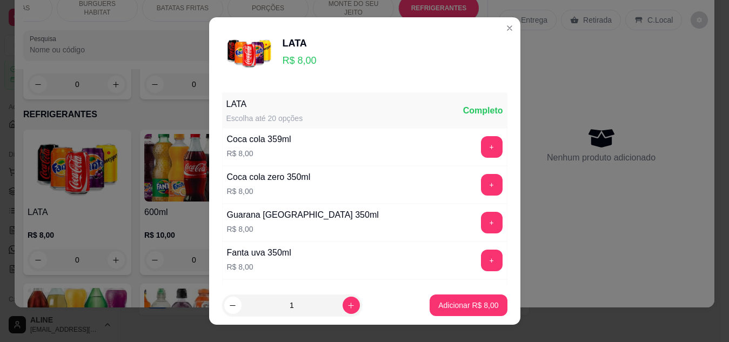
click at [344, 150] on div "Coca cola 359ml R$ 8,00 +" at bounding box center [365, 147] width 286 height 38
click at [481, 149] on button "+" at bounding box center [492, 147] width 22 height 22
click at [445, 309] on p "Adicionar R$ 16,00" at bounding box center [466, 306] width 63 height 10
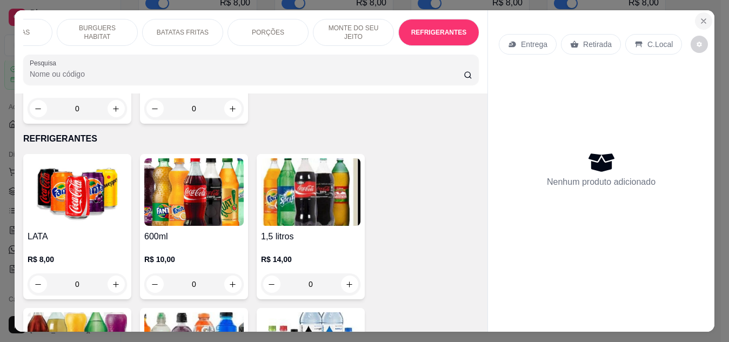
click at [702, 17] on icon "Close" at bounding box center [704, 21] width 9 height 9
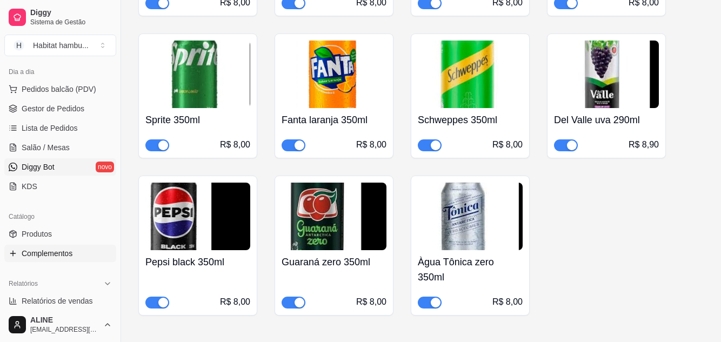
scroll to position [123, 0]
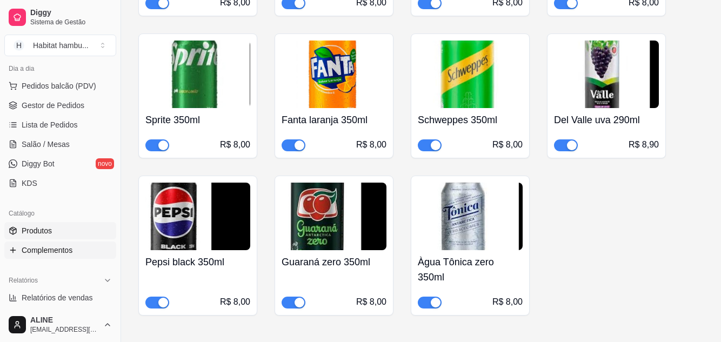
click at [25, 230] on span "Produtos" at bounding box center [37, 230] width 30 height 11
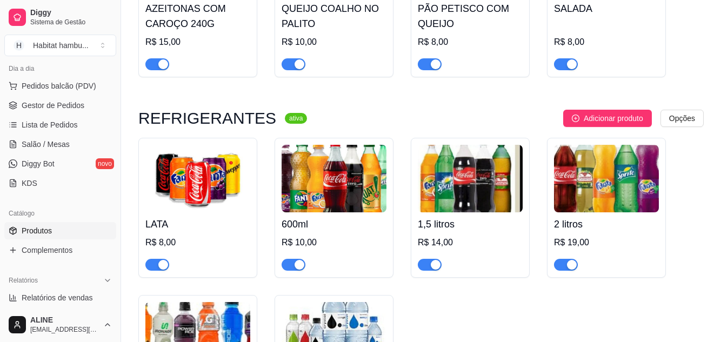
scroll to position [3063, 0]
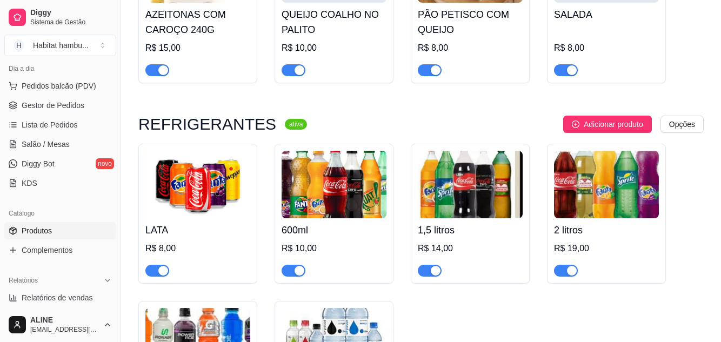
click at [183, 185] on img at bounding box center [197, 185] width 105 height 68
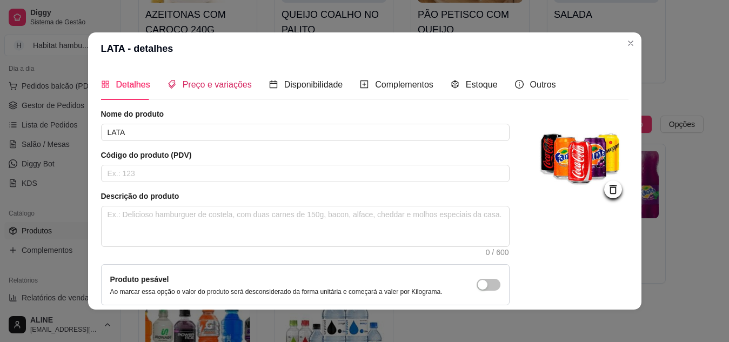
click at [218, 88] on span "Preço e variações" at bounding box center [217, 84] width 69 height 9
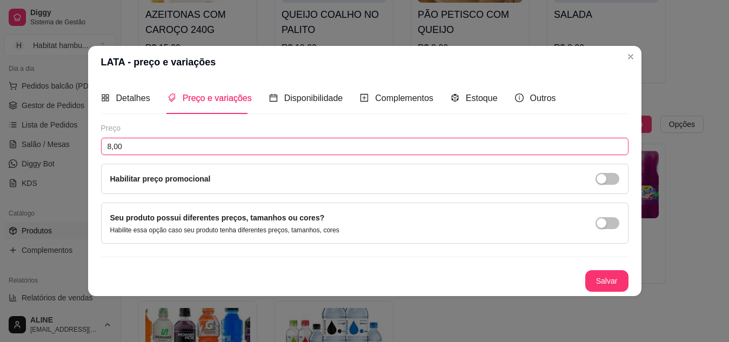
drag, startPoint x: 129, startPoint y: 148, endPoint x: 87, endPoint y: 148, distance: 42.7
click at [87, 148] on div "LATA - preço e variações Detalhes Preço e variações Disponibilidade Complemento…" at bounding box center [364, 171] width 729 height 342
type input "0,00"
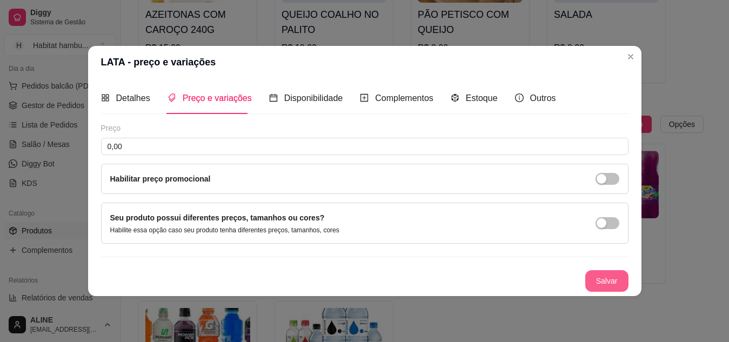
click at [601, 280] on button "Salvar" at bounding box center [607, 281] width 43 height 22
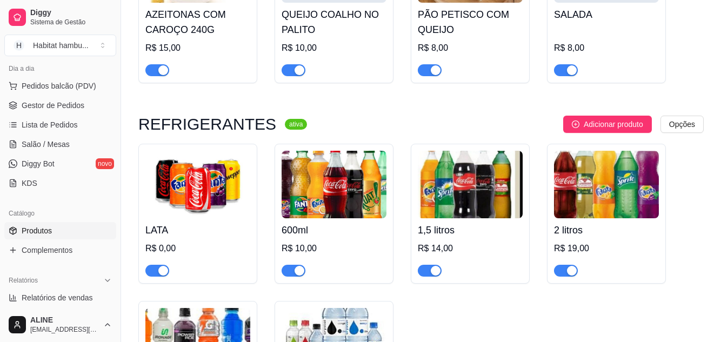
click at [364, 185] on img at bounding box center [334, 185] width 105 height 68
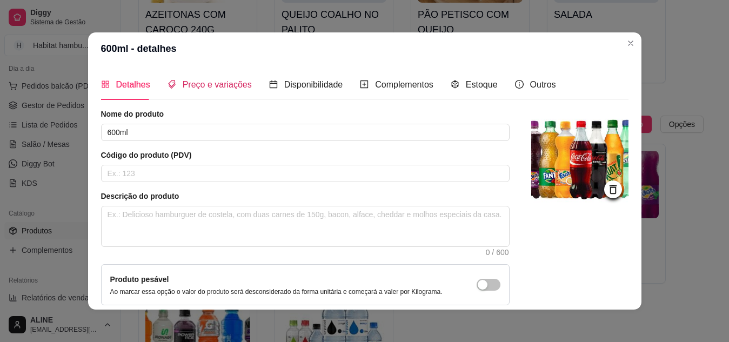
click at [213, 84] on span "Preço e variações" at bounding box center [217, 84] width 69 height 9
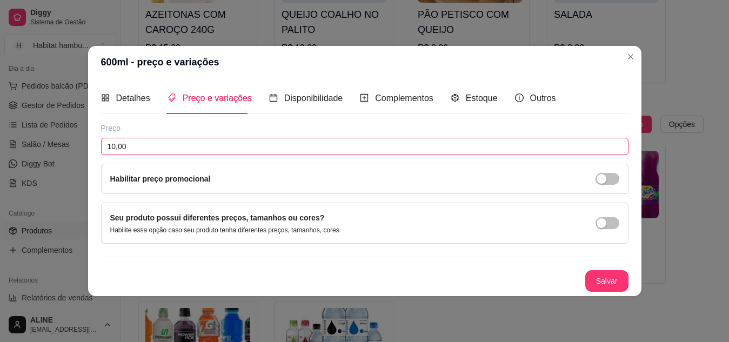
click at [150, 150] on input "10,00" at bounding box center [365, 146] width 528 height 17
type input "0,00"
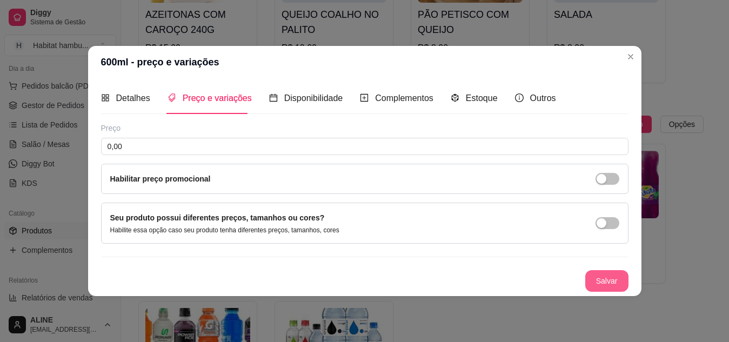
click at [606, 287] on button "Salvar" at bounding box center [607, 281] width 43 height 22
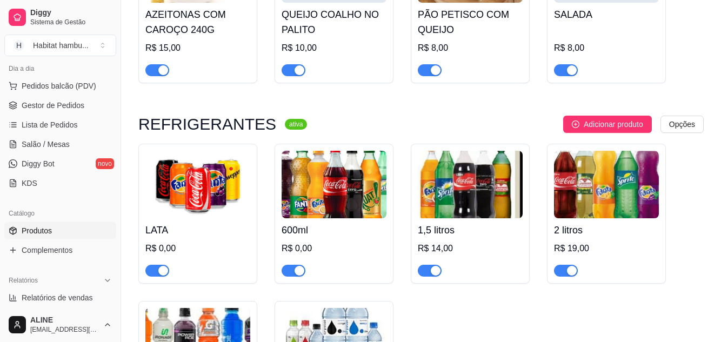
click at [490, 168] on img at bounding box center [470, 185] width 105 height 68
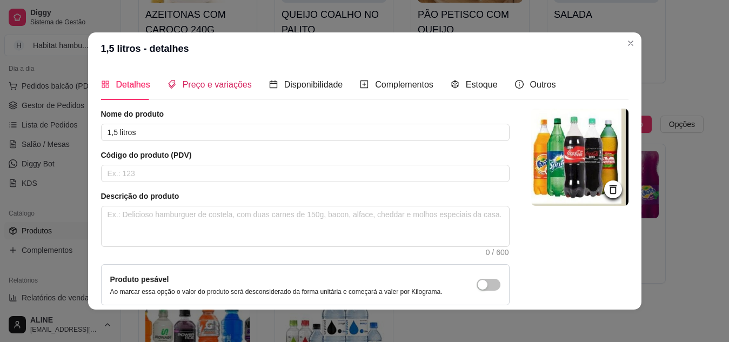
click at [215, 83] on span "Preço e variações" at bounding box center [217, 84] width 69 height 9
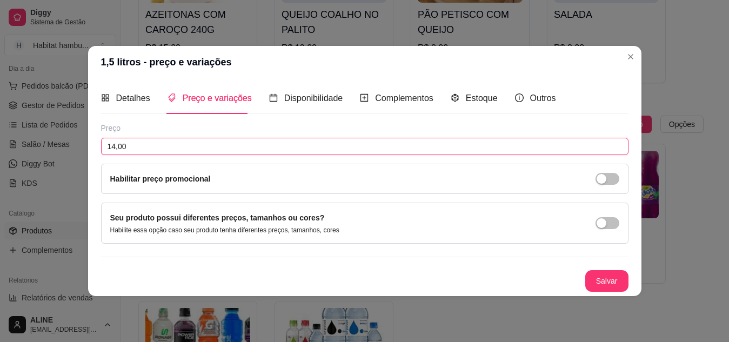
click at [138, 143] on input "14,00" at bounding box center [365, 146] width 528 height 17
type input "0,00"
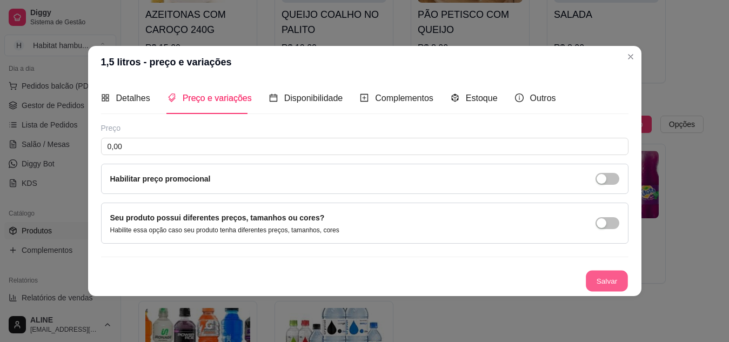
click at [601, 280] on button "Salvar" at bounding box center [607, 280] width 42 height 21
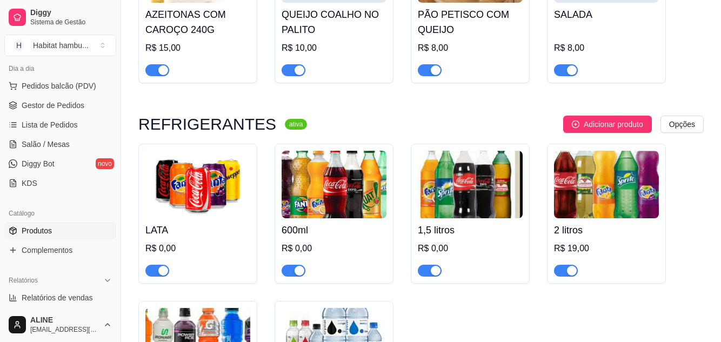
click at [595, 172] on img at bounding box center [606, 185] width 105 height 68
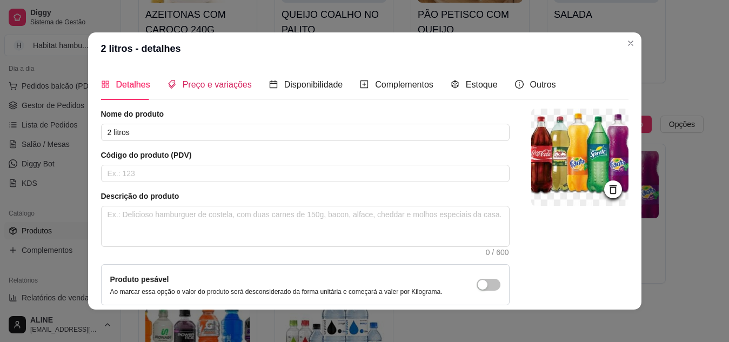
click at [207, 84] on span "Preço e variações" at bounding box center [217, 84] width 69 height 9
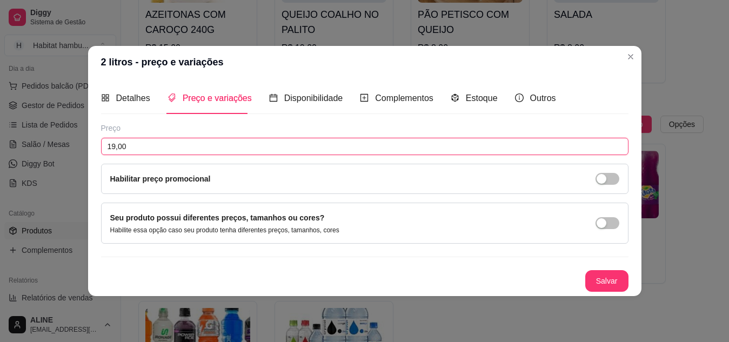
click at [137, 150] on input "19,00" at bounding box center [365, 146] width 528 height 17
type input "0,00"
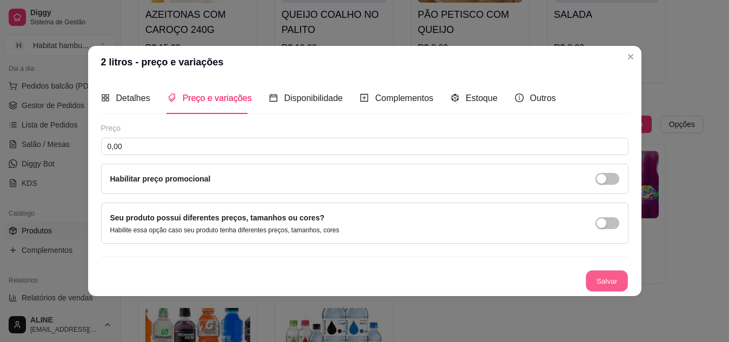
click at [609, 274] on button "Salvar" at bounding box center [607, 280] width 42 height 21
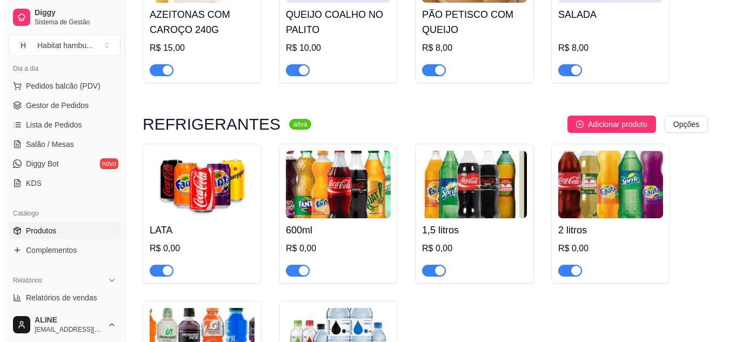
scroll to position [3212, 0]
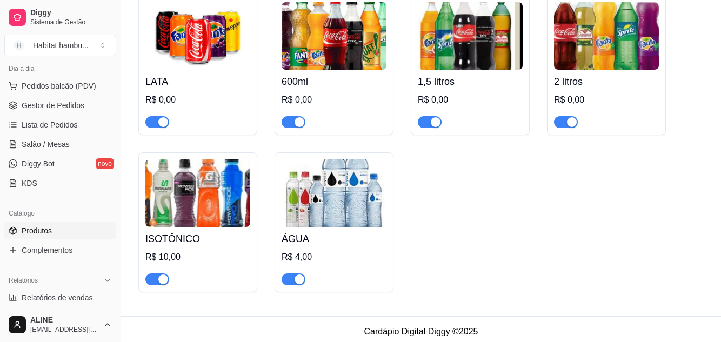
click at [183, 193] on img at bounding box center [197, 194] width 105 height 68
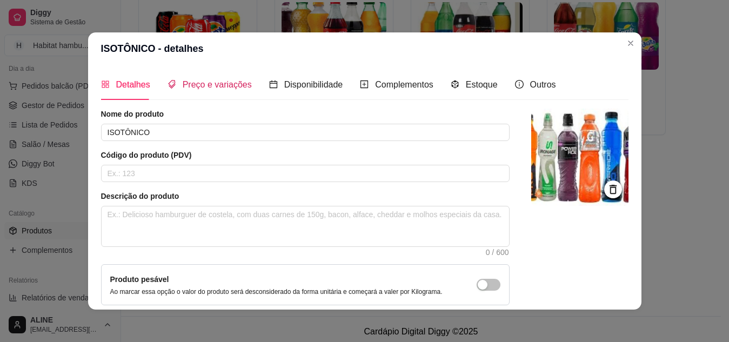
click at [202, 86] on span "Preço e variações" at bounding box center [217, 84] width 69 height 9
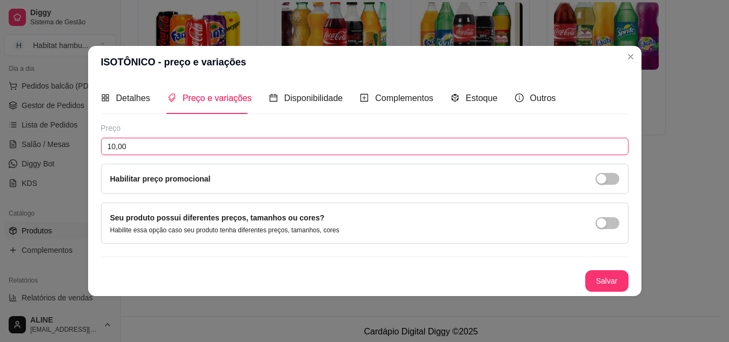
drag, startPoint x: 125, startPoint y: 146, endPoint x: 96, endPoint y: 144, distance: 29.3
click at [96, 144] on div "Detalhes Preço e variações Disponibilidade Complementos Estoque Outros Nome do …" at bounding box center [365, 186] width 554 height 217
type input "0,00"
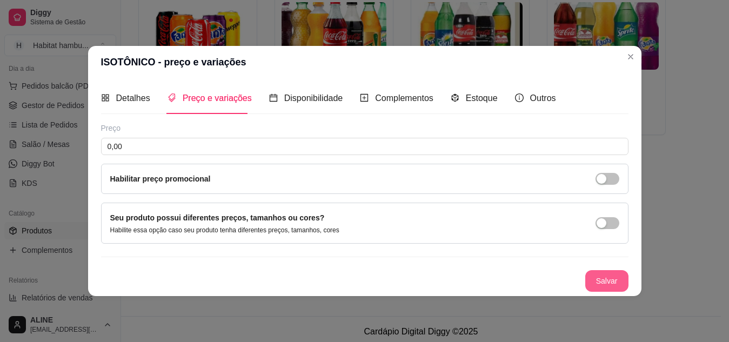
click at [616, 281] on button "Salvar" at bounding box center [607, 281] width 43 height 22
